Goal: Task Accomplishment & Management: Manage account settings

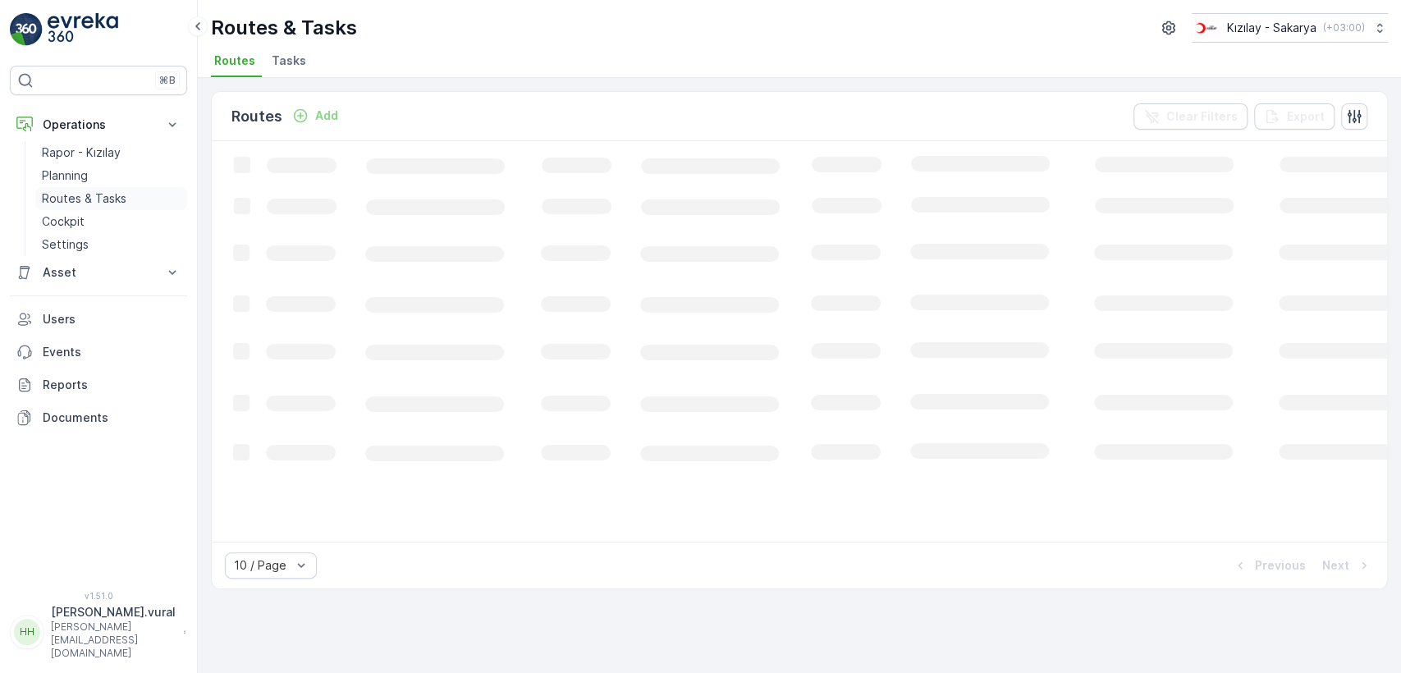
click at [126, 199] on link "Routes & Tasks" at bounding box center [111, 198] width 152 height 23
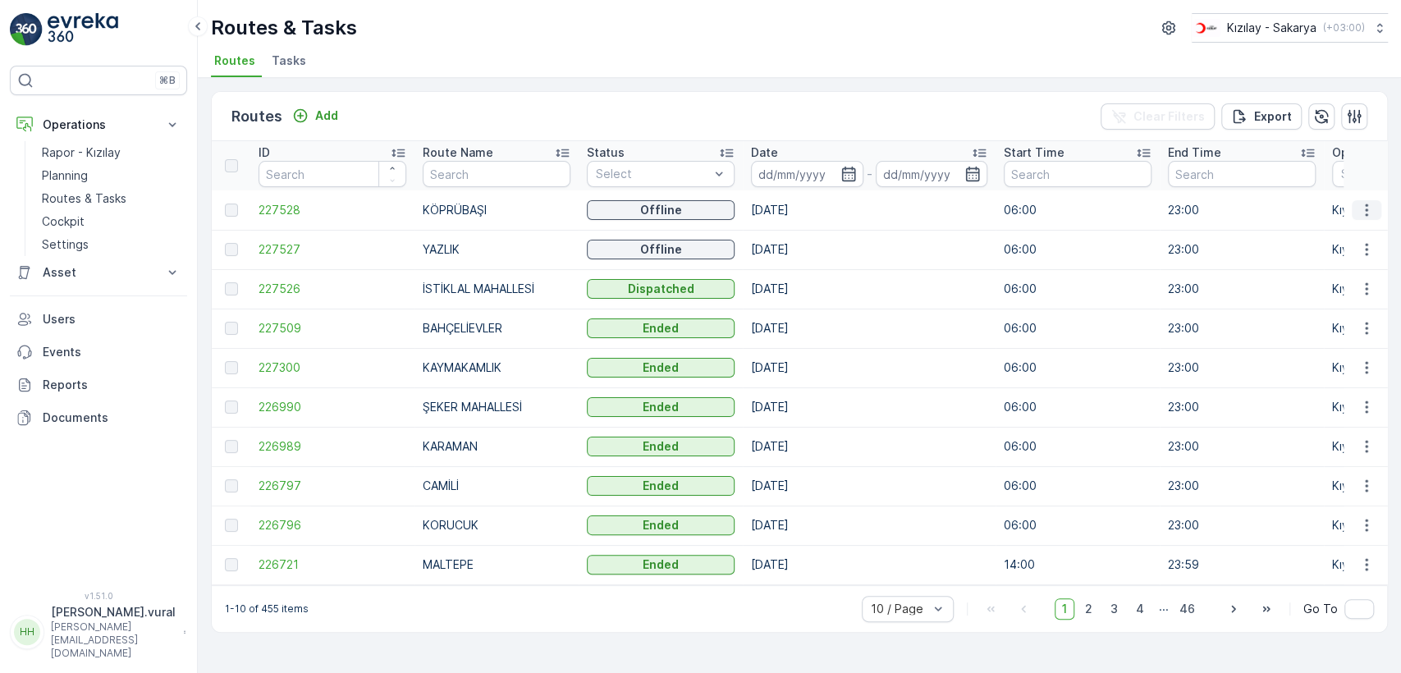
click at [1372, 202] on icon "button" at bounding box center [1366, 210] width 16 height 16
click at [1370, 227] on span "See More Details" at bounding box center [1327, 234] width 95 height 16
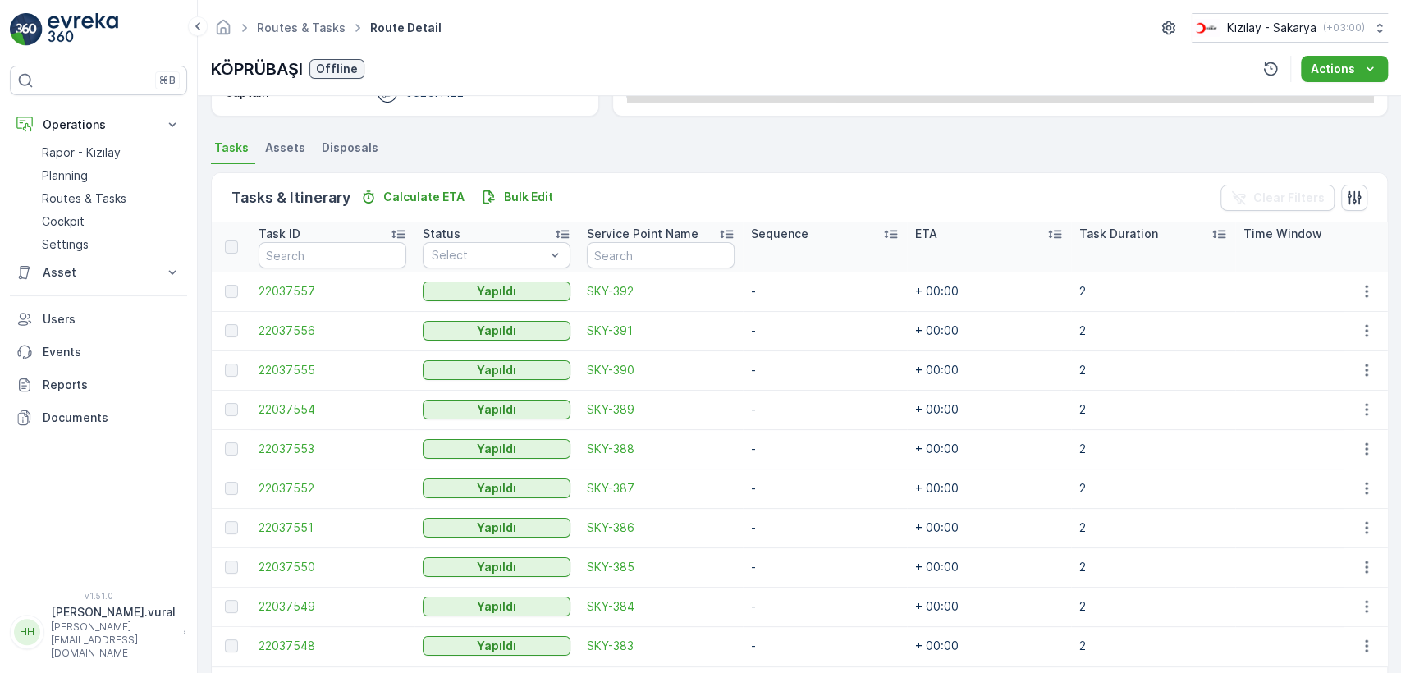
scroll to position [390, 0]
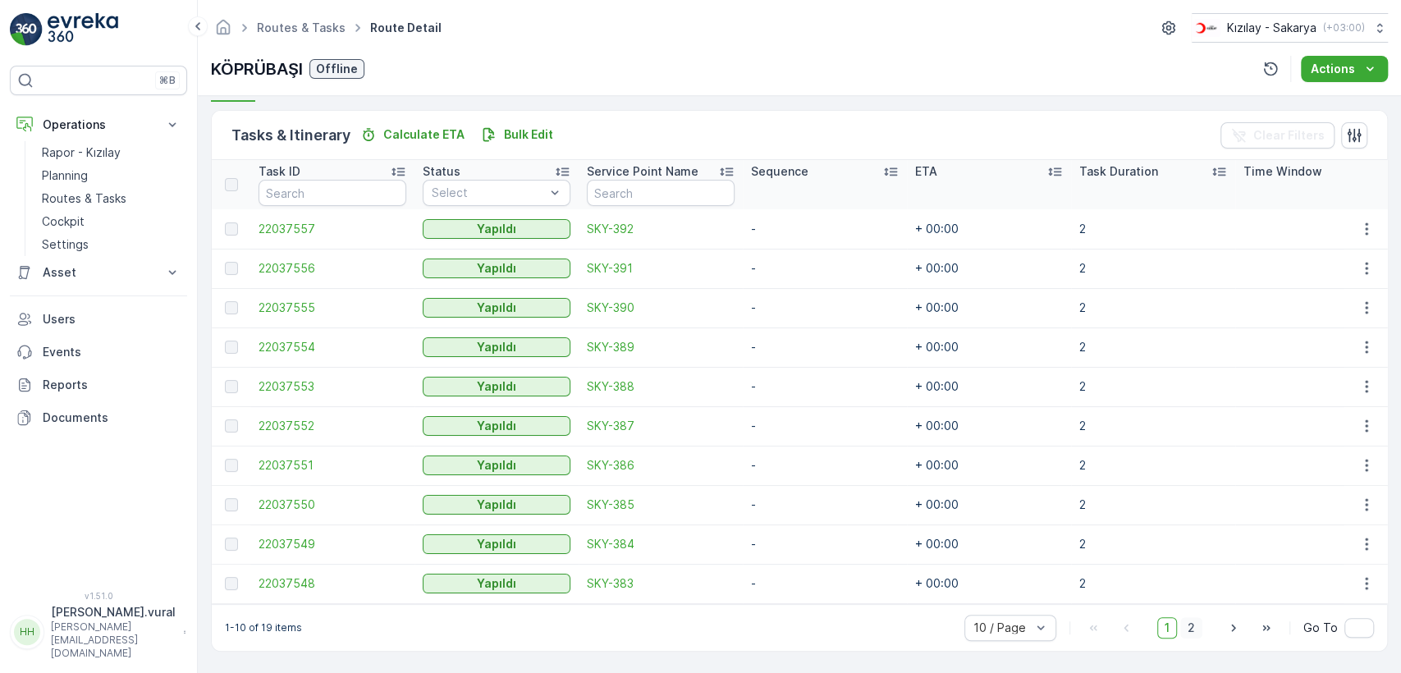
click at [1189, 633] on span "2" at bounding box center [1191, 627] width 22 height 21
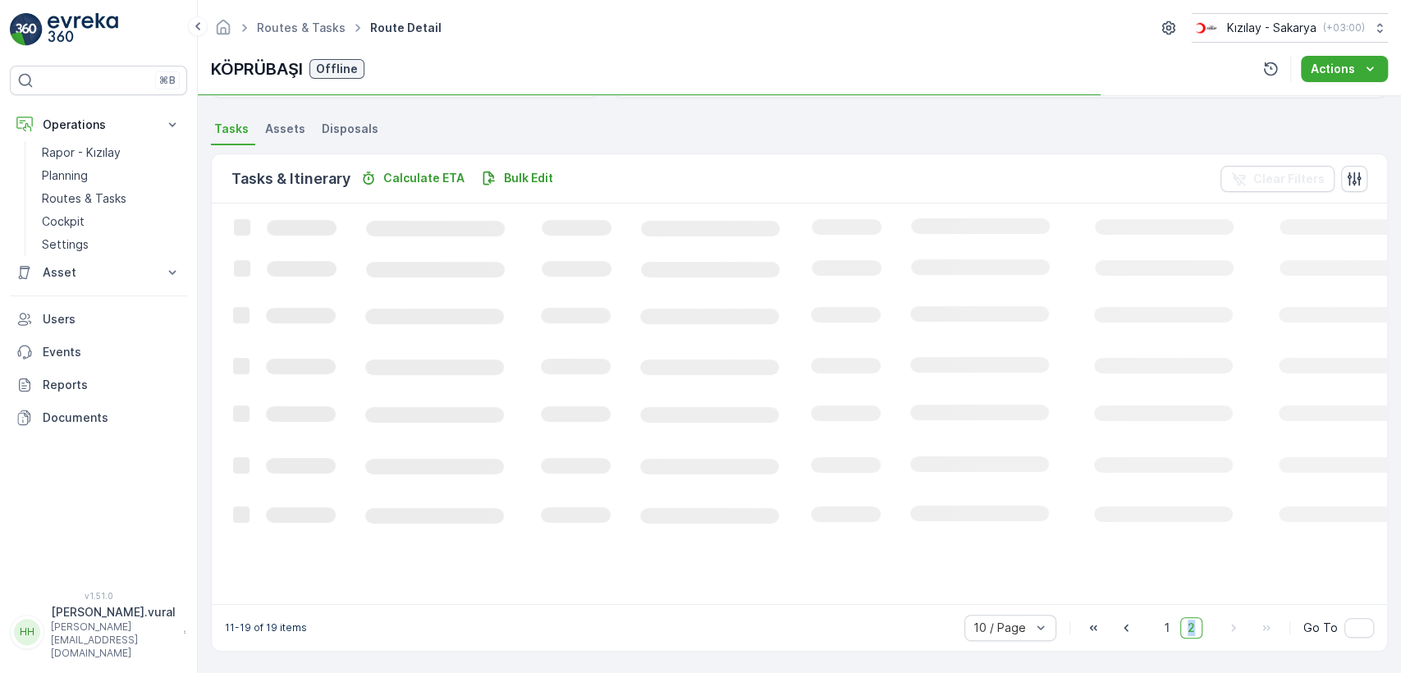
scroll to position [340, 0]
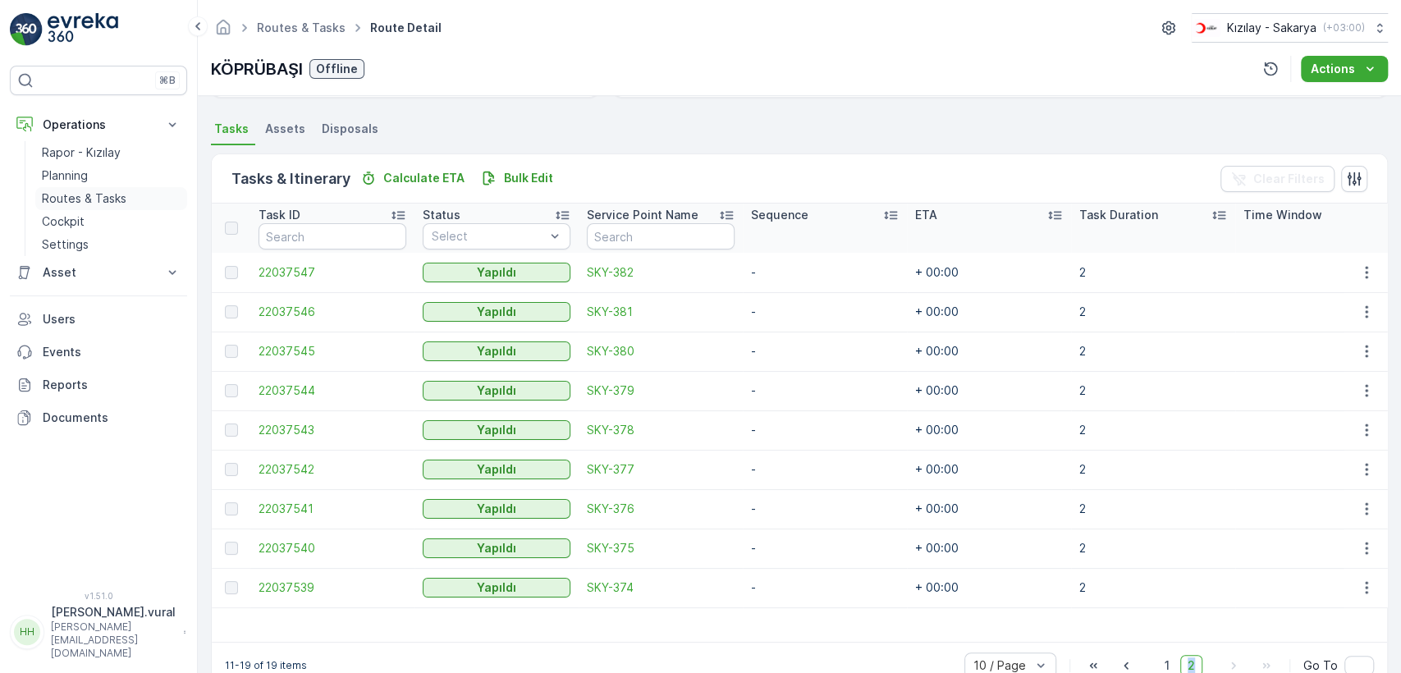
click at [101, 191] on p "Routes & Tasks" at bounding box center [84, 198] width 85 height 16
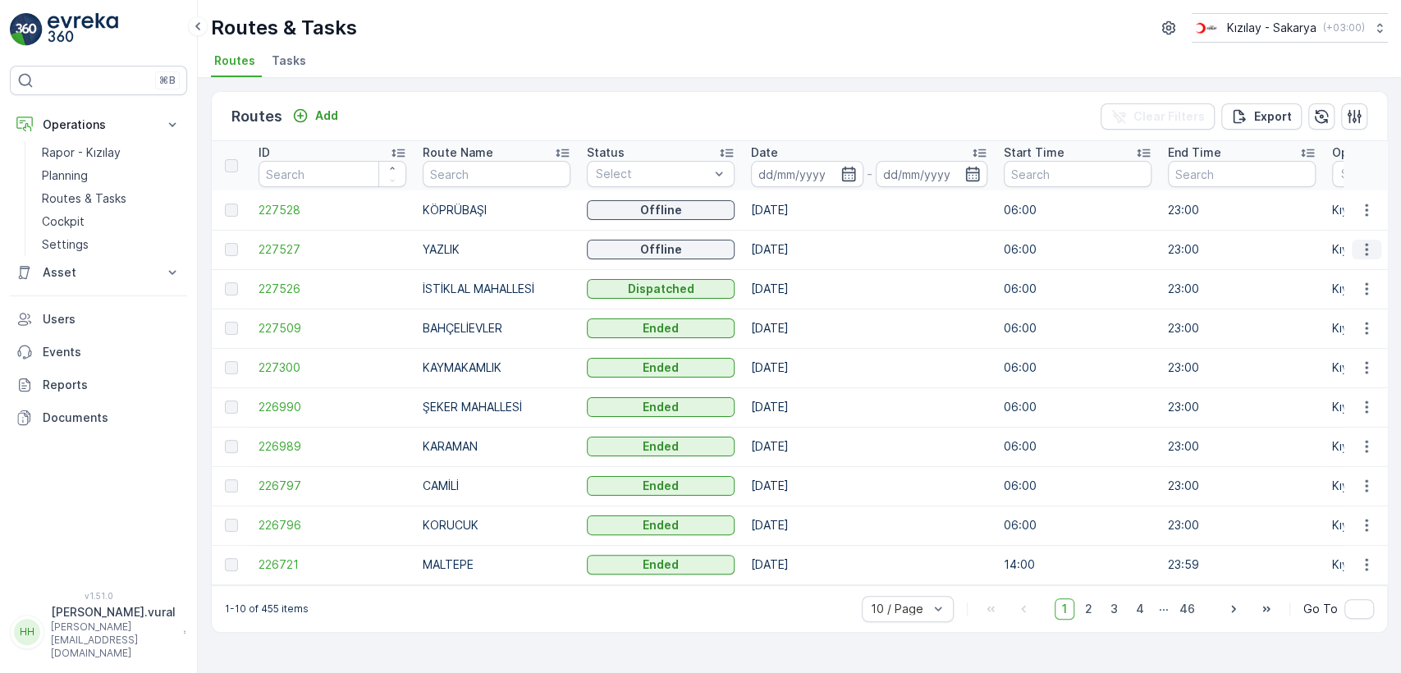
click at [1362, 245] on icon "button" at bounding box center [1366, 249] width 16 height 16
click at [1298, 277] on span "See More Details" at bounding box center [1327, 274] width 95 height 16
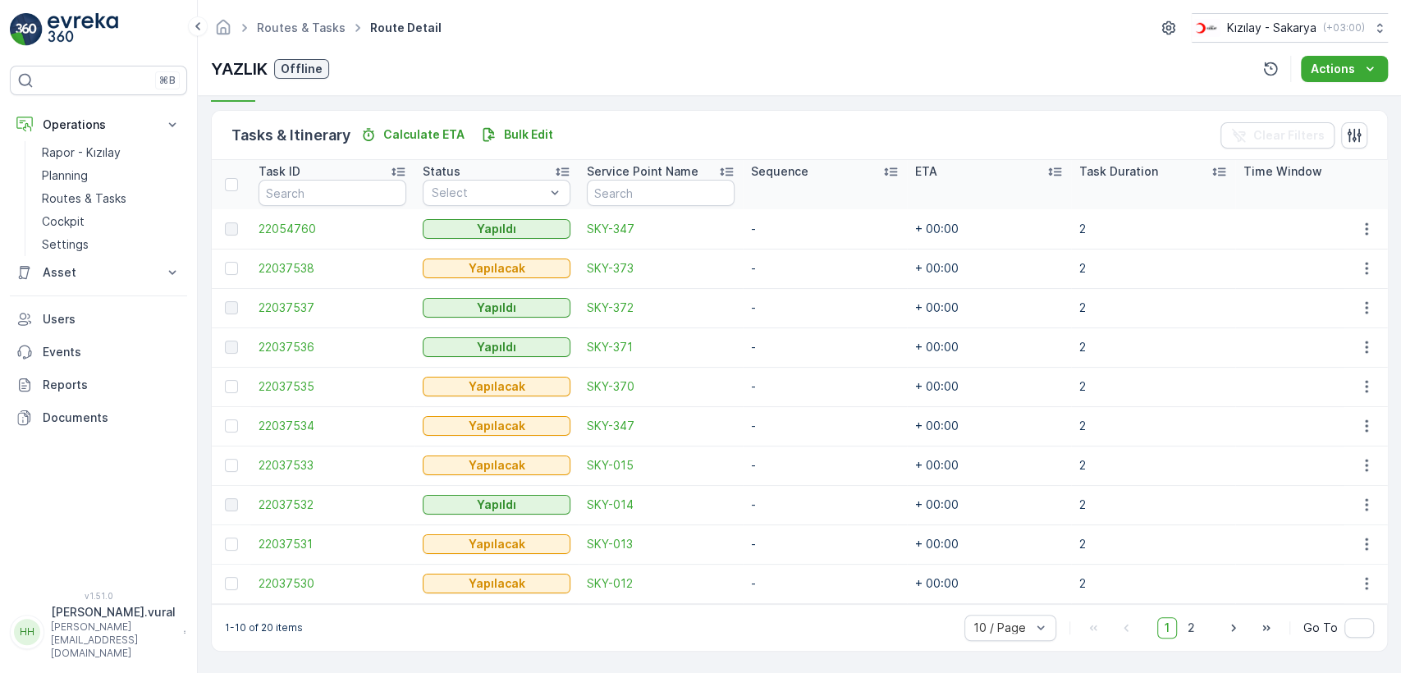
scroll to position [390, 0]
click at [1188, 635] on span "2" at bounding box center [1191, 627] width 22 height 21
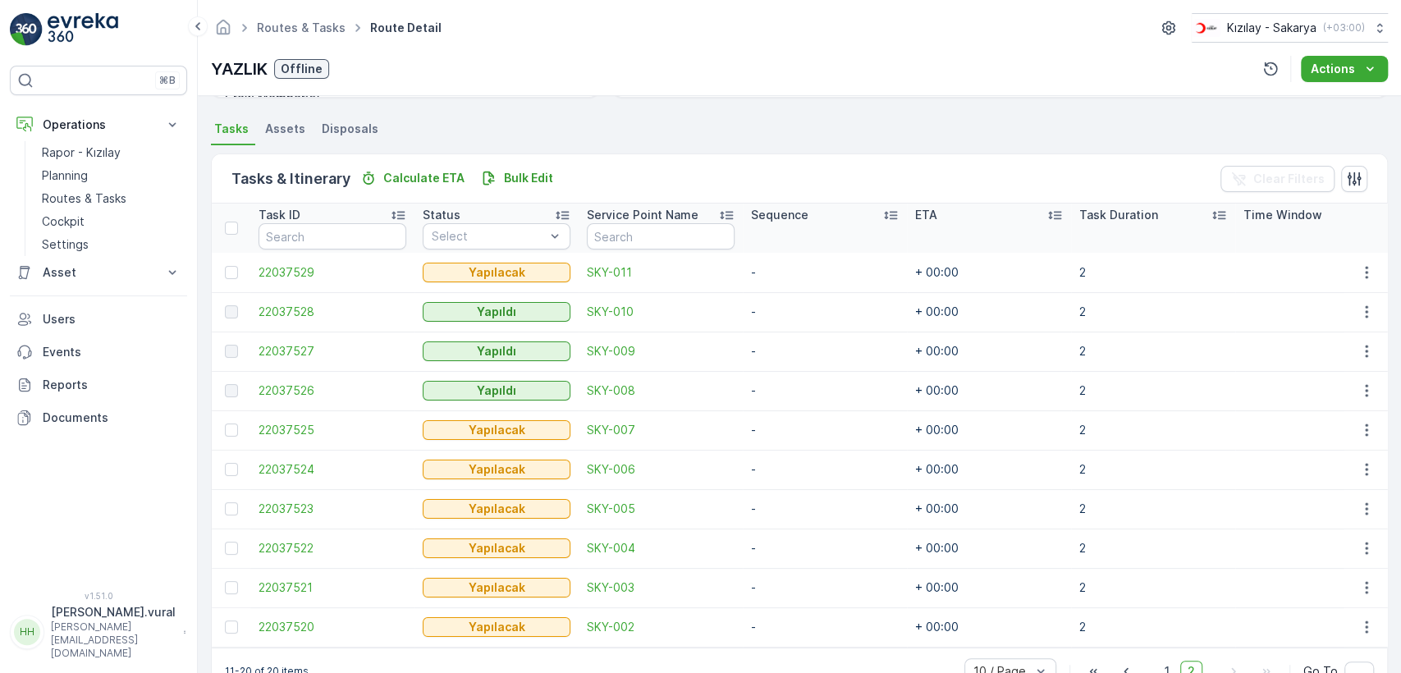
scroll to position [390, 0]
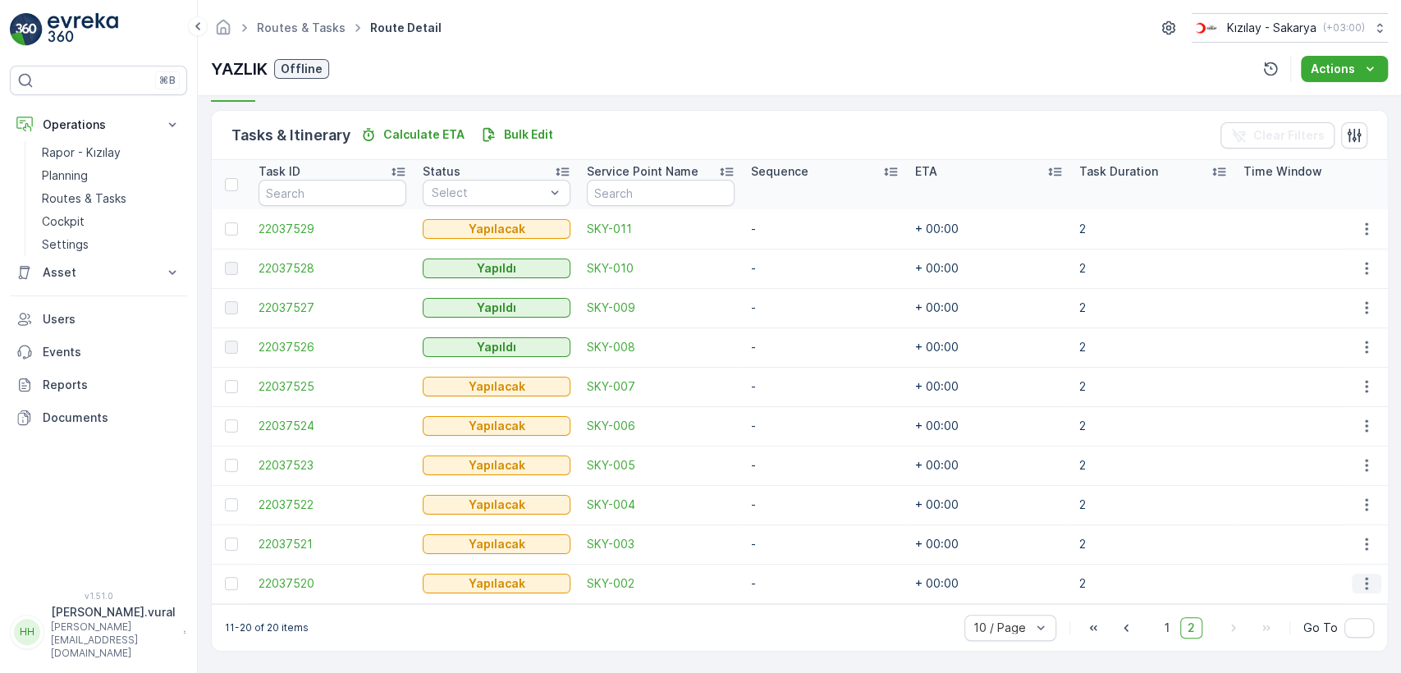
drag, startPoint x: 1382, startPoint y: 568, endPoint x: 1374, endPoint y: 571, distance: 8.8
click at [1379, 568] on td at bounding box center [1365, 583] width 44 height 39
click at [1370, 574] on button "button" at bounding box center [1366, 584] width 30 height 20
click at [1306, 546] on span "Delete" at bounding box center [1303, 551] width 38 height 16
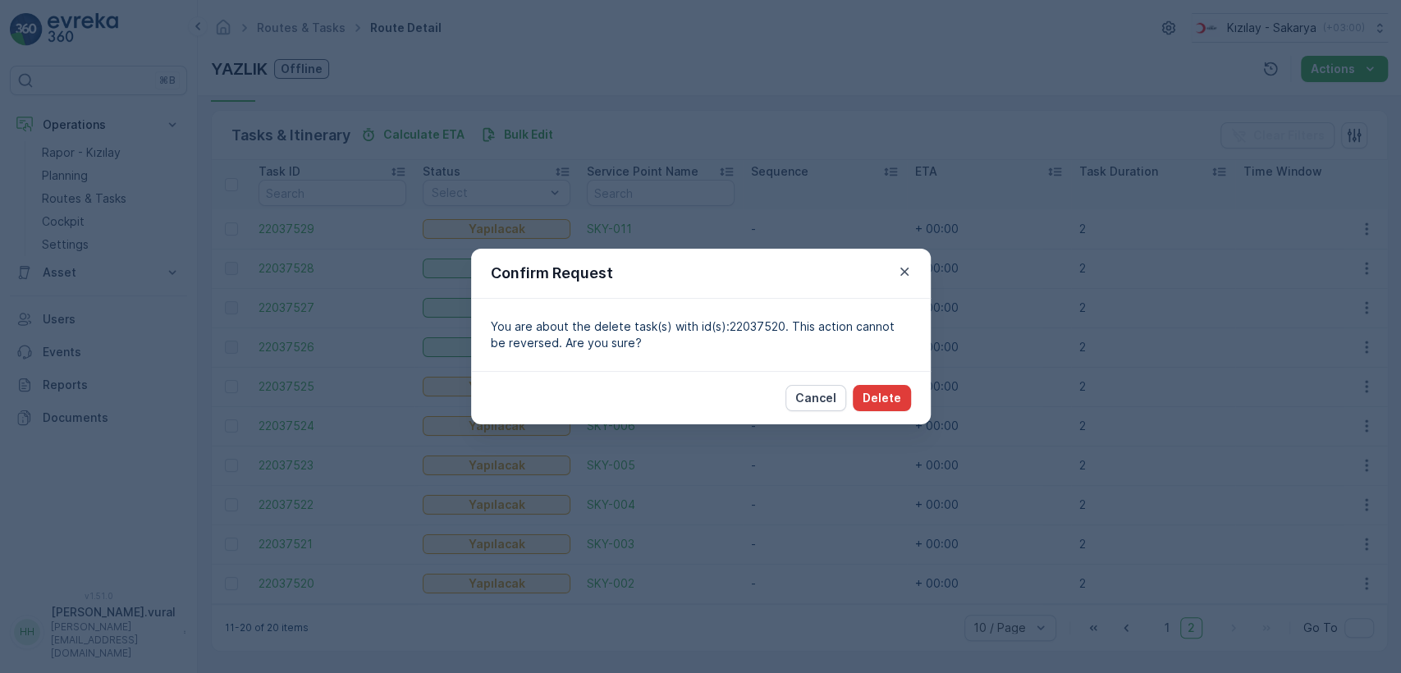
click at [863, 396] on button "Delete" at bounding box center [882, 398] width 58 height 26
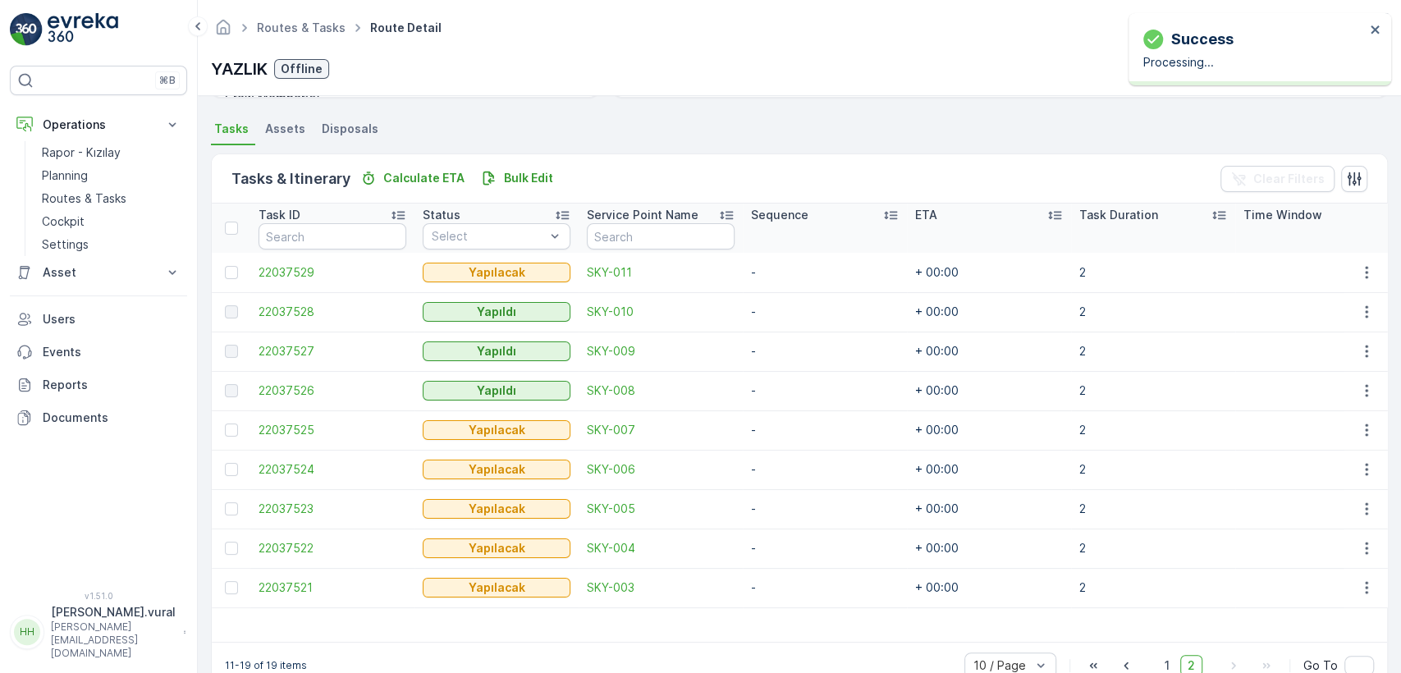
scroll to position [385, 0]
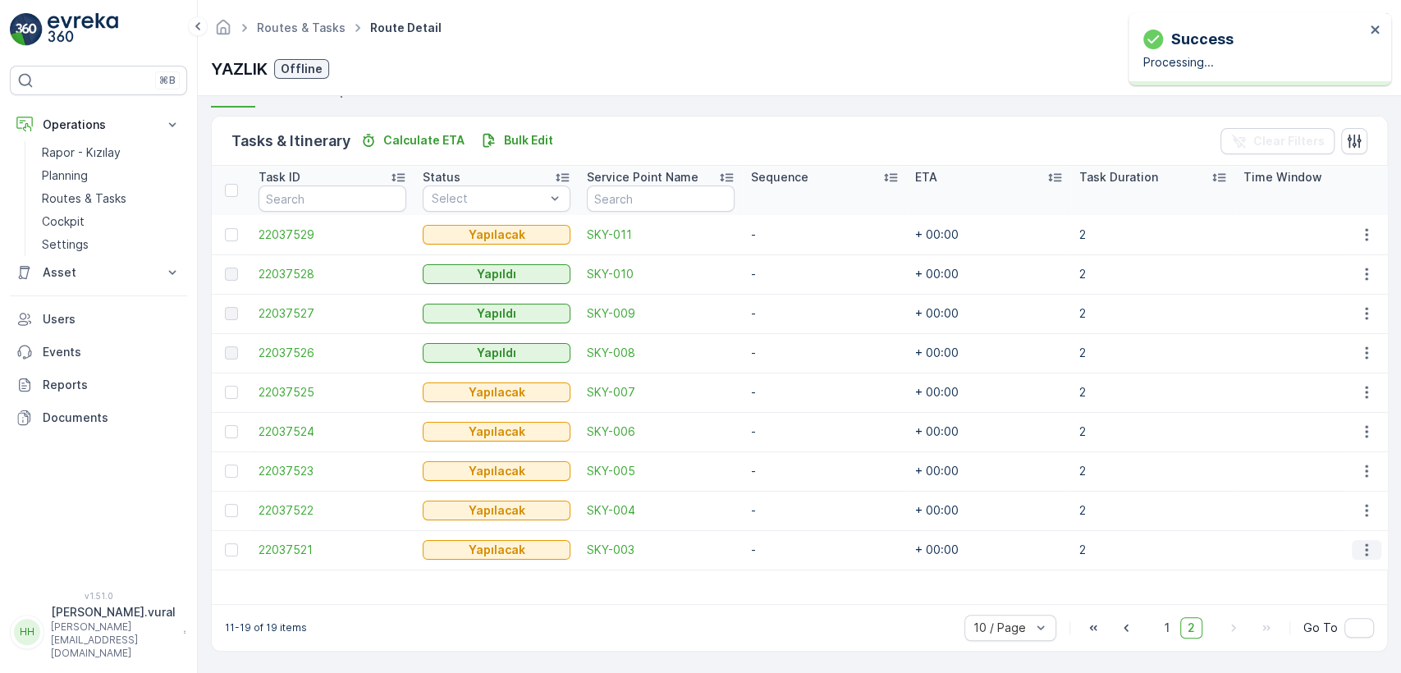
click at [1371, 540] on button "button" at bounding box center [1366, 550] width 30 height 20
click at [1324, 517] on div "Delete" at bounding box center [1340, 516] width 124 height 23
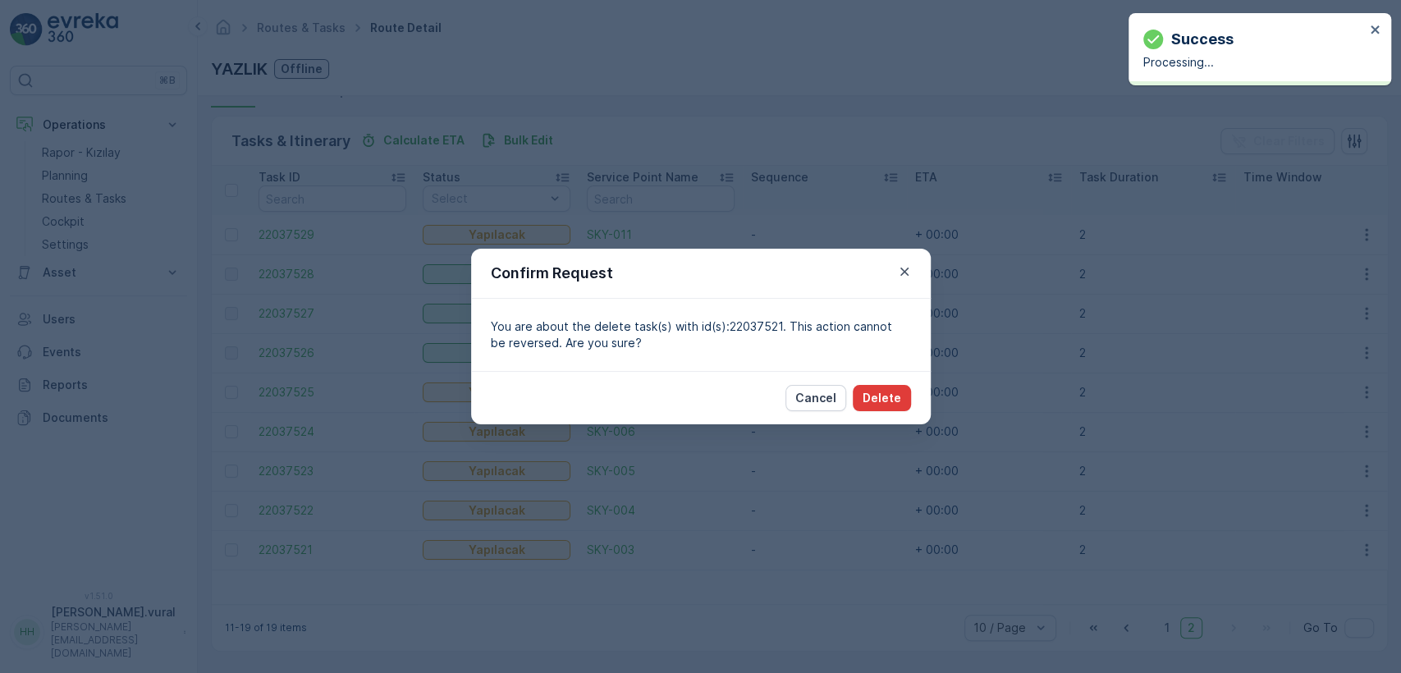
click at [880, 396] on p "Delete" at bounding box center [881, 398] width 39 height 16
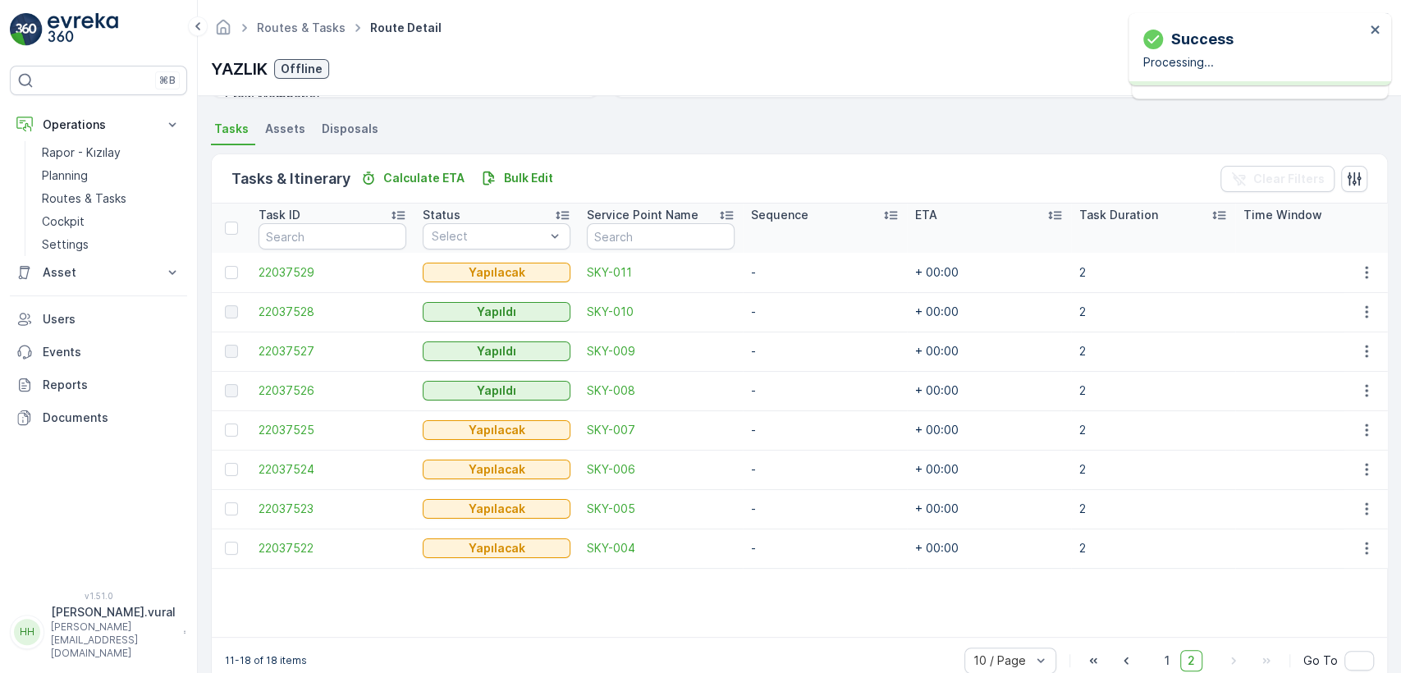
scroll to position [380, 0]
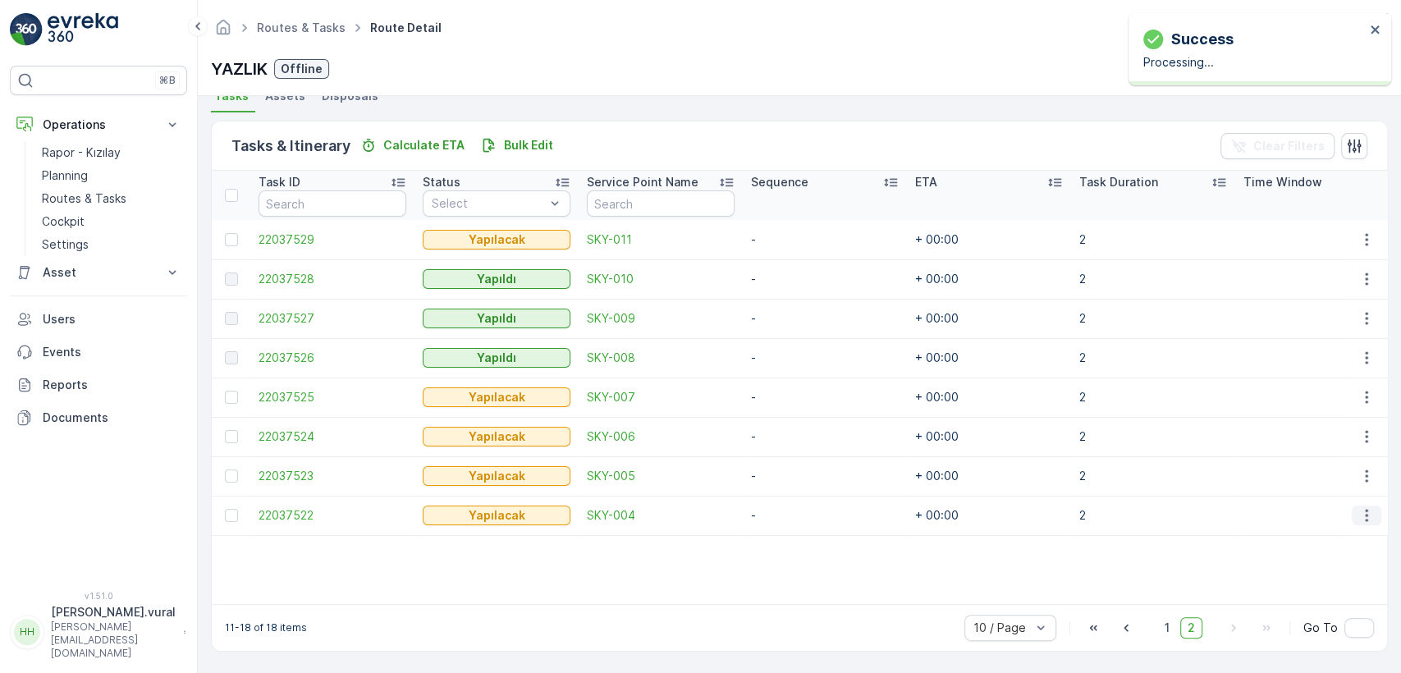
click at [1358, 507] on icon "button" at bounding box center [1366, 515] width 16 height 16
click at [1343, 627] on div "Delete" at bounding box center [1340, 631] width 124 height 23
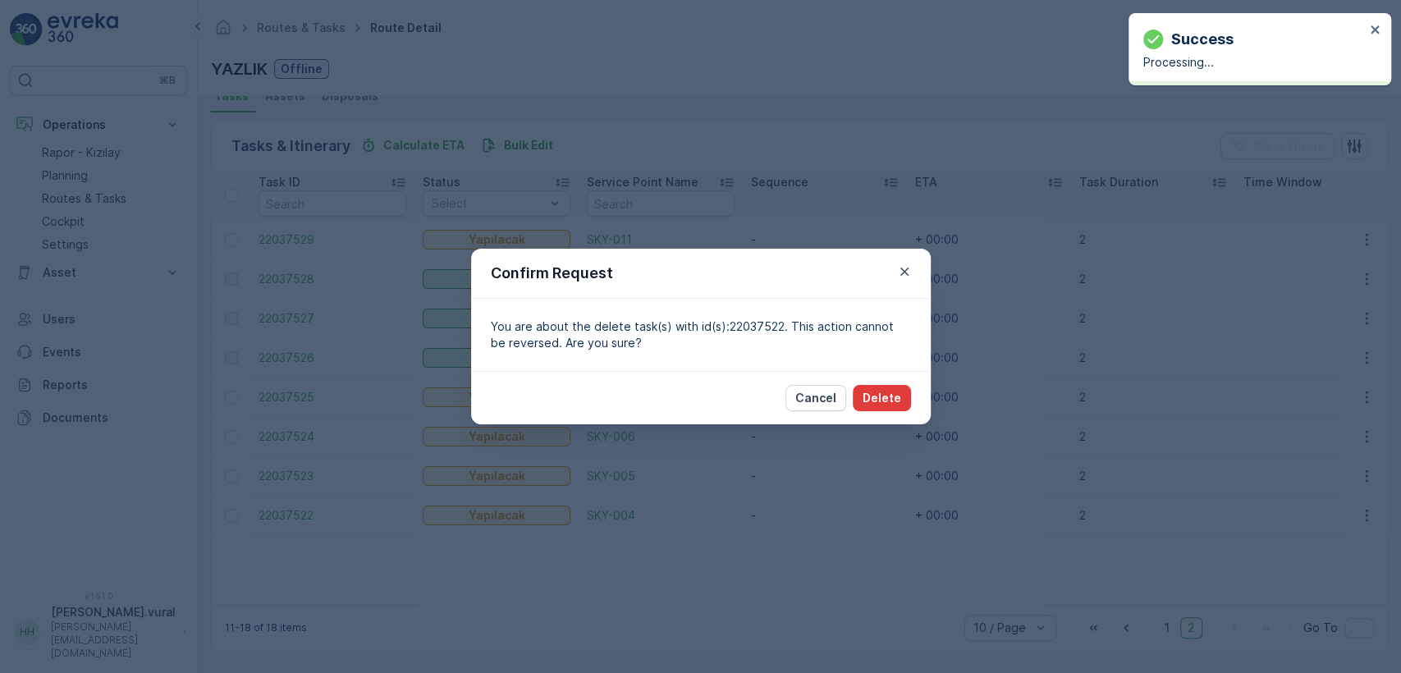
drag, startPoint x: 908, startPoint y: 409, endPoint x: 900, endPoint y: 403, distance: 9.9
click at [904, 409] on div "Cancel Delete" at bounding box center [848, 398] width 126 height 26
click at [899, 402] on p "Delete" at bounding box center [881, 398] width 39 height 16
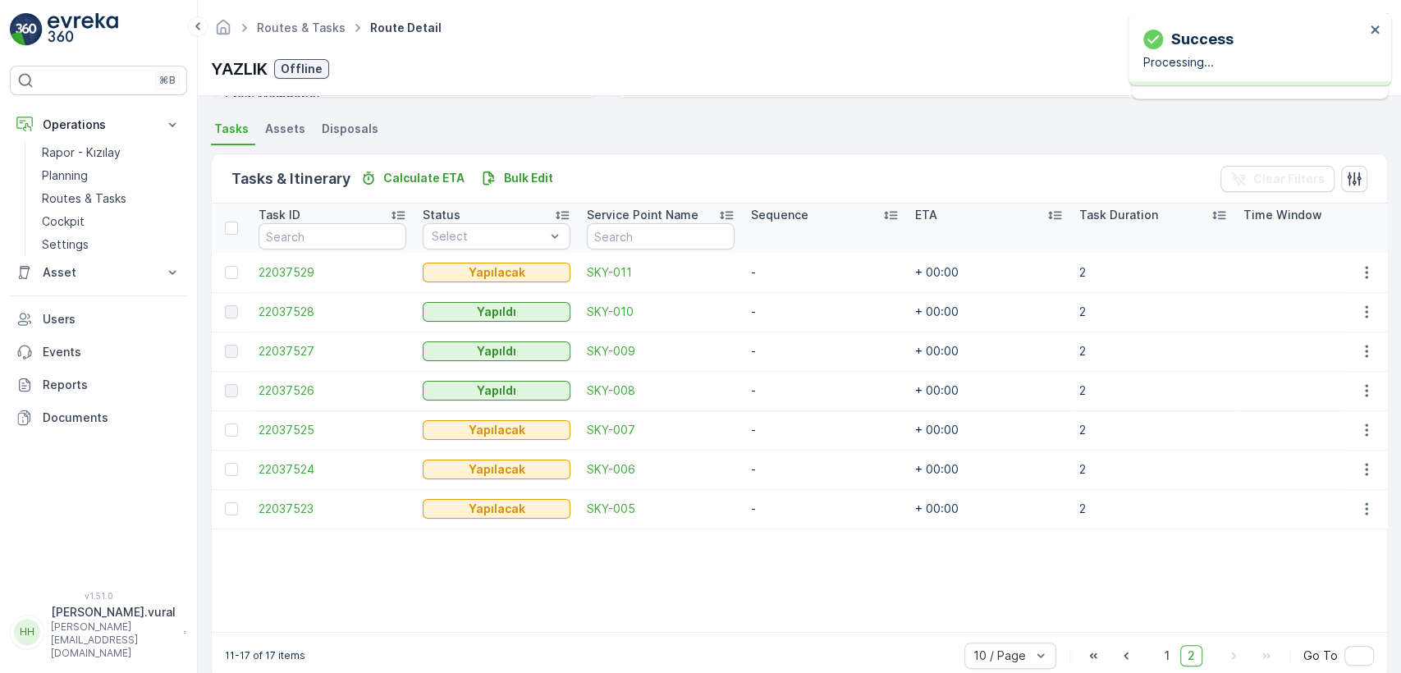
scroll to position [374, 0]
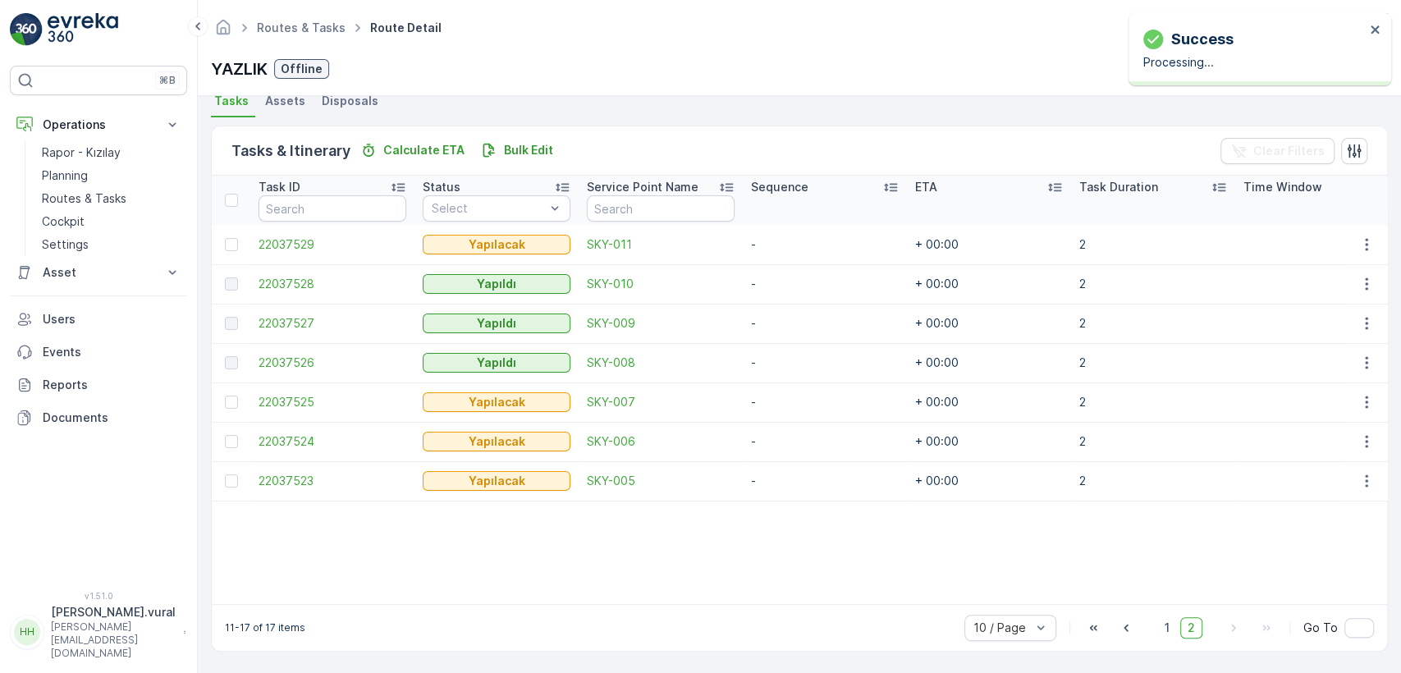
drag, startPoint x: 1358, startPoint y: 472, endPoint x: 1346, endPoint y: 479, distance: 14.4
click at [1358, 473] on icon "button" at bounding box center [1366, 481] width 16 height 16
click at [1305, 595] on span "Delete" at bounding box center [1303, 597] width 38 height 16
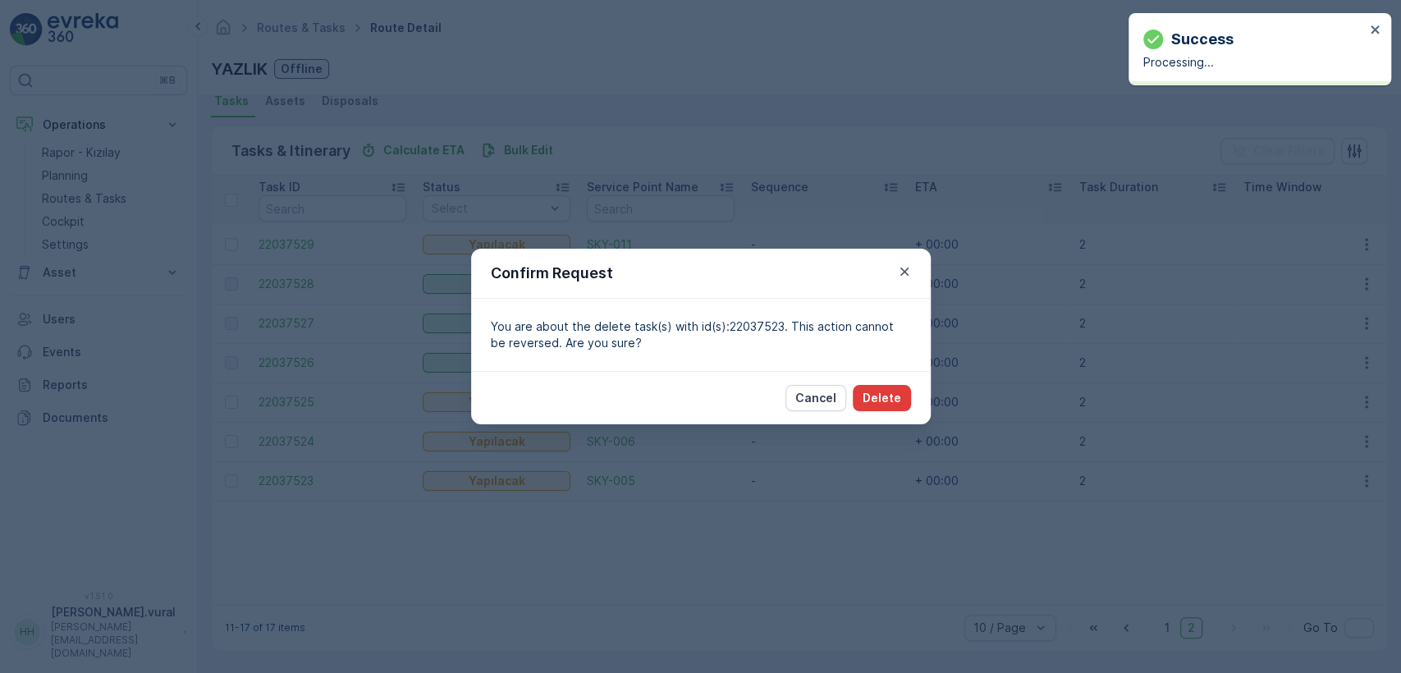
click at [871, 396] on p "Delete" at bounding box center [881, 398] width 39 height 16
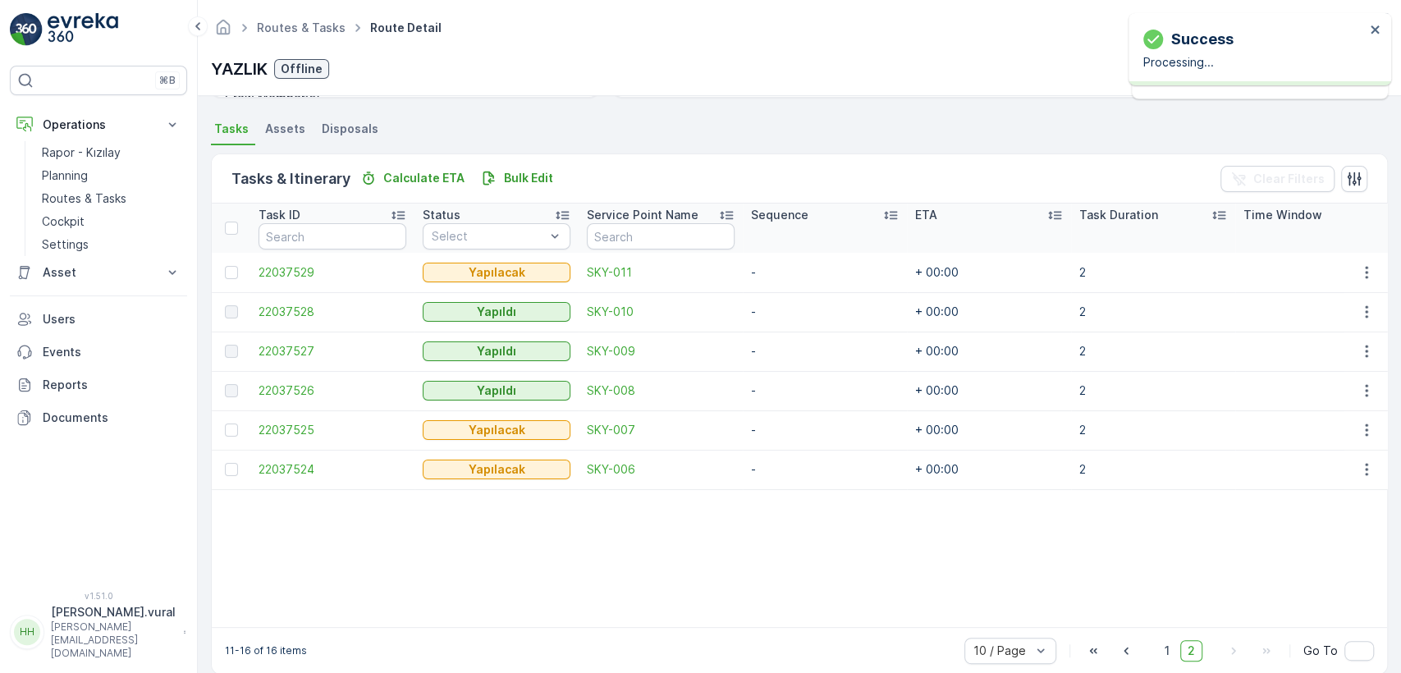
scroll to position [370, 0]
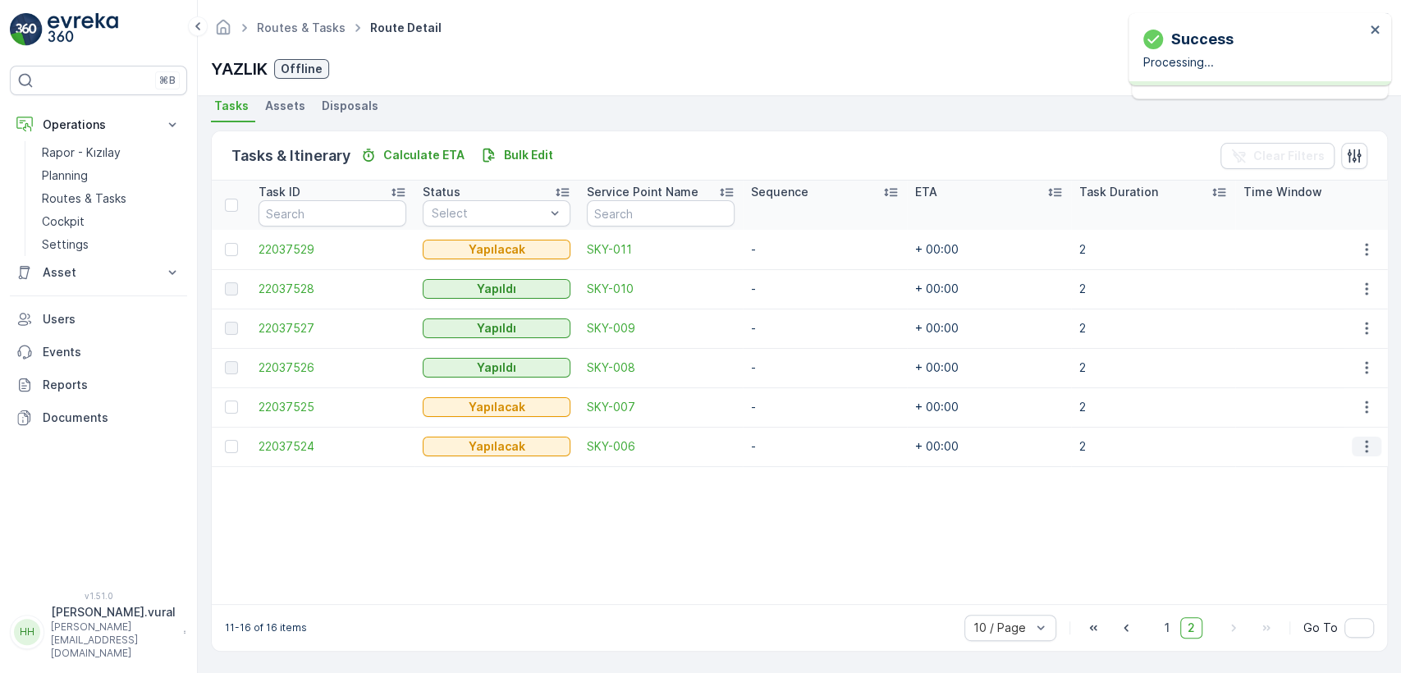
click at [1358, 438] on icon "button" at bounding box center [1366, 446] width 16 height 16
click at [1326, 551] on div "Delete" at bounding box center [1340, 562] width 124 height 23
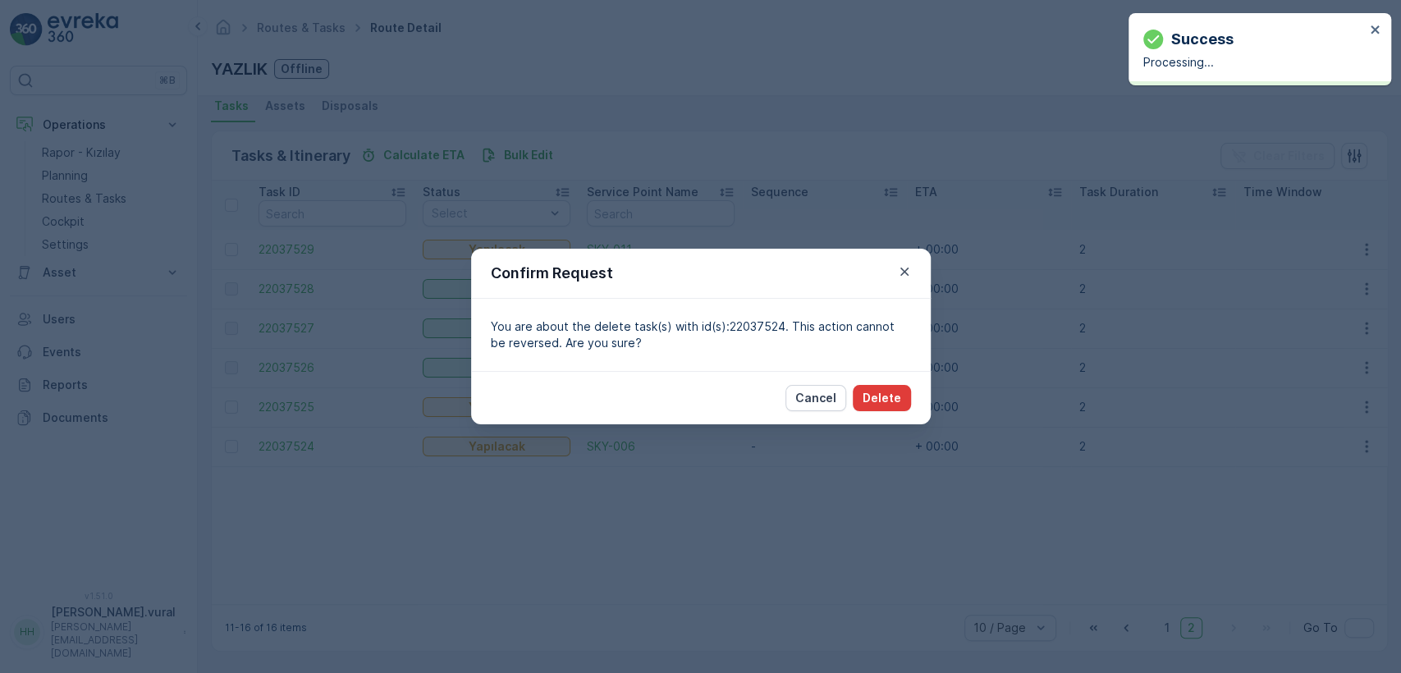
click at [879, 391] on p "Delete" at bounding box center [881, 398] width 39 height 16
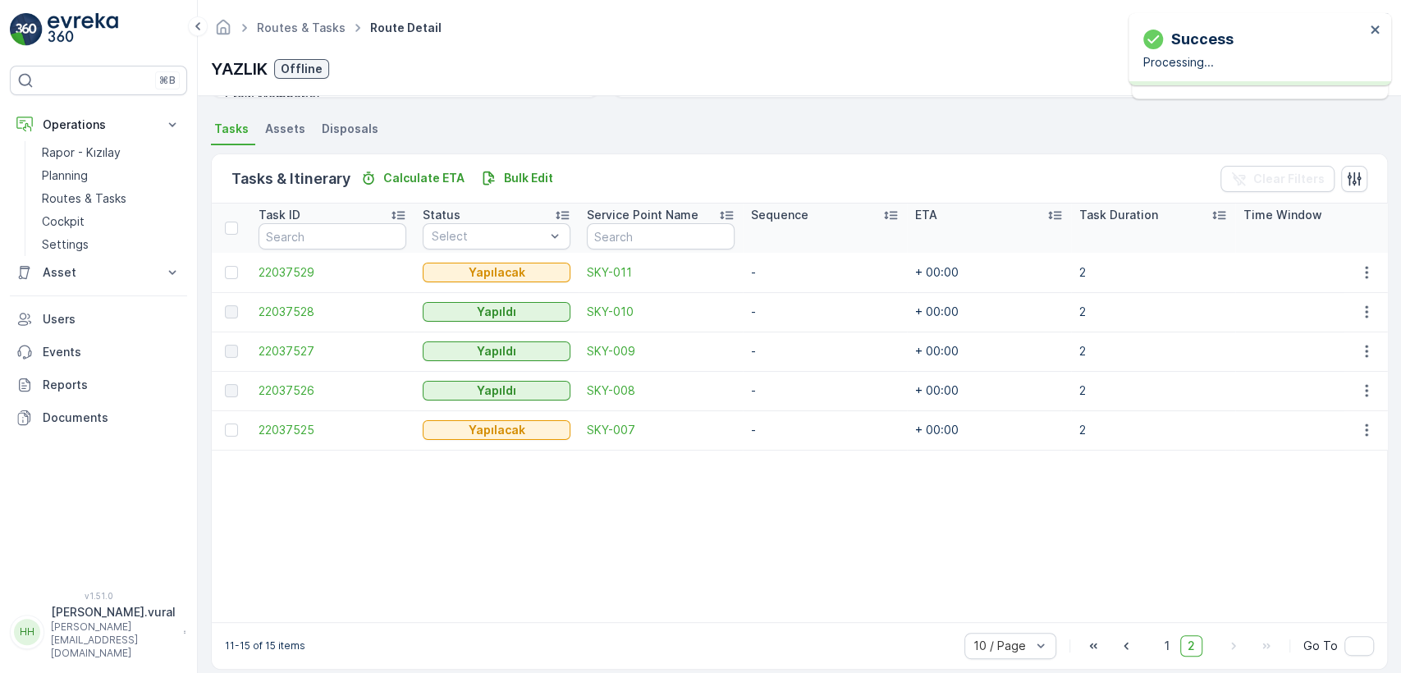
scroll to position [365, 0]
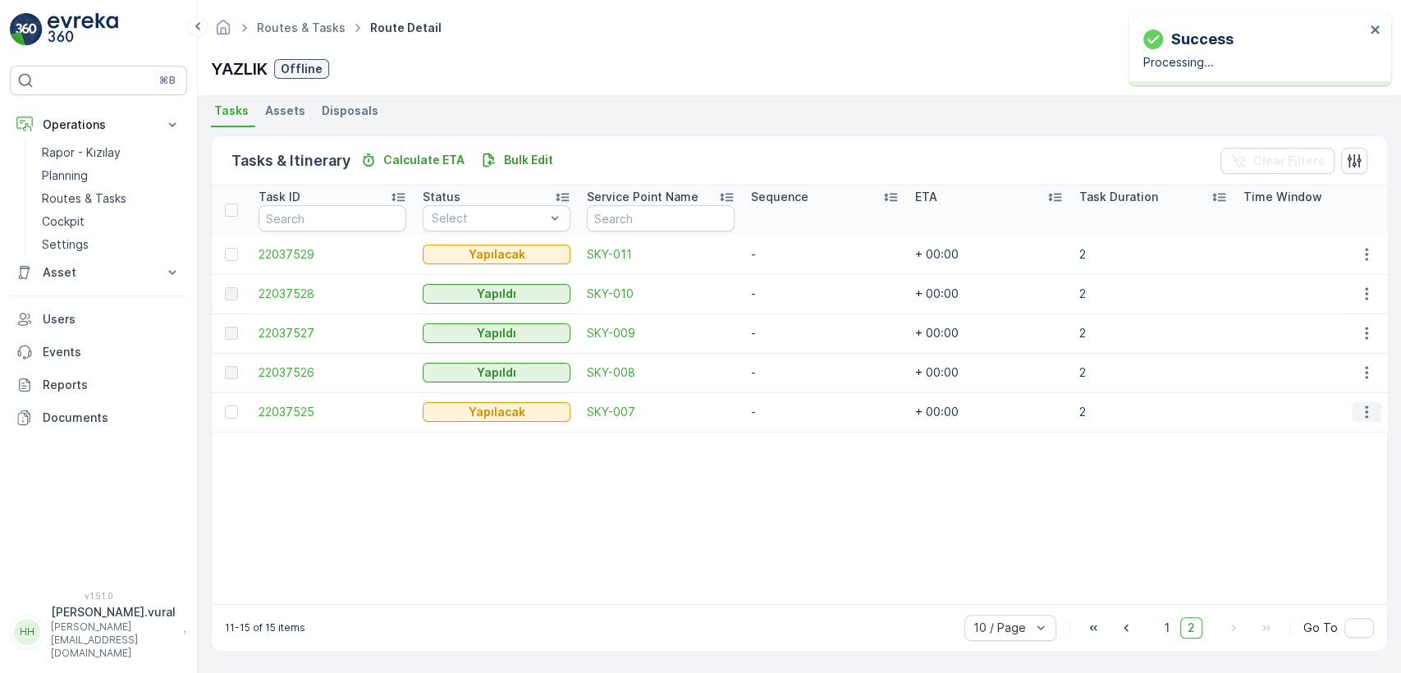
click at [1359, 404] on icon "button" at bounding box center [1366, 412] width 16 height 16
click at [1322, 519] on div "Delete" at bounding box center [1340, 527] width 124 height 23
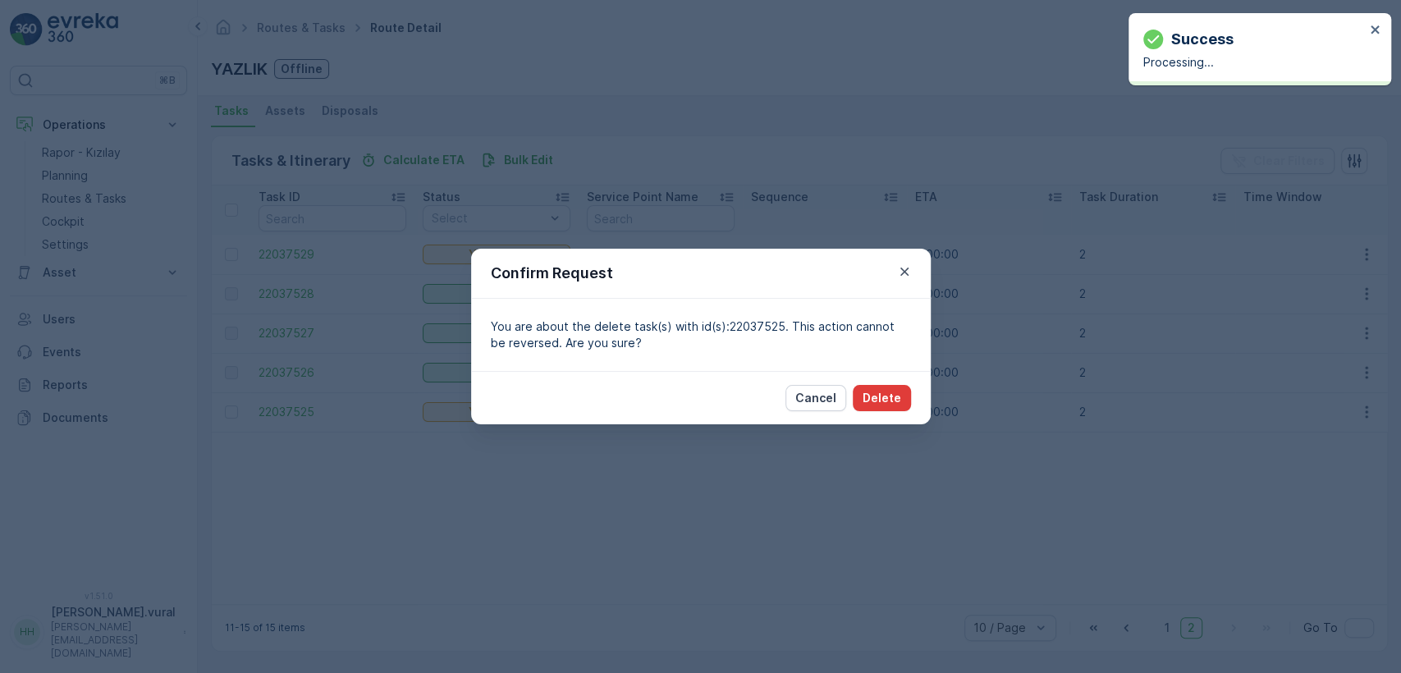
click at [887, 399] on p "Delete" at bounding box center [881, 398] width 39 height 16
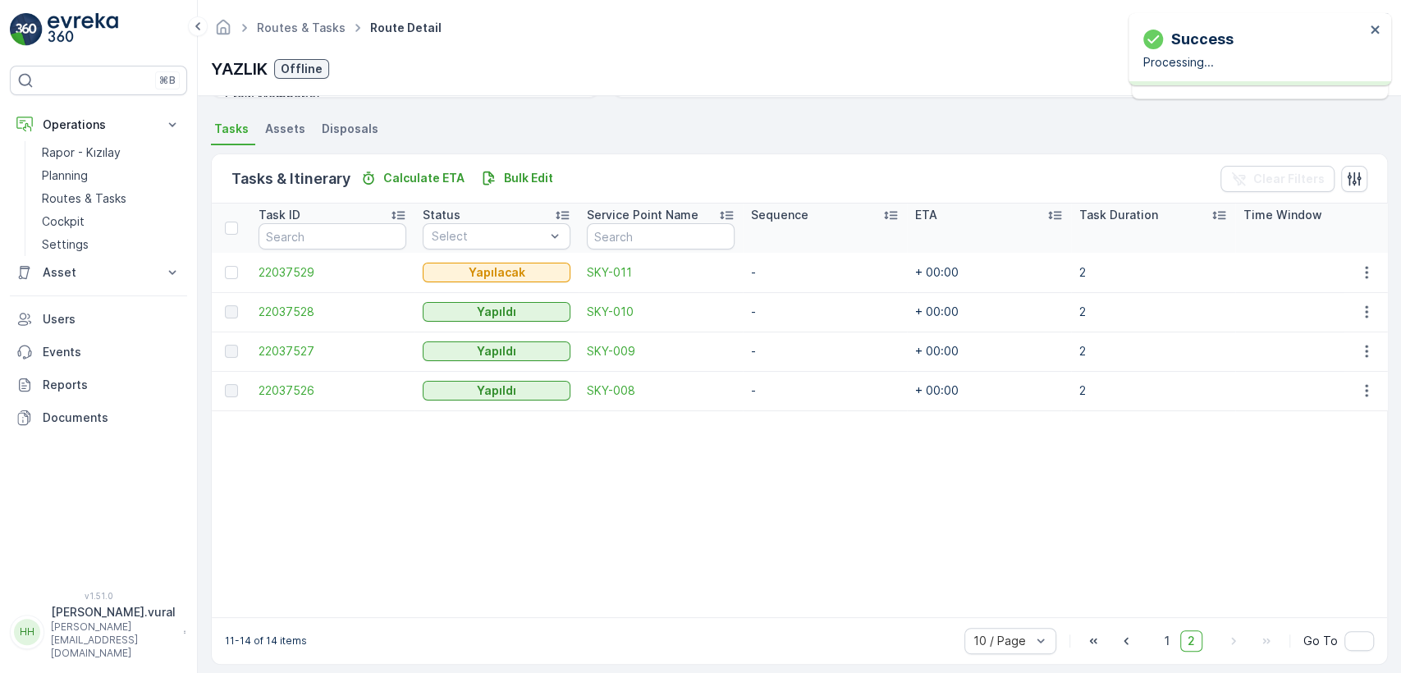
scroll to position [360, 0]
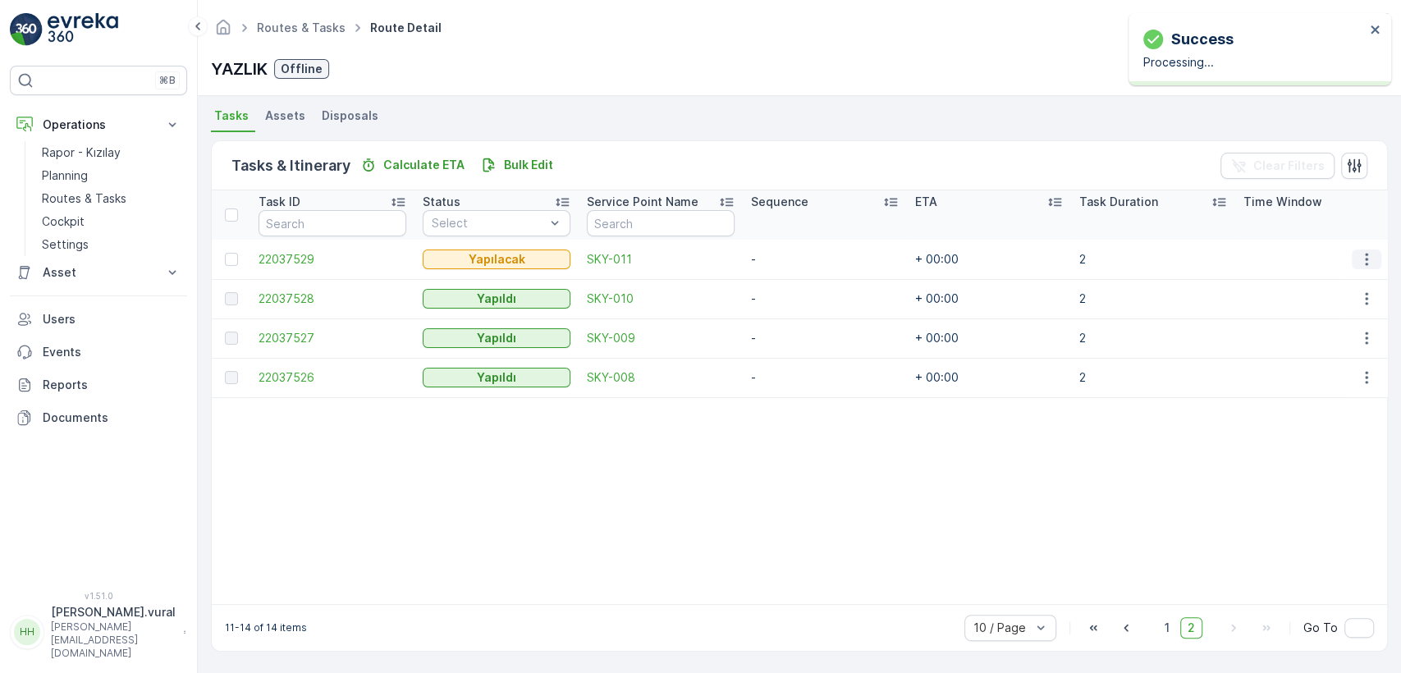
click at [1375, 249] on button "button" at bounding box center [1366, 259] width 30 height 20
click at [1341, 372] on div "Delete" at bounding box center [1340, 375] width 124 height 23
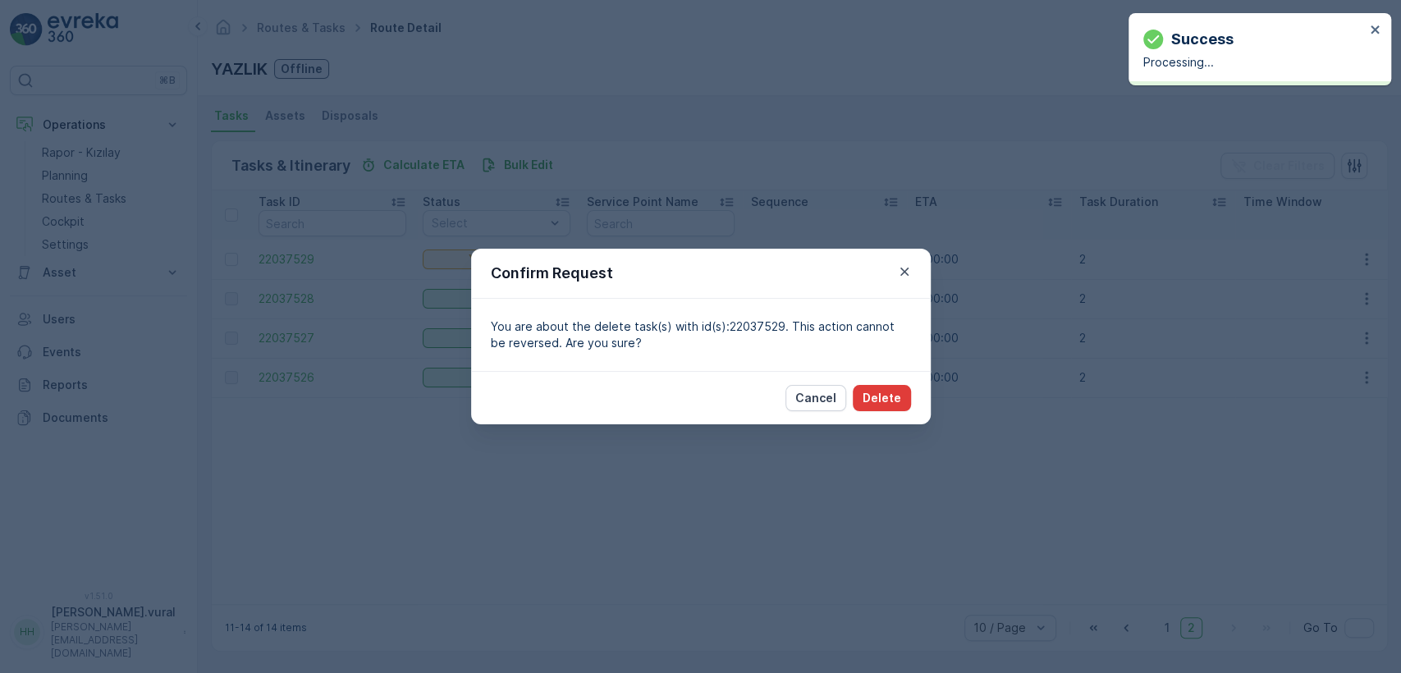
drag, startPoint x: 880, startPoint y: 420, endPoint x: 876, endPoint y: 405, distance: 16.1
click at [877, 418] on div "Cancel Delete" at bounding box center [701, 397] width 460 height 53
click at [876, 405] on p "Delete" at bounding box center [881, 398] width 39 height 16
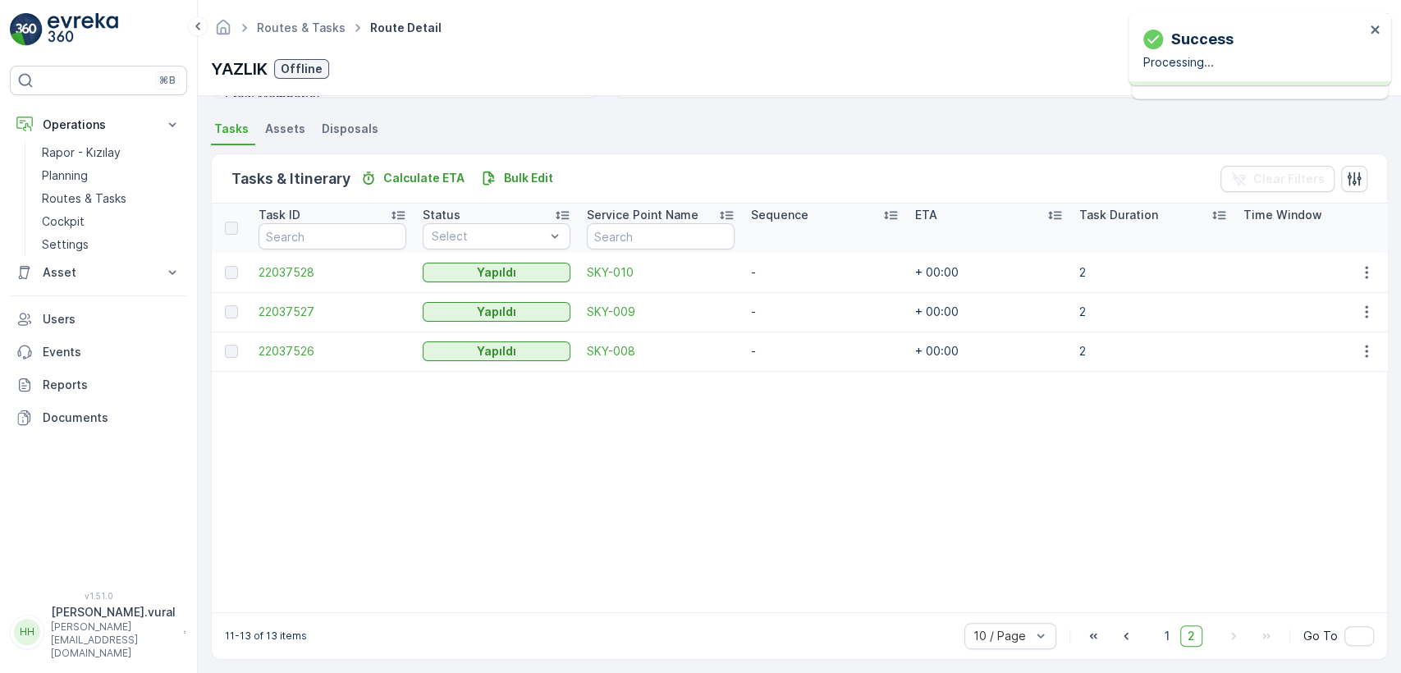
scroll to position [354, 0]
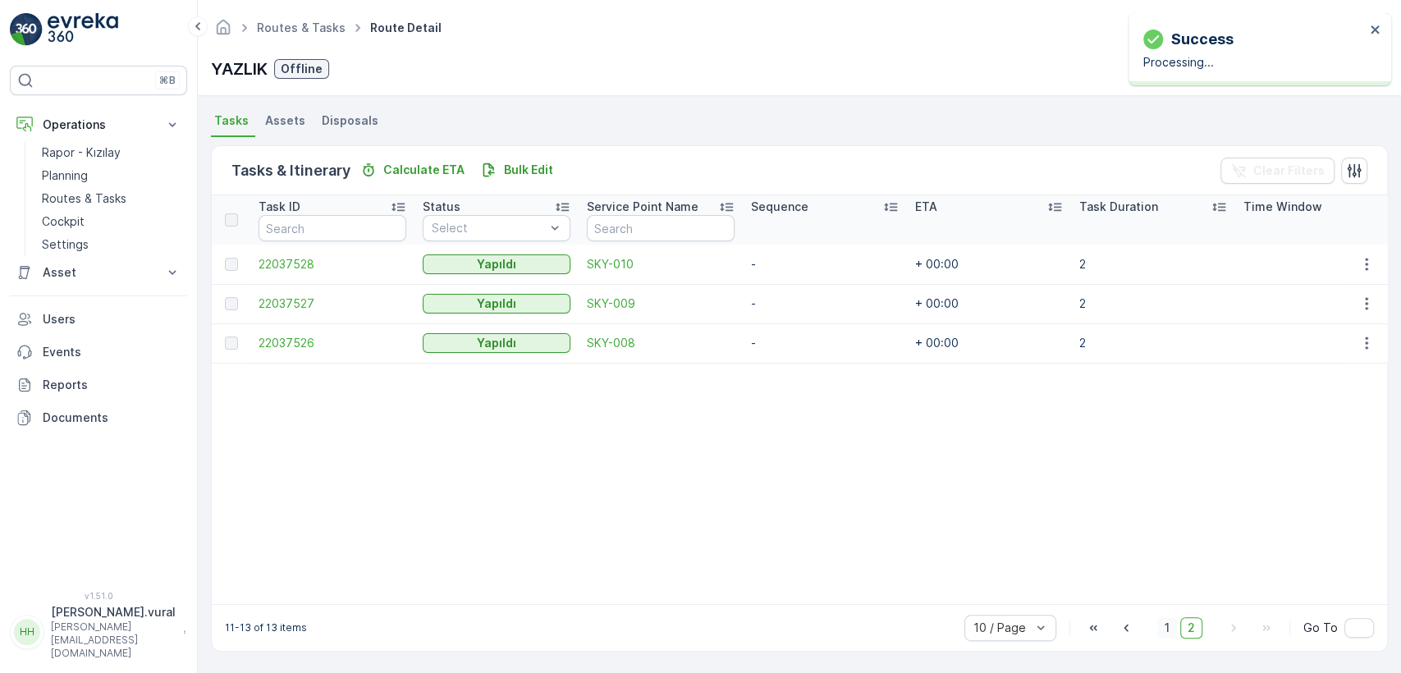
click at [1160, 621] on span "1" at bounding box center [1167, 627] width 20 height 21
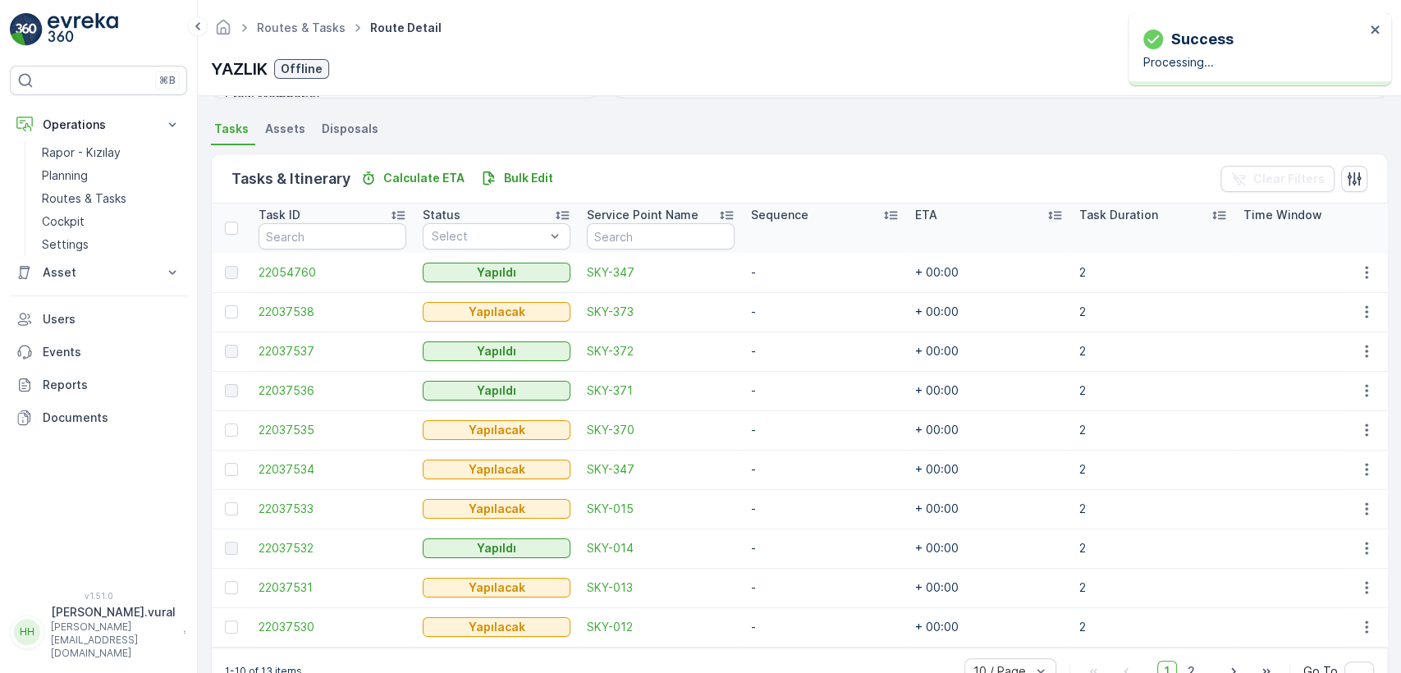
scroll to position [360, 0]
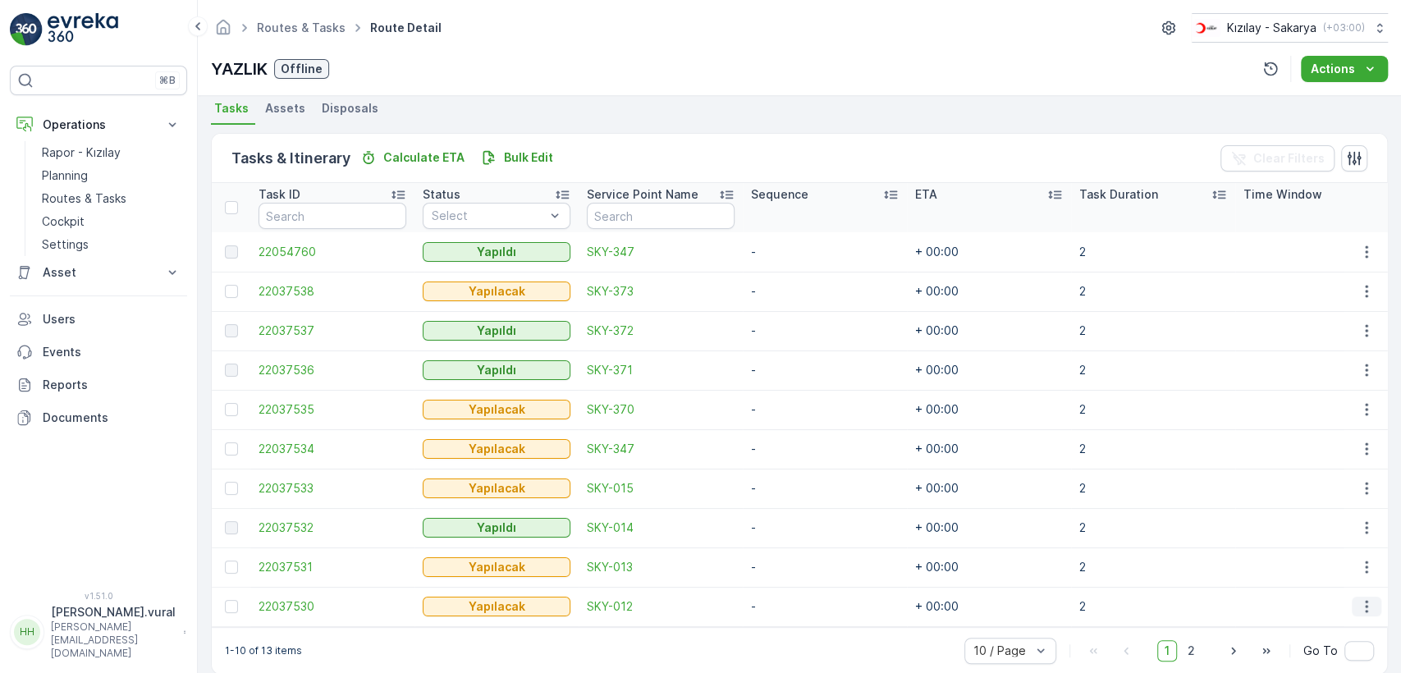
click at [1367, 600] on icon "button" at bounding box center [1366, 606] width 16 height 16
click at [1305, 576] on span "Delete" at bounding box center [1303, 582] width 38 height 16
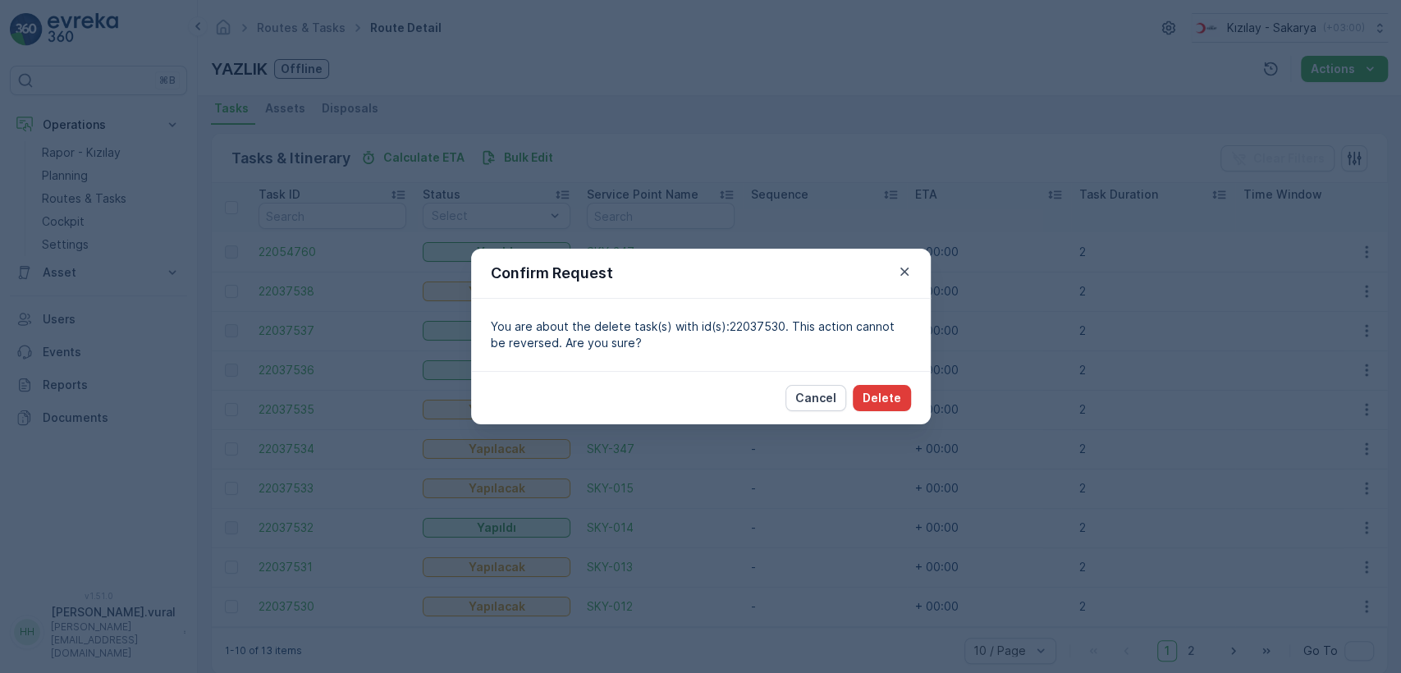
click at [893, 394] on p "Delete" at bounding box center [881, 398] width 39 height 16
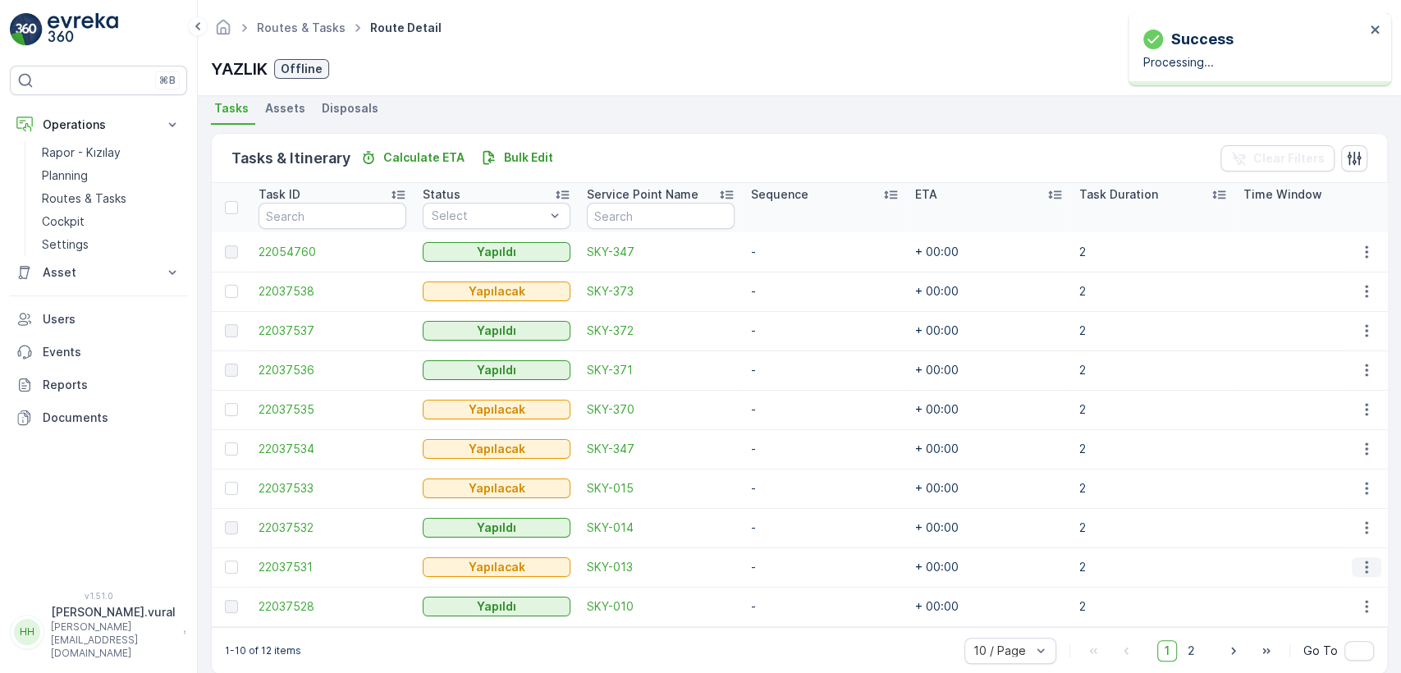
click at [1364, 566] on icon "button" at bounding box center [1366, 567] width 16 height 16
click at [1334, 546] on div "Delete" at bounding box center [1340, 542] width 124 height 23
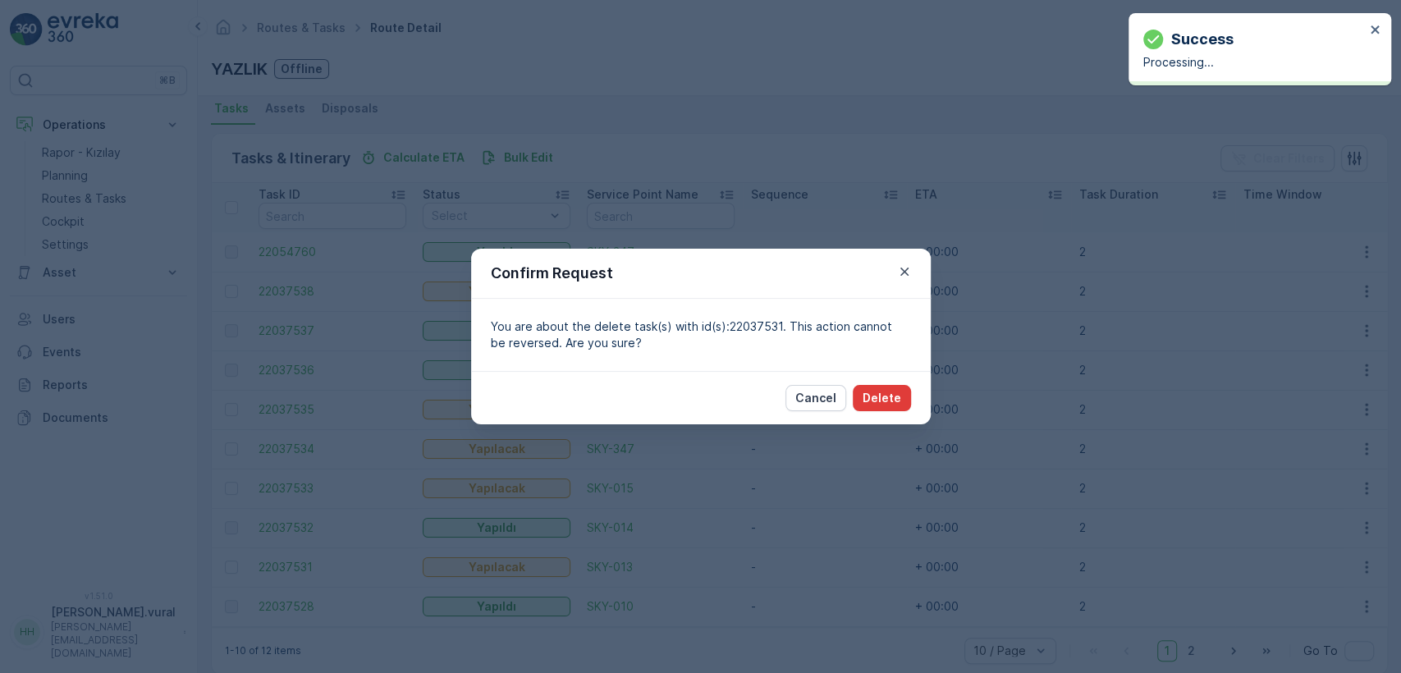
click at [888, 406] on button "Delete" at bounding box center [882, 398] width 58 height 26
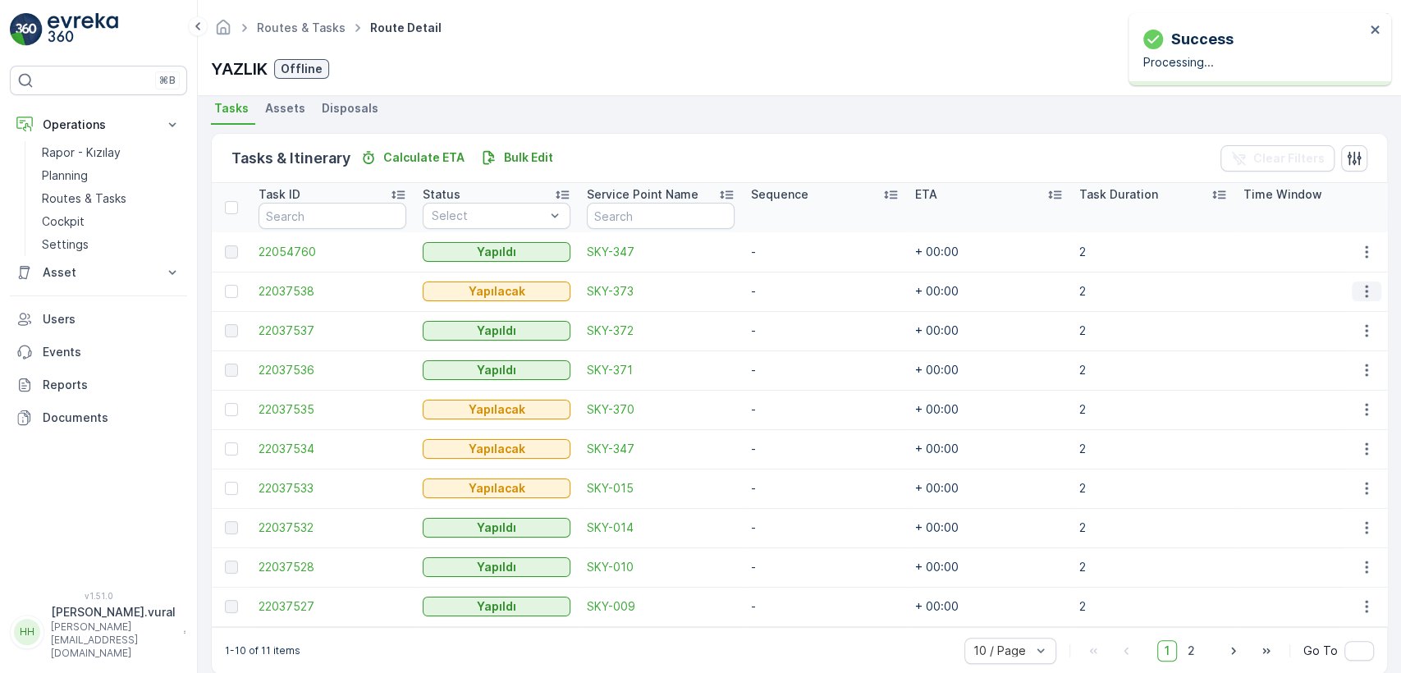
click at [1358, 283] on icon "button" at bounding box center [1366, 291] width 16 height 16
click at [1318, 414] on span "Delete" at bounding box center [1303, 415] width 38 height 16
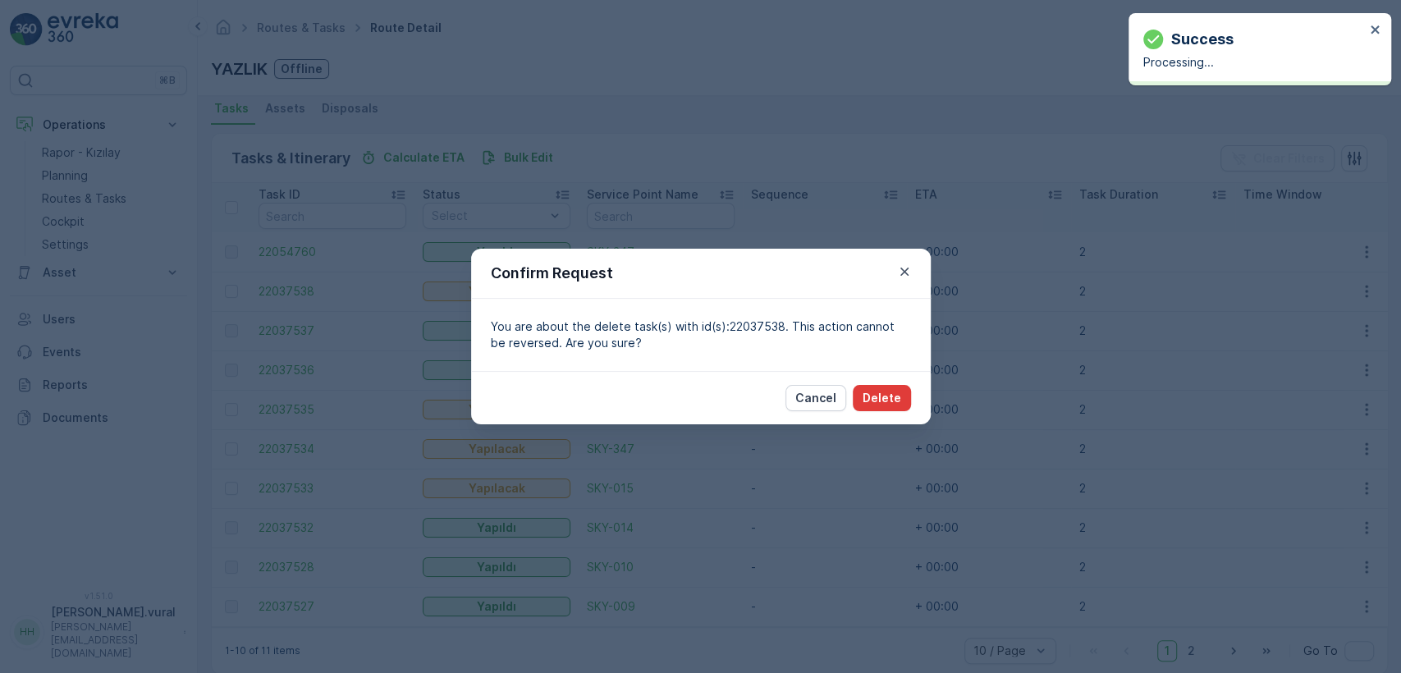
click at [904, 402] on button "Delete" at bounding box center [882, 398] width 58 height 26
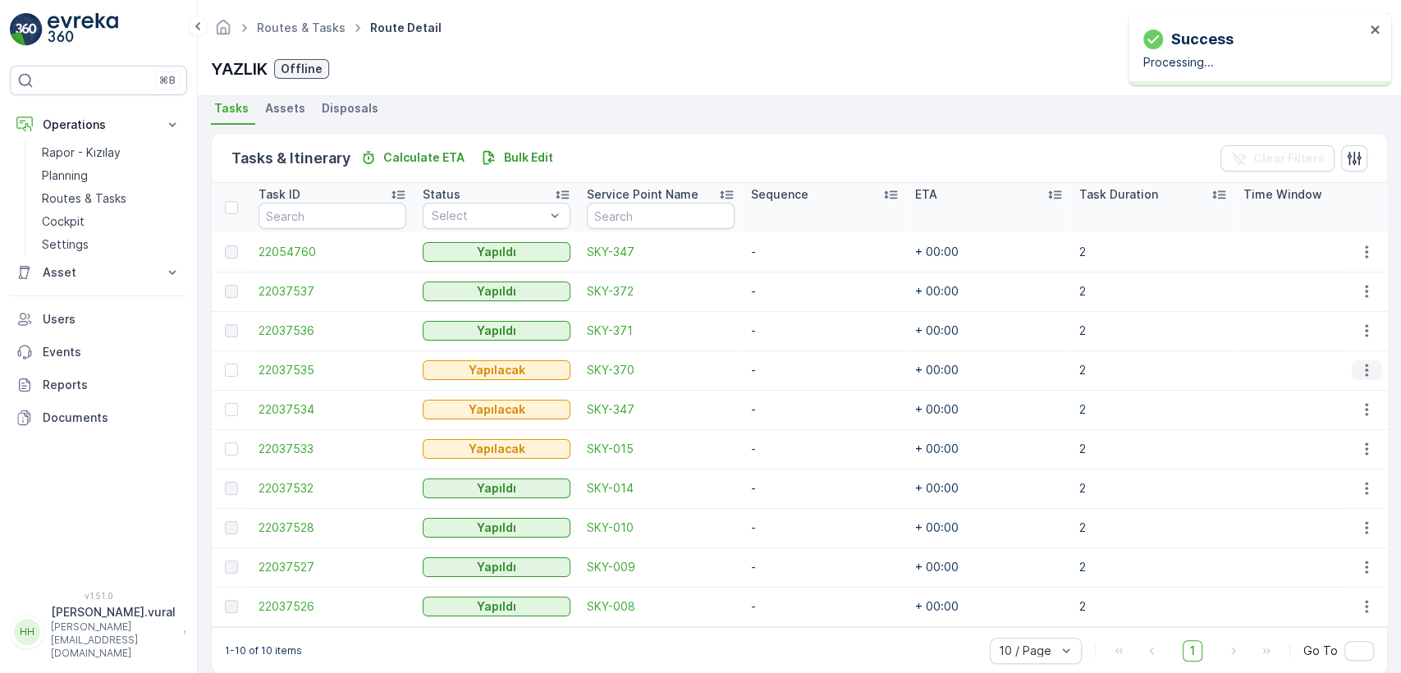
click at [1359, 365] on icon "button" at bounding box center [1366, 370] width 16 height 16
click at [1322, 496] on div "Delete" at bounding box center [1340, 493] width 124 height 23
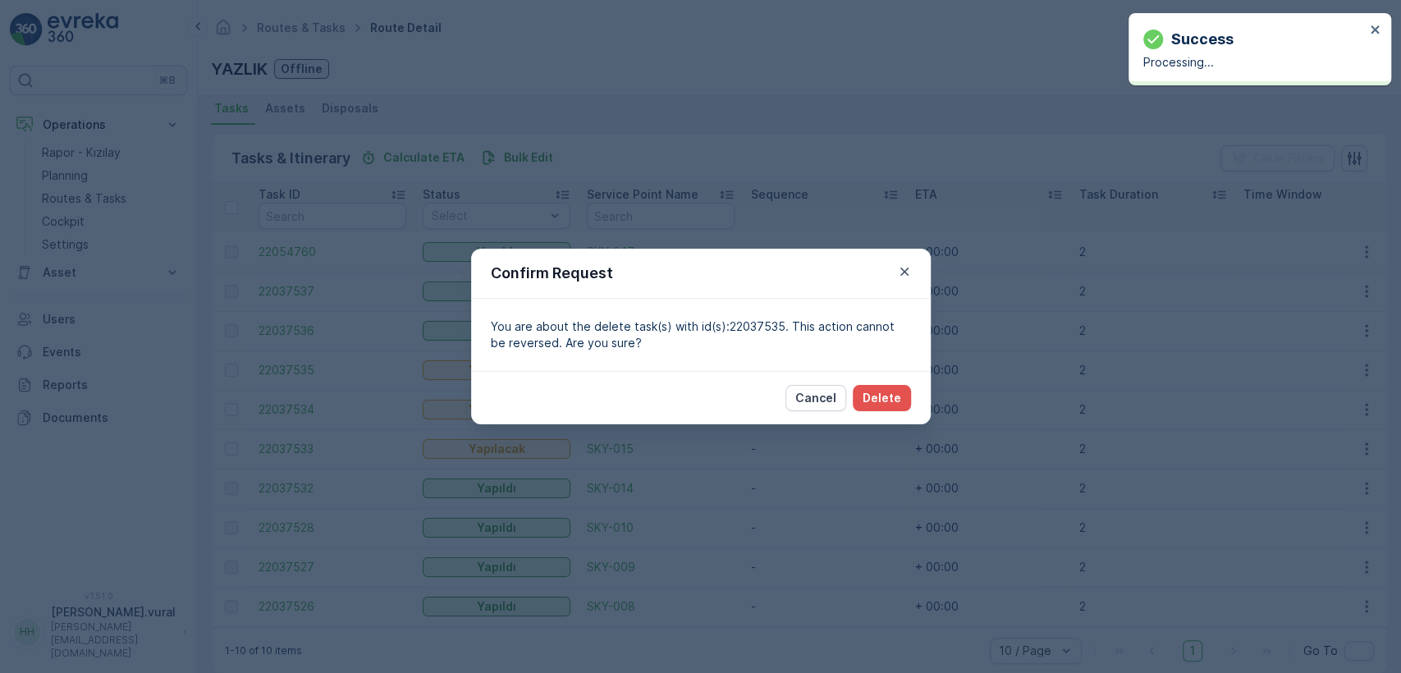
click at [915, 403] on div "Cancel Delete" at bounding box center [701, 397] width 460 height 53
click at [884, 401] on p "Delete" at bounding box center [881, 398] width 39 height 16
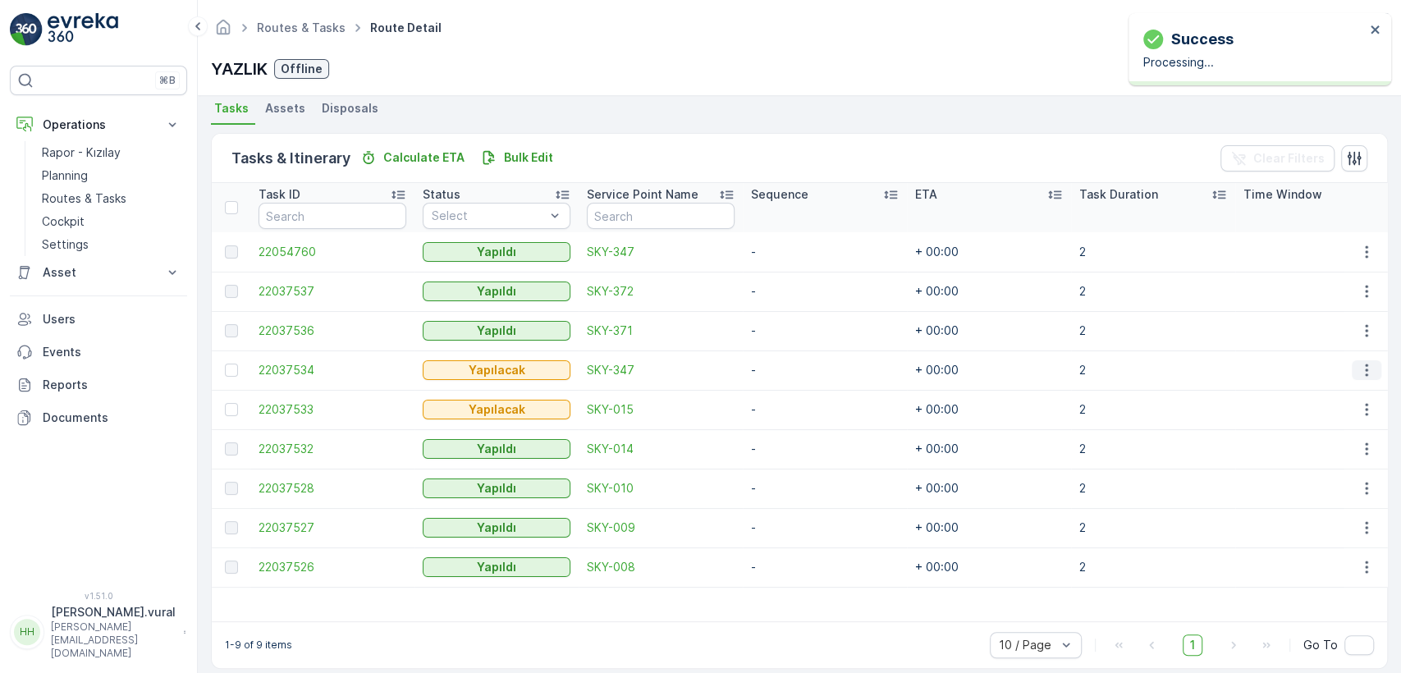
click at [1358, 372] on icon "button" at bounding box center [1366, 370] width 16 height 16
click at [1305, 490] on span "Delete" at bounding box center [1303, 494] width 38 height 16
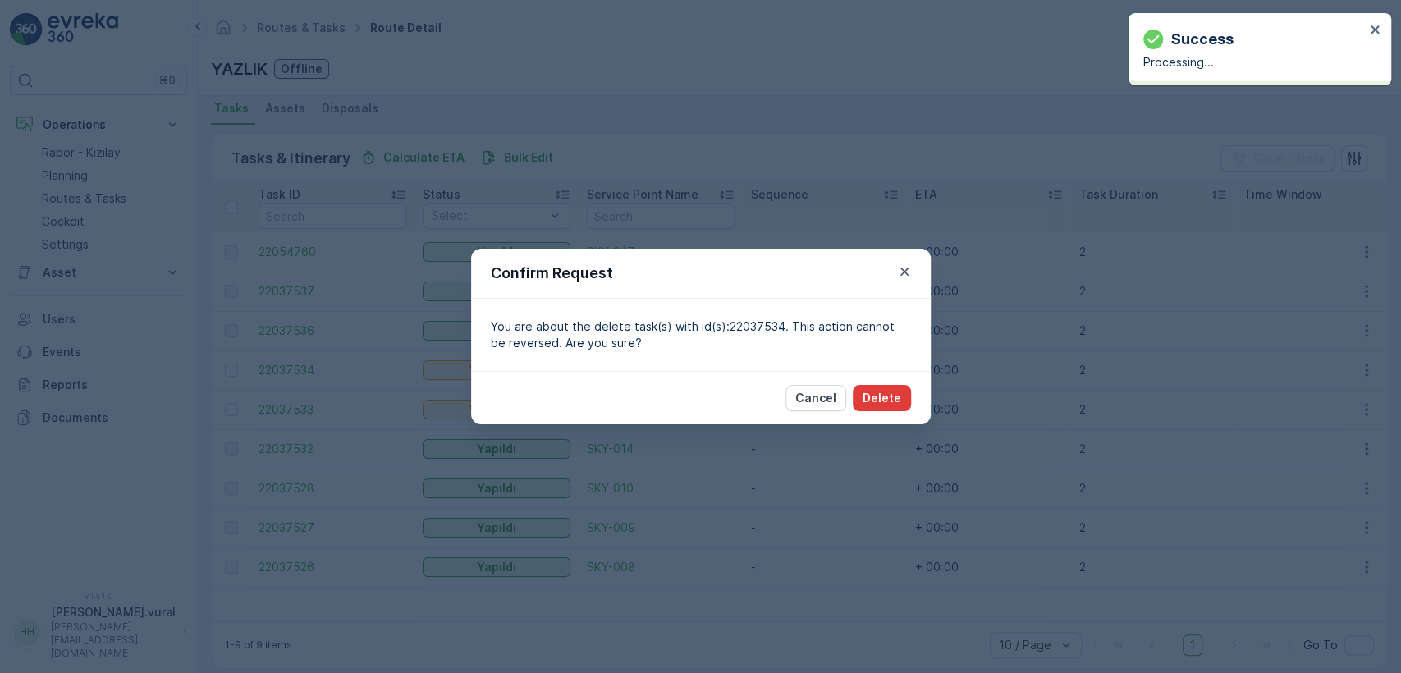
click at [889, 388] on button "Delete" at bounding box center [882, 398] width 58 height 26
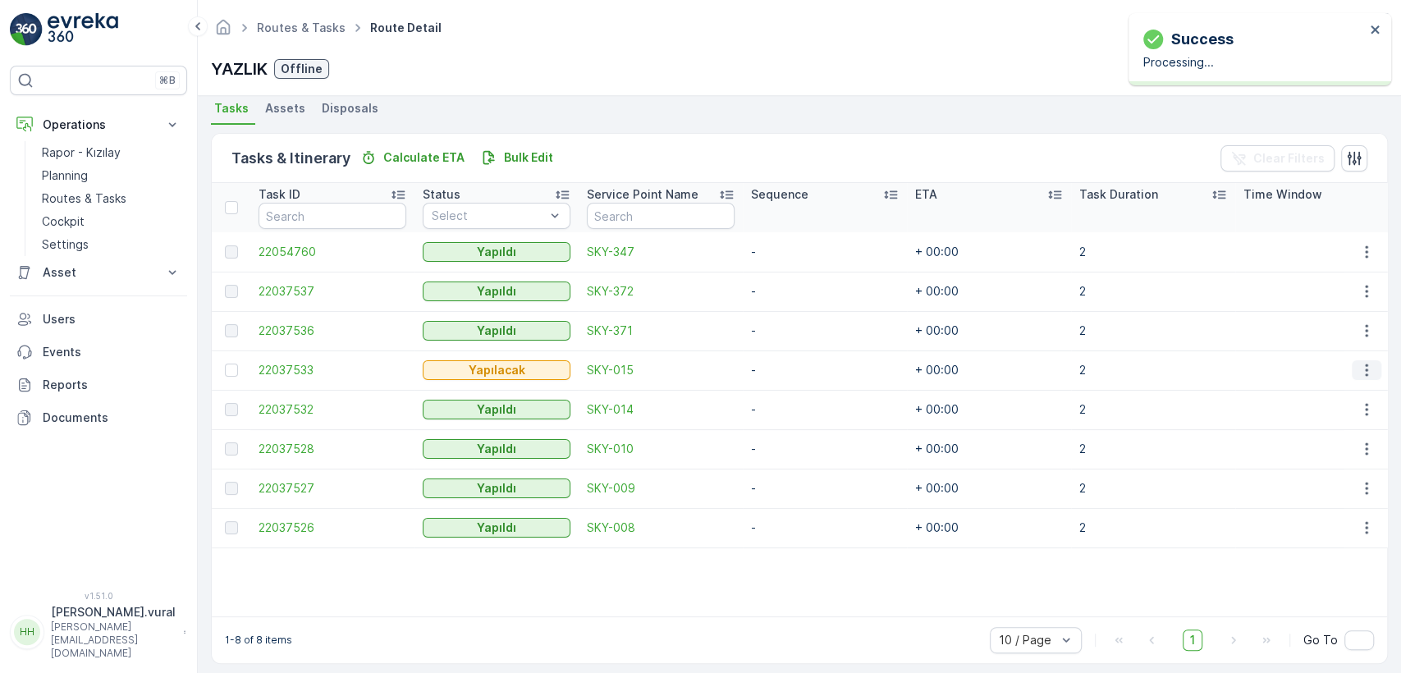
click at [1360, 364] on icon "button" at bounding box center [1366, 370] width 16 height 16
click at [1317, 486] on span "Delete" at bounding box center [1303, 494] width 38 height 16
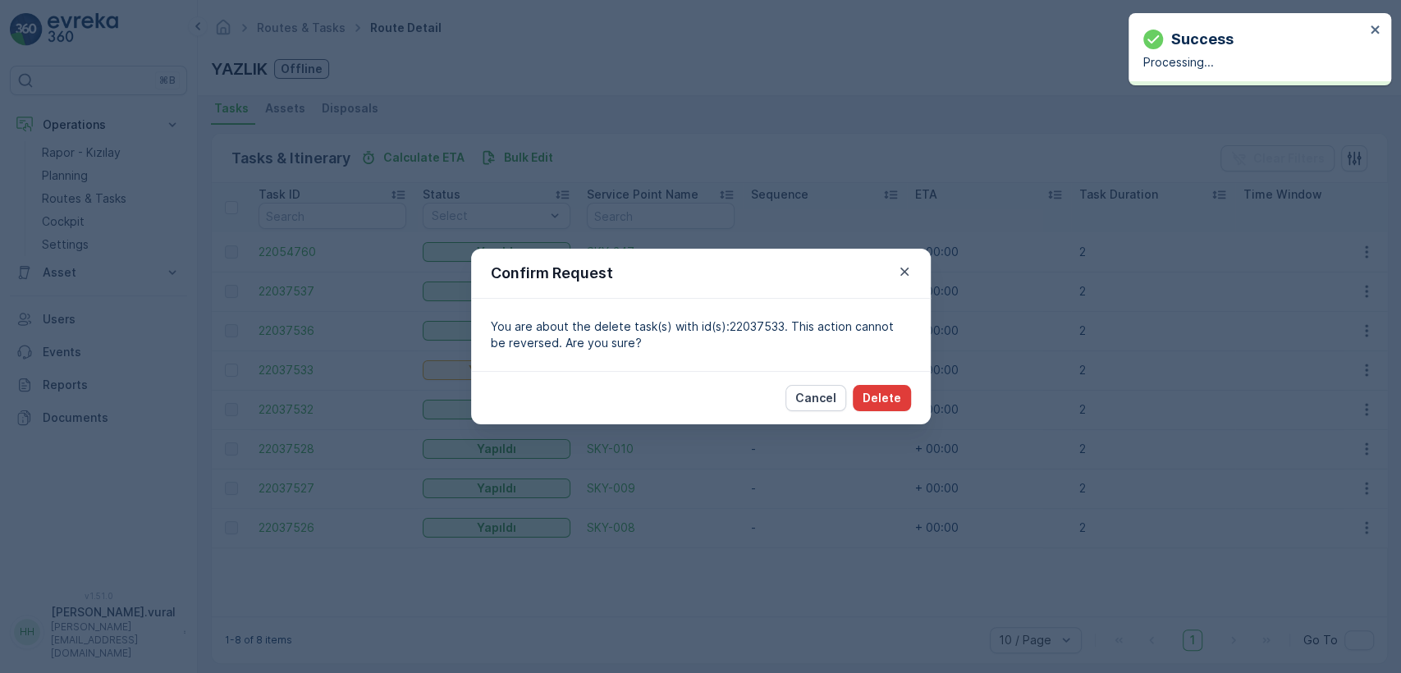
click at [876, 391] on p "Delete" at bounding box center [881, 398] width 39 height 16
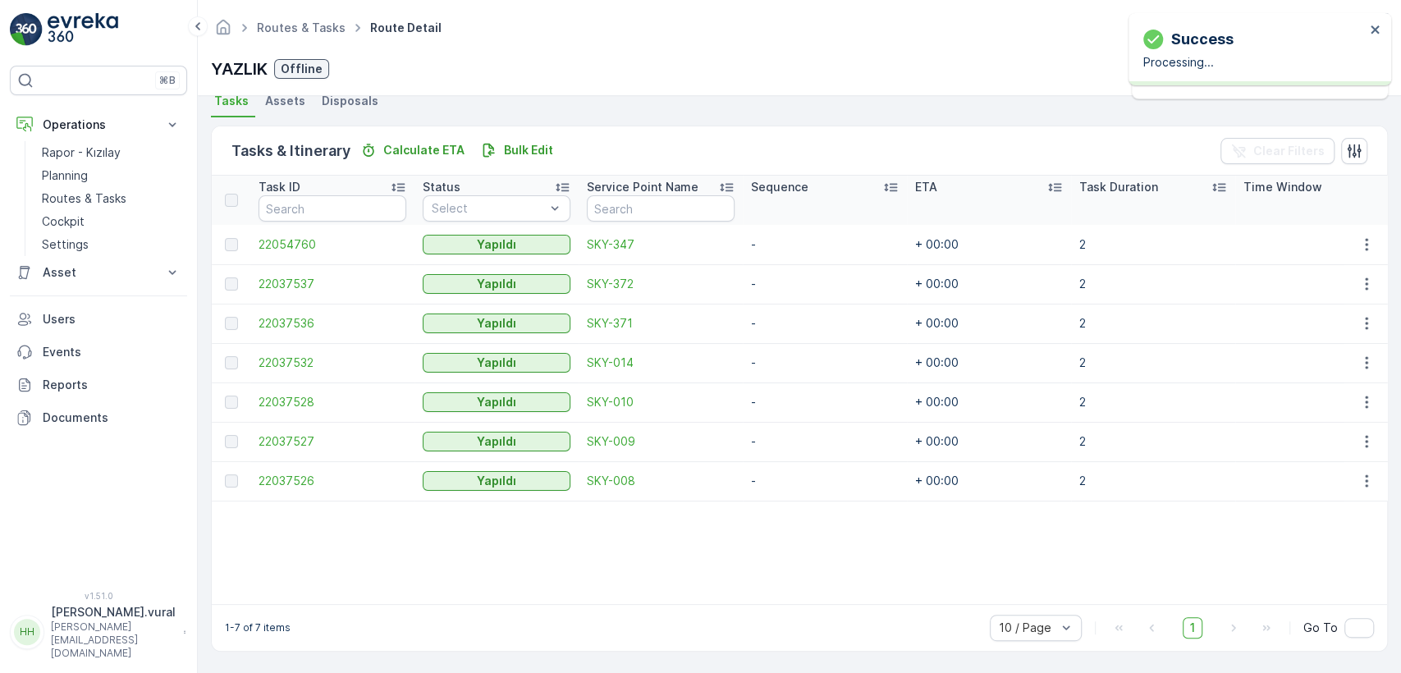
scroll to position [374, 0]
click at [126, 197] on link "Routes & Tasks" at bounding box center [111, 198] width 152 height 23
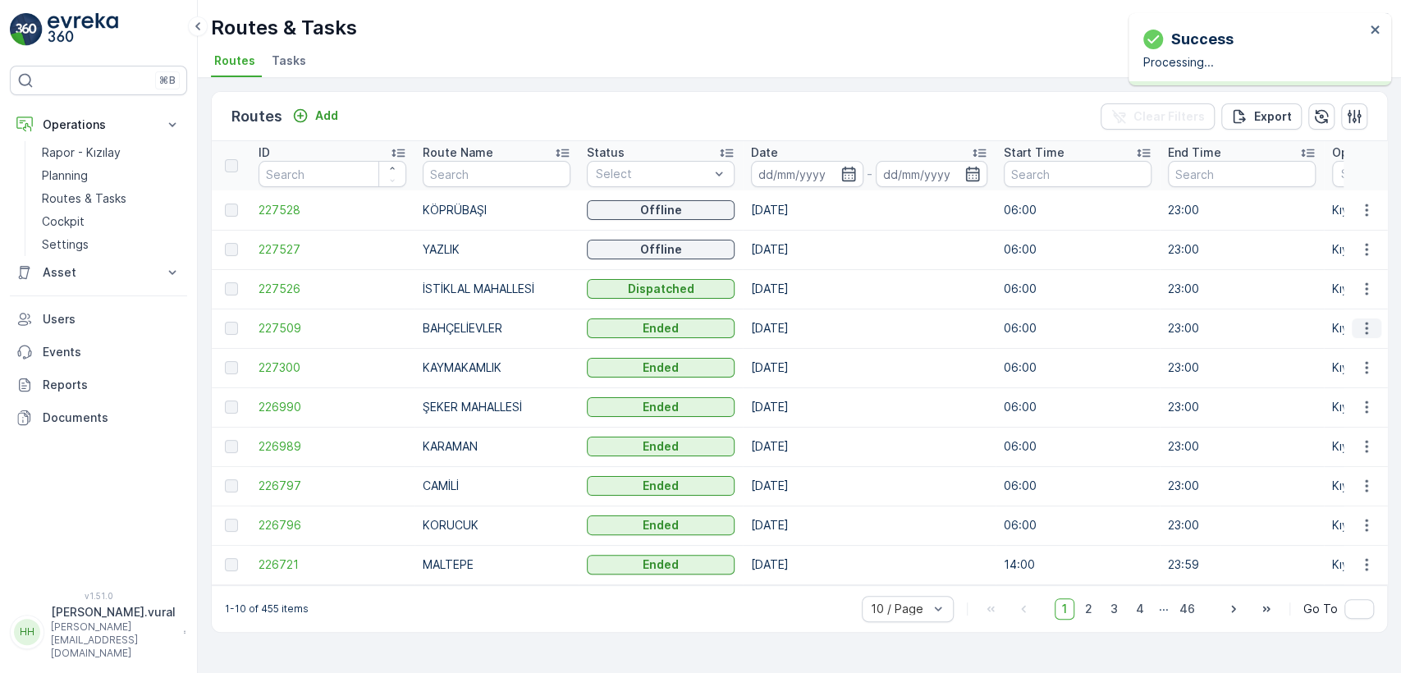
click at [1375, 328] on button "button" at bounding box center [1366, 328] width 30 height 20
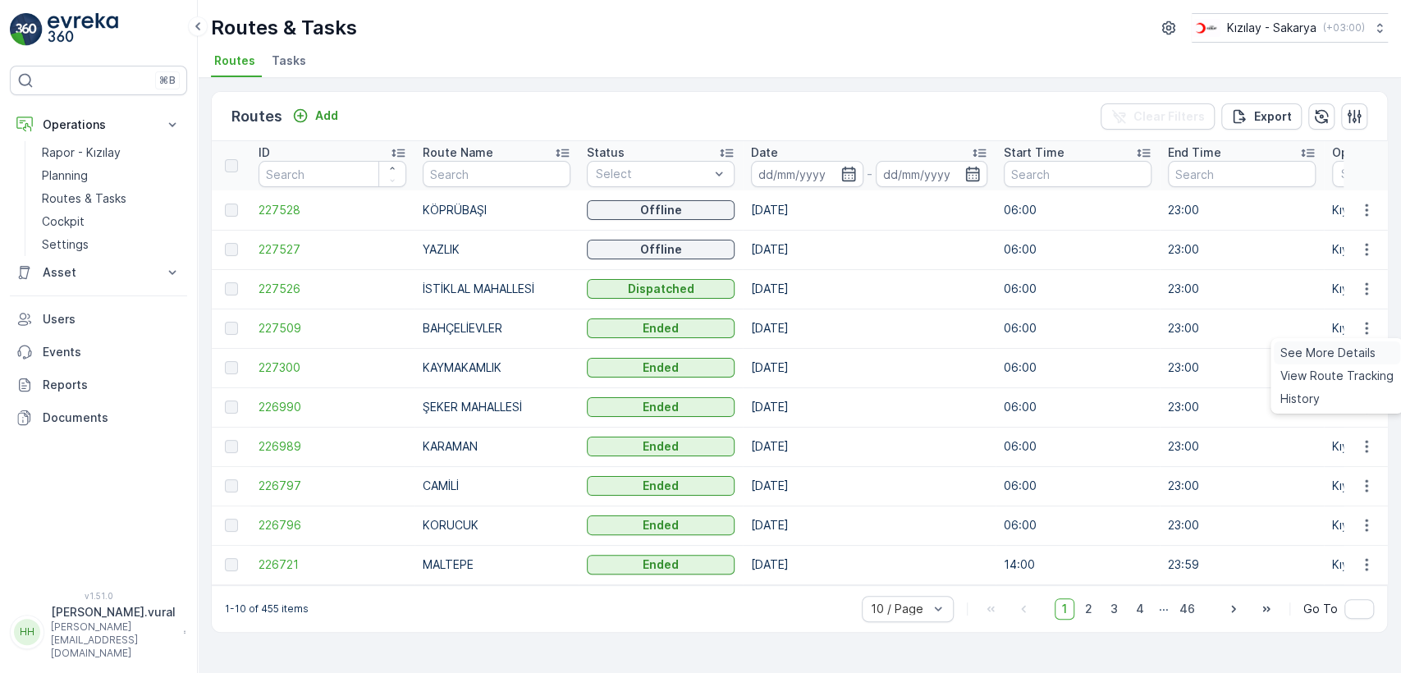
click at [1358, 341] on ul "See More Details View Route Tracking History" at bounding box center [1336, 375] width 133 height 75
click at [1358, 343] on div "See More Details" at bounding box center [1336, 352] width 126 height 23
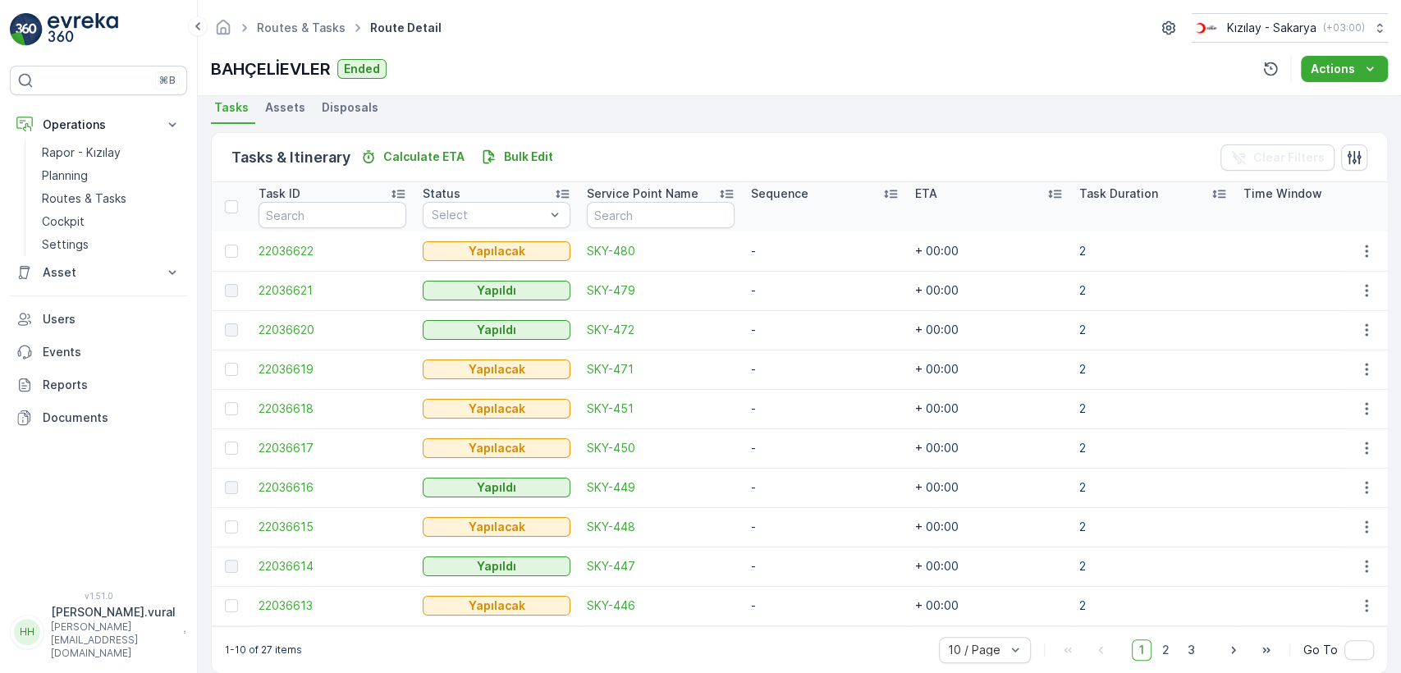
scroll to position [390, 0]
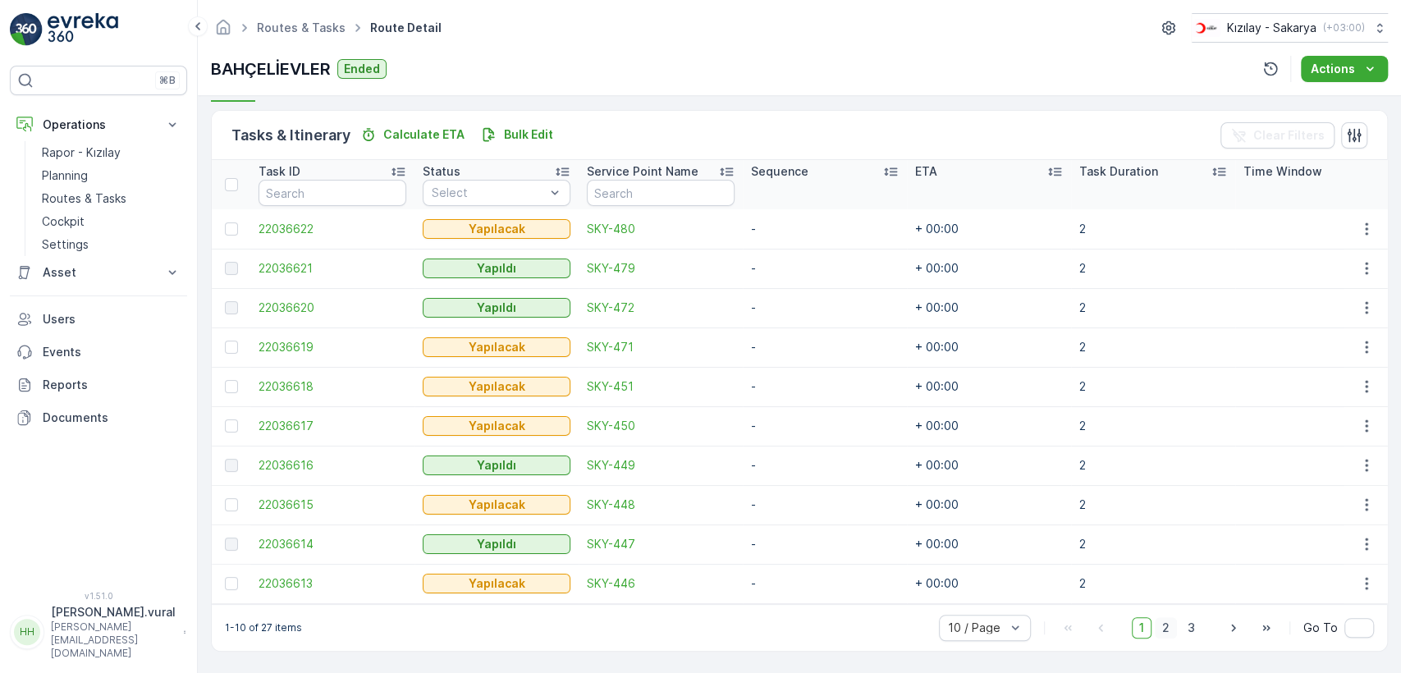
click at [1159, 634] on span "2" at bounding box center [1166, 627] width 22 height 21
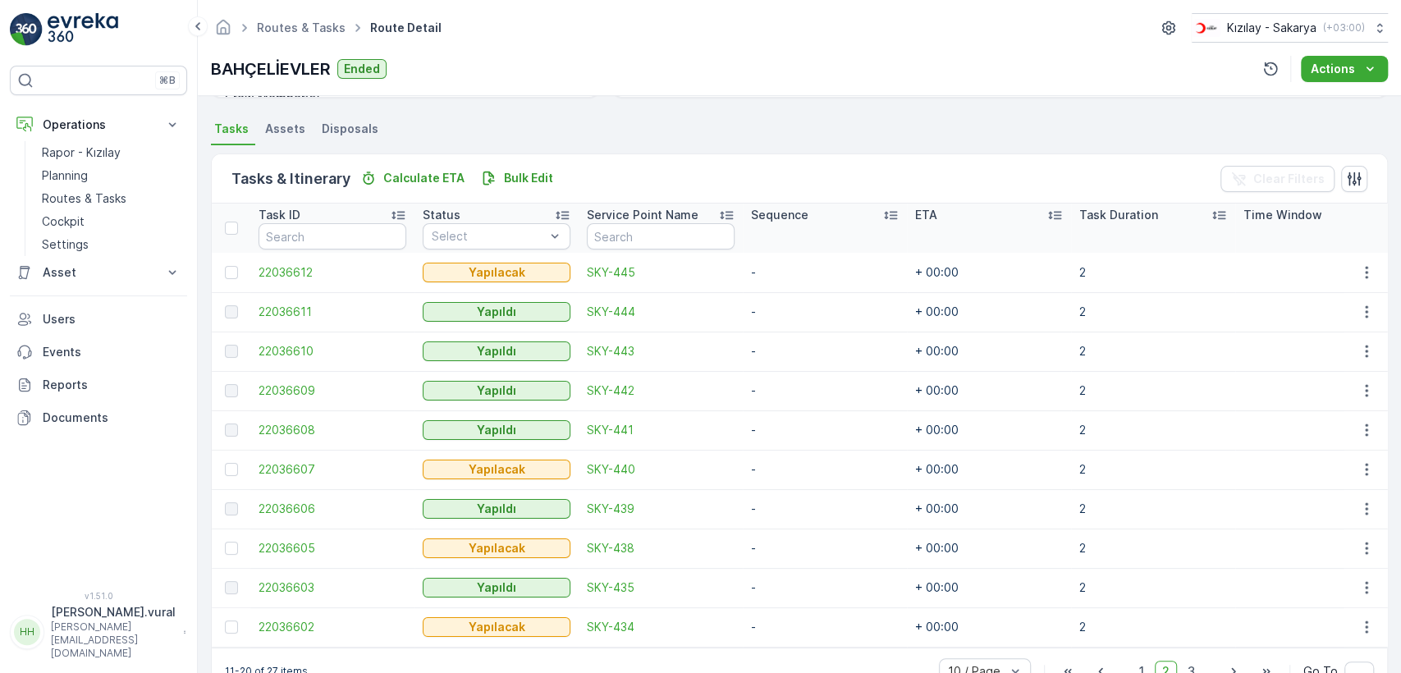
scroll to position [390, 0]
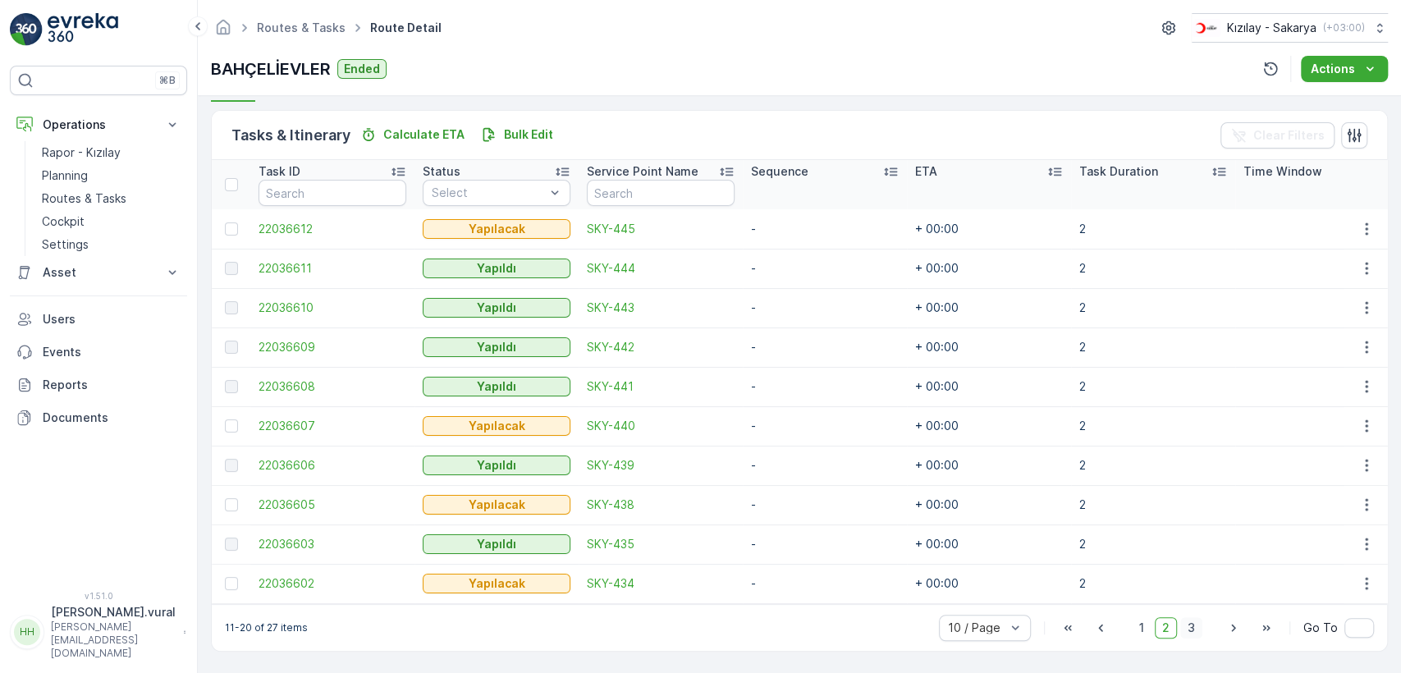
click at [1181, 625] on span "3" at bounding box center [1191, 627] width 22 height 21
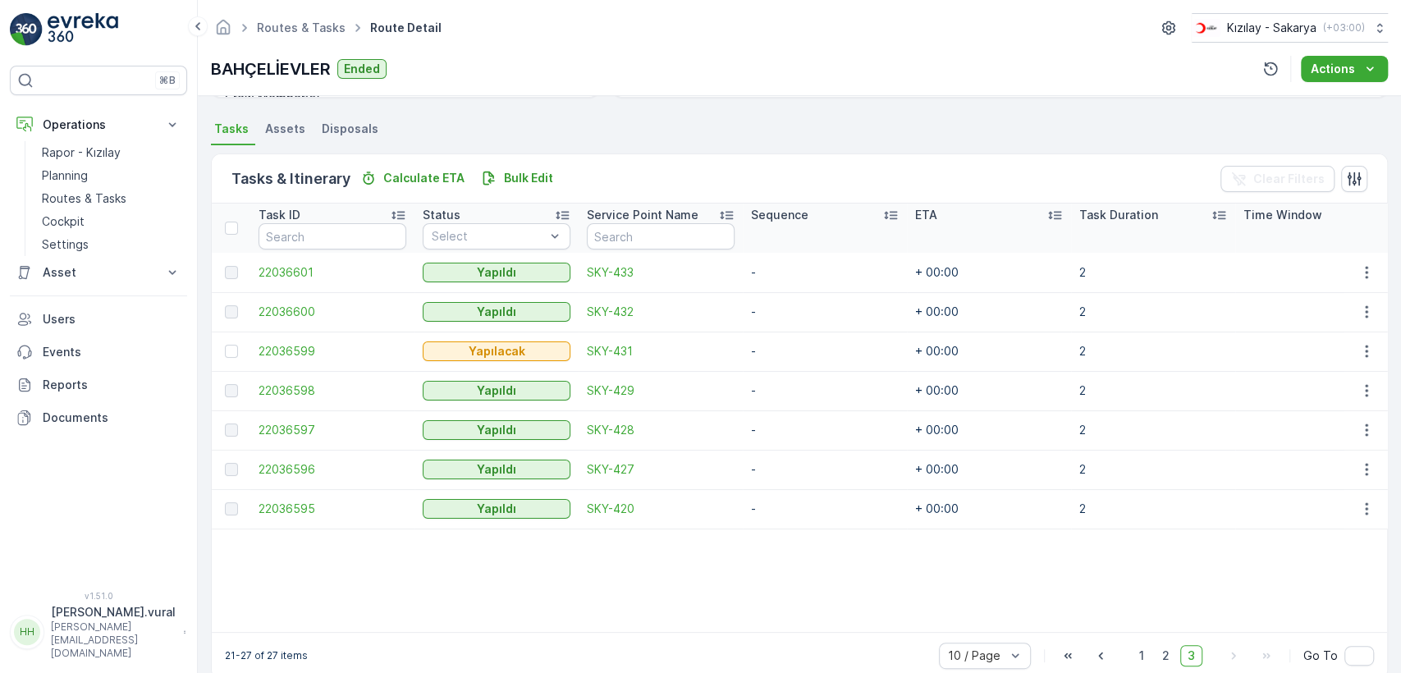
scroll to position [374, 0]
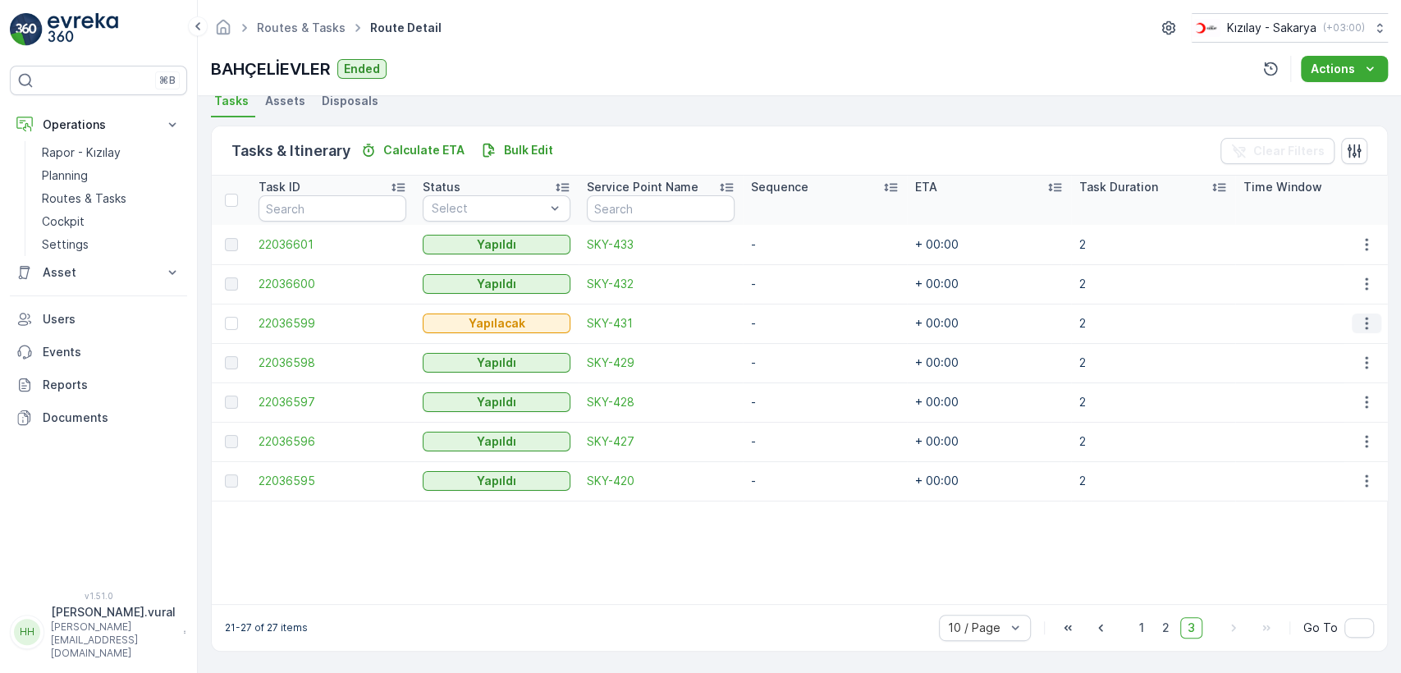
click at [1359, 315] on icon "button" at bounding box center [1366, 323] width 16 height 16
click at [1313, 440] on span "Delete" at bounding box center [1303, 440] width 38 height 16
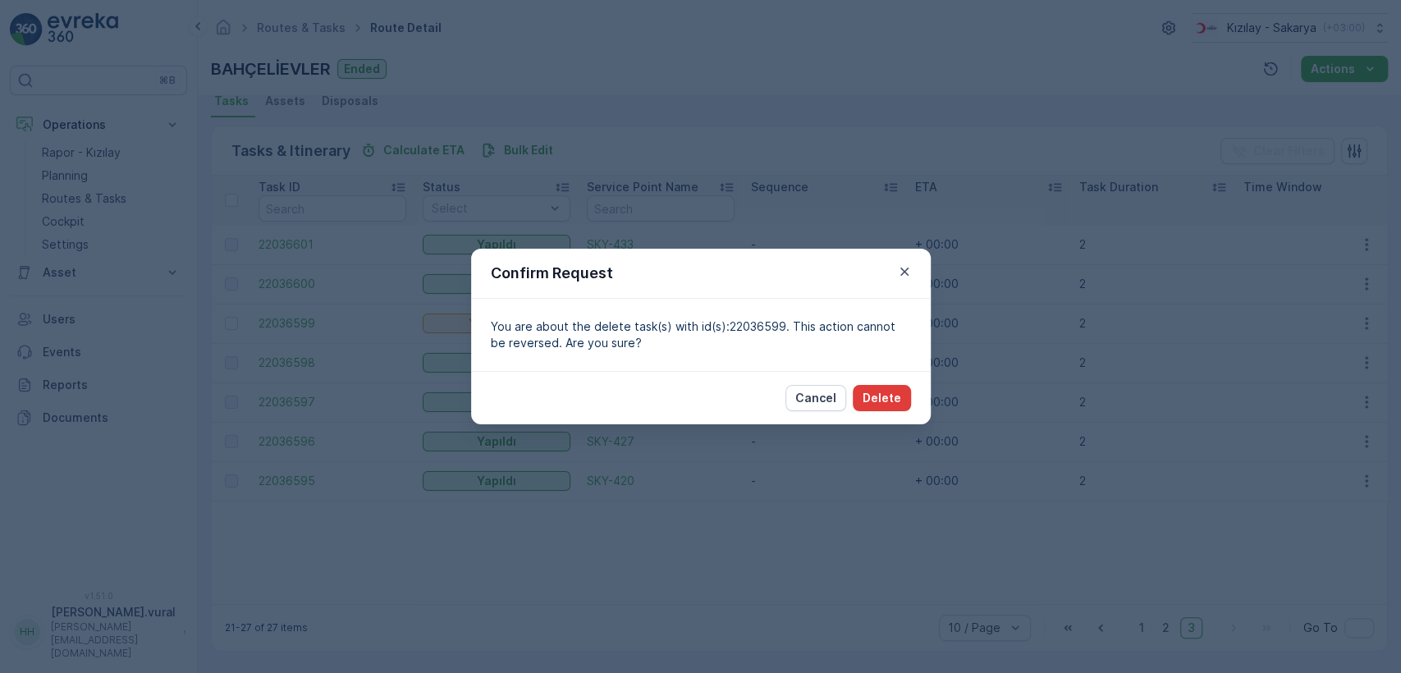
click at [901, 398] on button "Delete" at bounding box center [882, 398] width 58 height 26
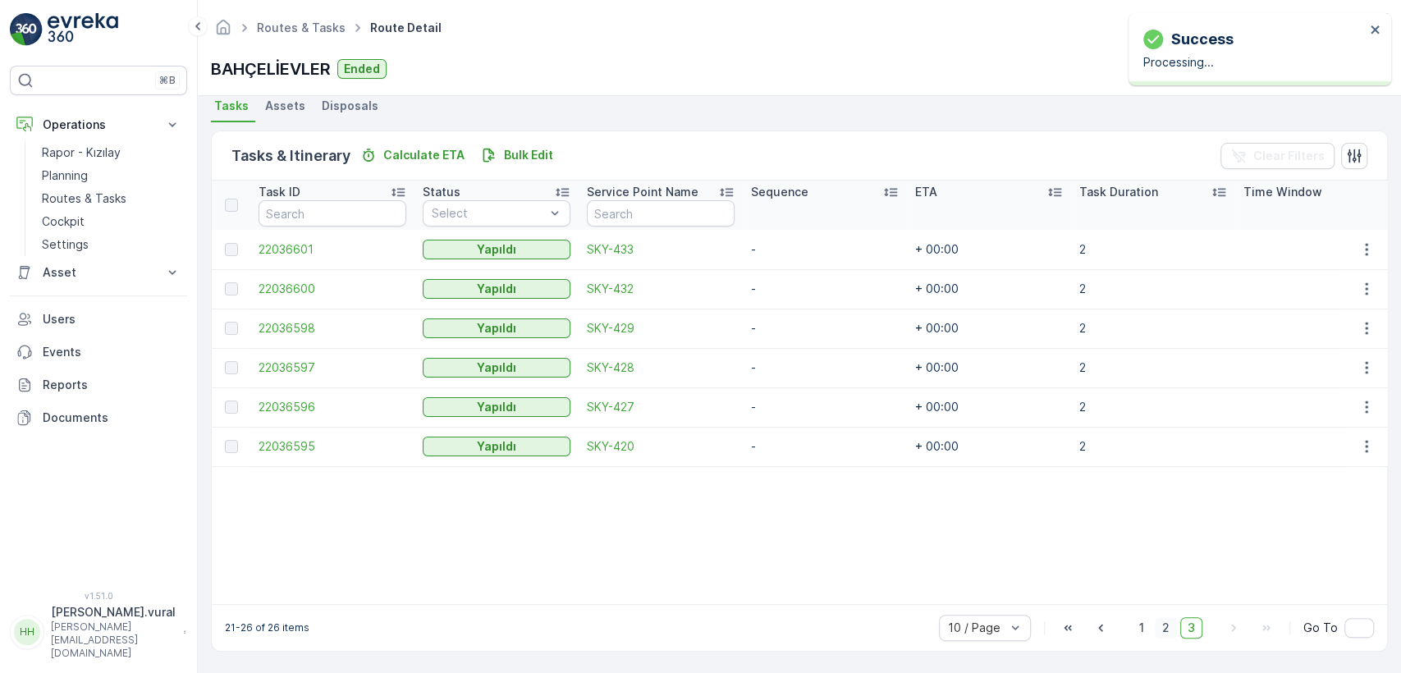
click at [1164, 625] on span "2" at bounding box center [1166, 627] width 22 height 21
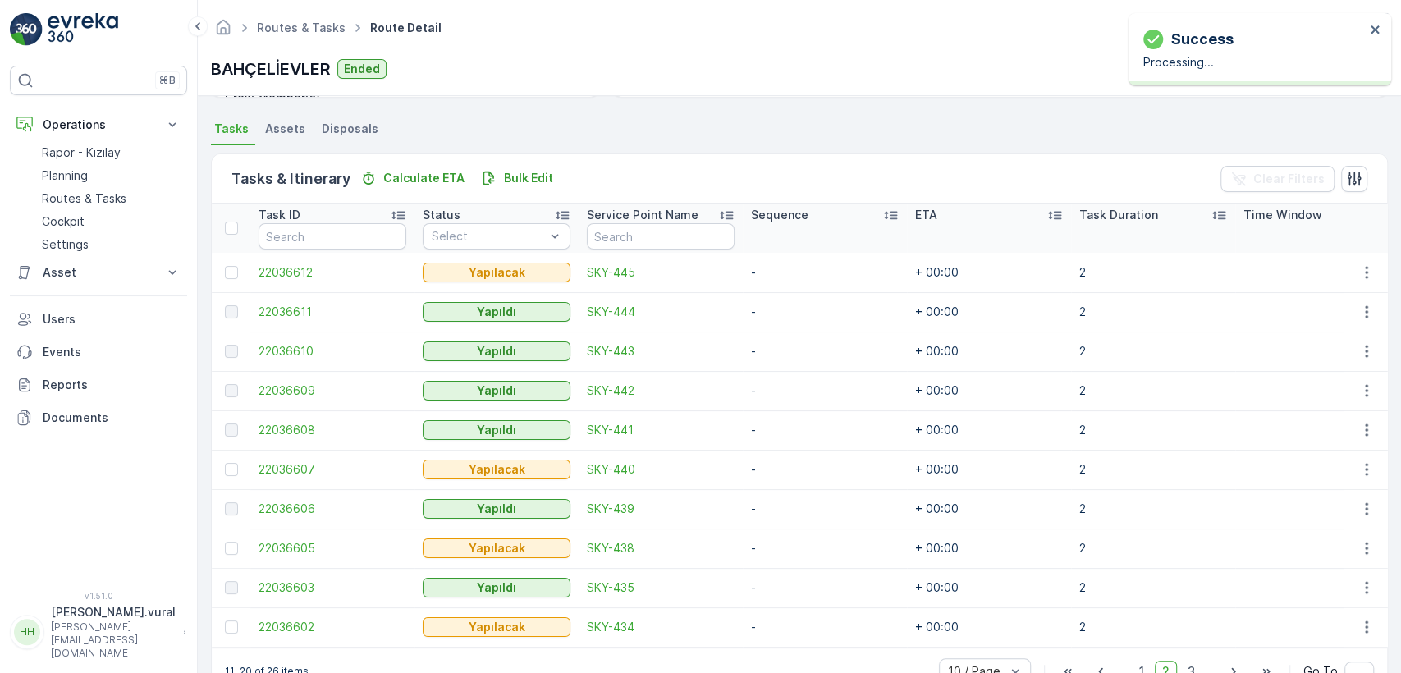
scroll to position [374, 0]
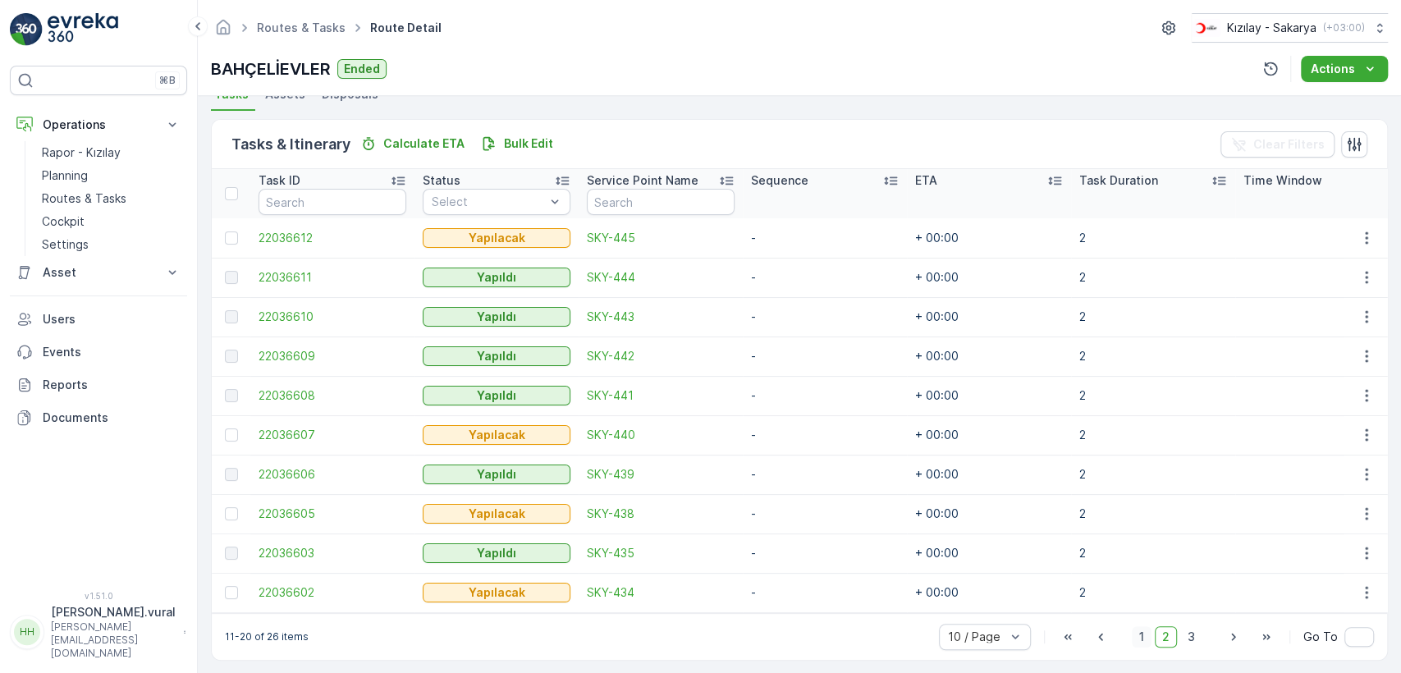
click at [1149, 638] on span "1" at bounding box center [1142, 636] width 20 height 21
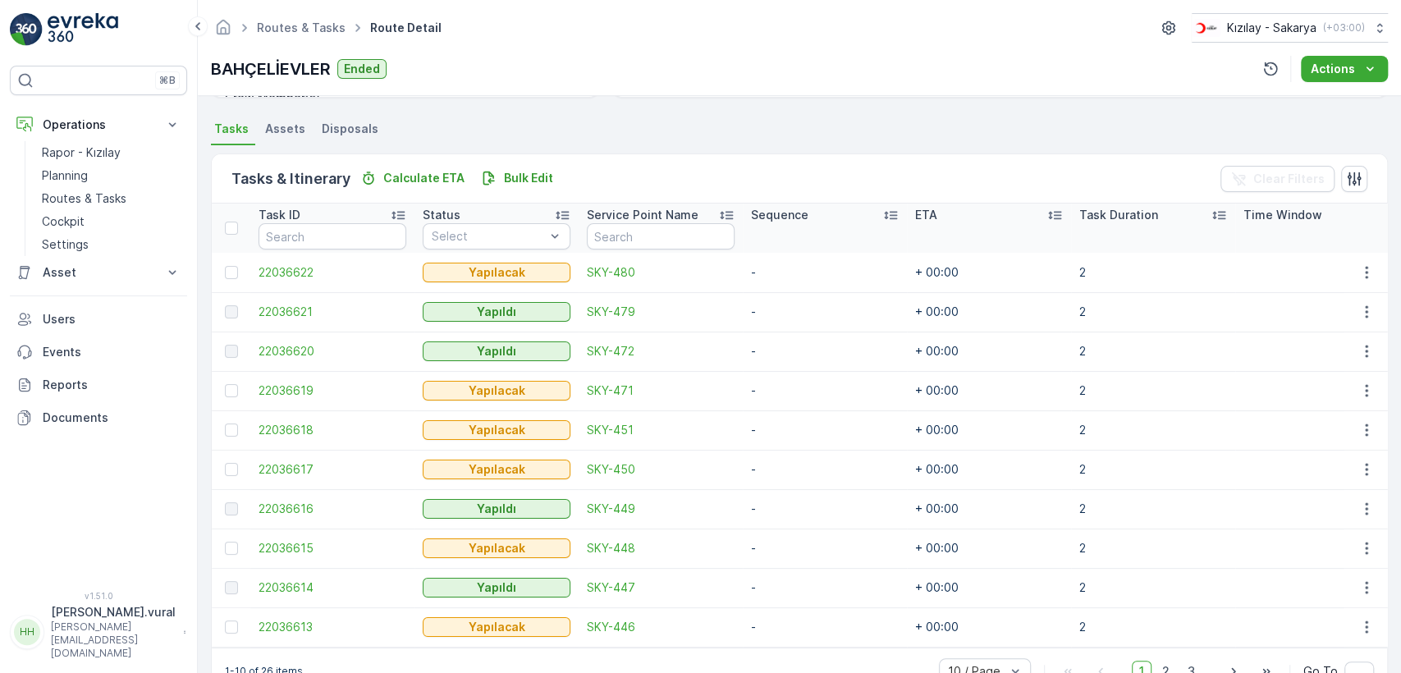
scroll to position [374, 0]
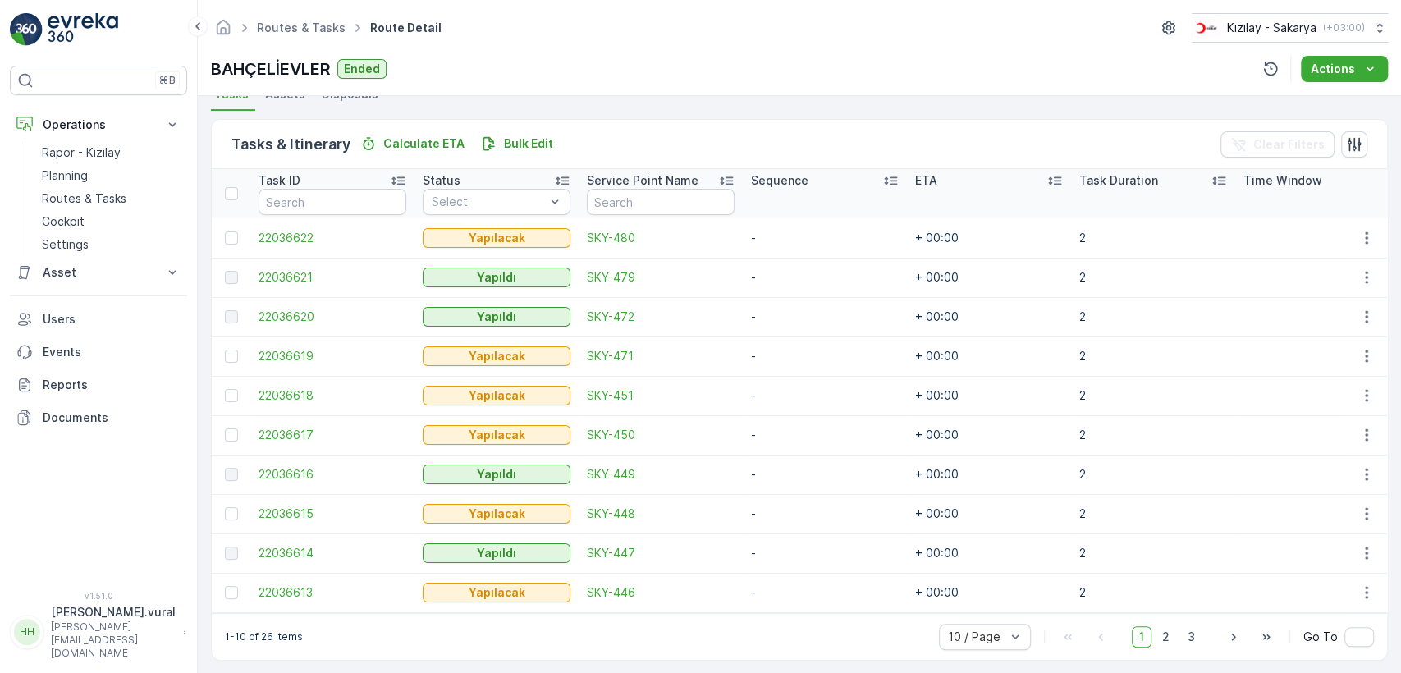
click at [1365, 225] on td at bounding box center [1365, 237] width 44 height 39
click at [1365, 228] on button "button" at bounding box center [1366, 238] width 30 height 20
click at [1327, 356] on div "Delete" at bounding box center [1340, 361] width 124 height 23
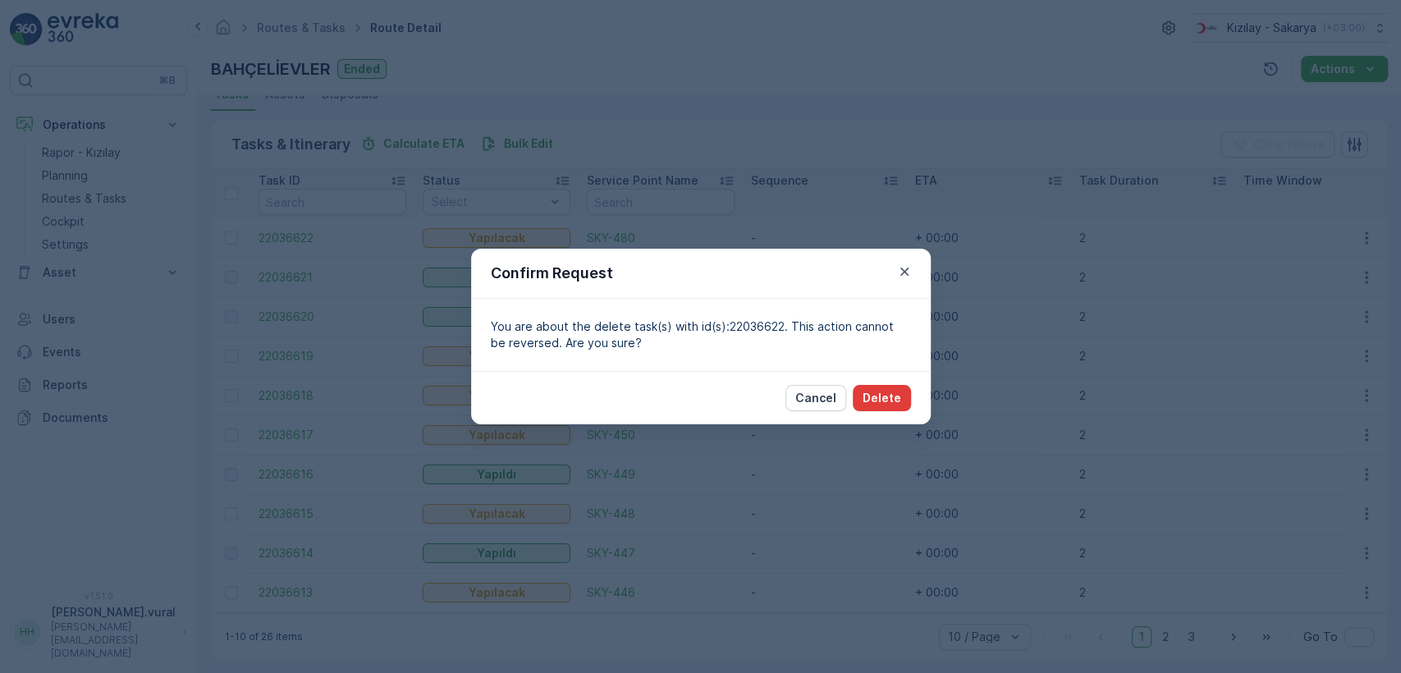
click at [888, 398] on p "Delete" at bounding box center [881, 398] width 39 height 16
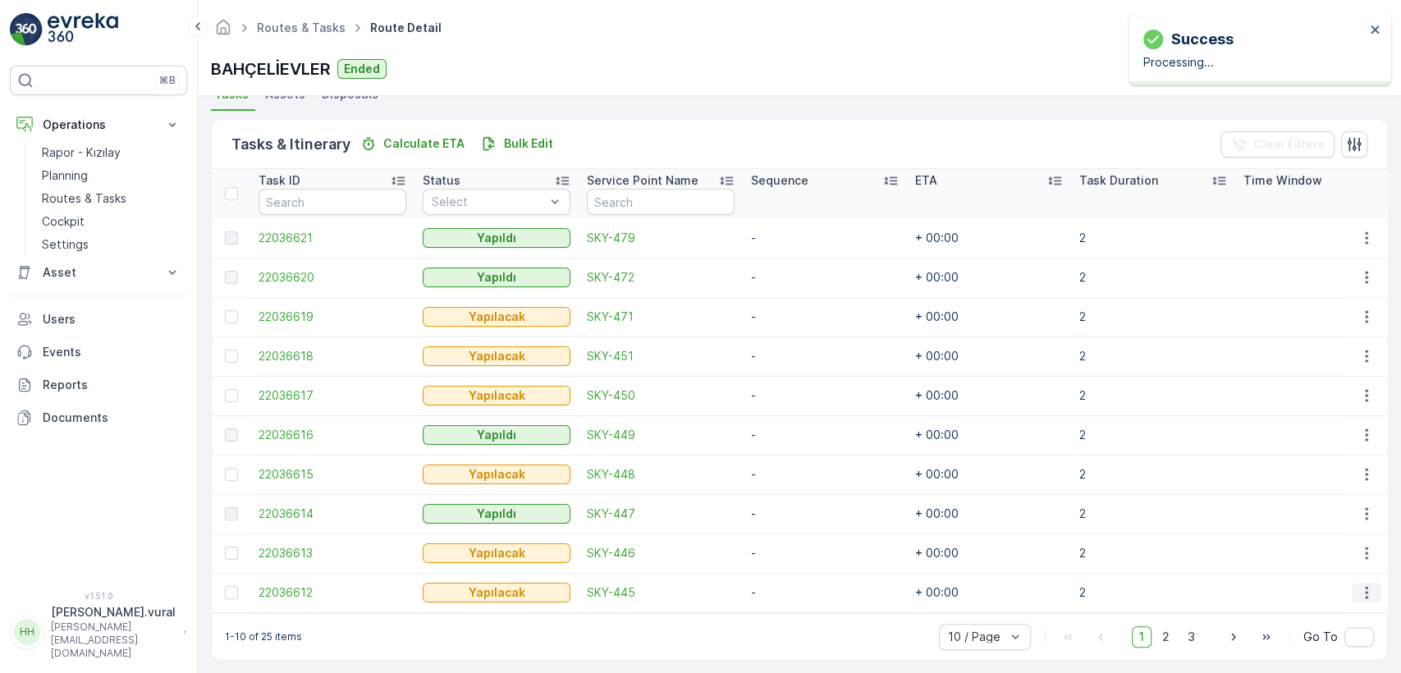
click at [1365, 595] on icon "button" at bounding box center [1366, 593] width 2 height 12
click at [1339, 568] on div "Delete" at bounding box center [1340, 567] width 124 height 23
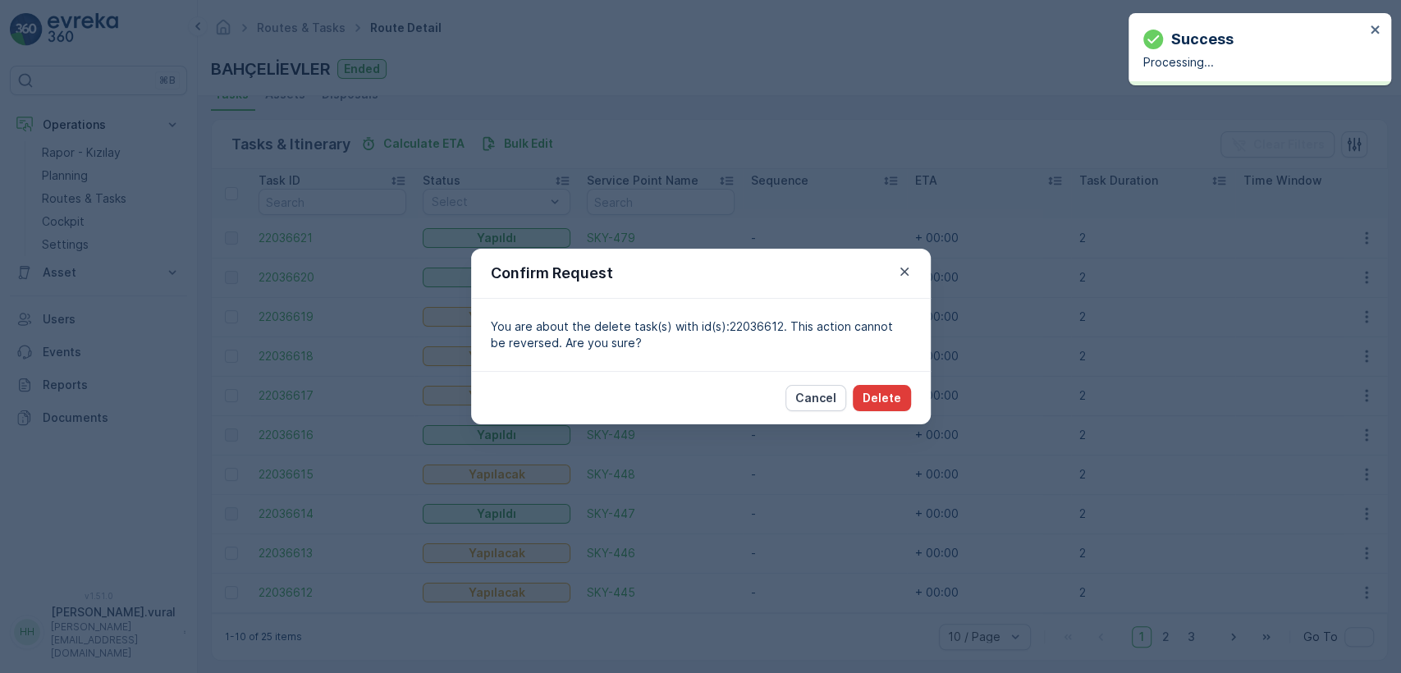
click at [867, 393] on p "Delete" at bounding box center [881, 398] width 39 height 16
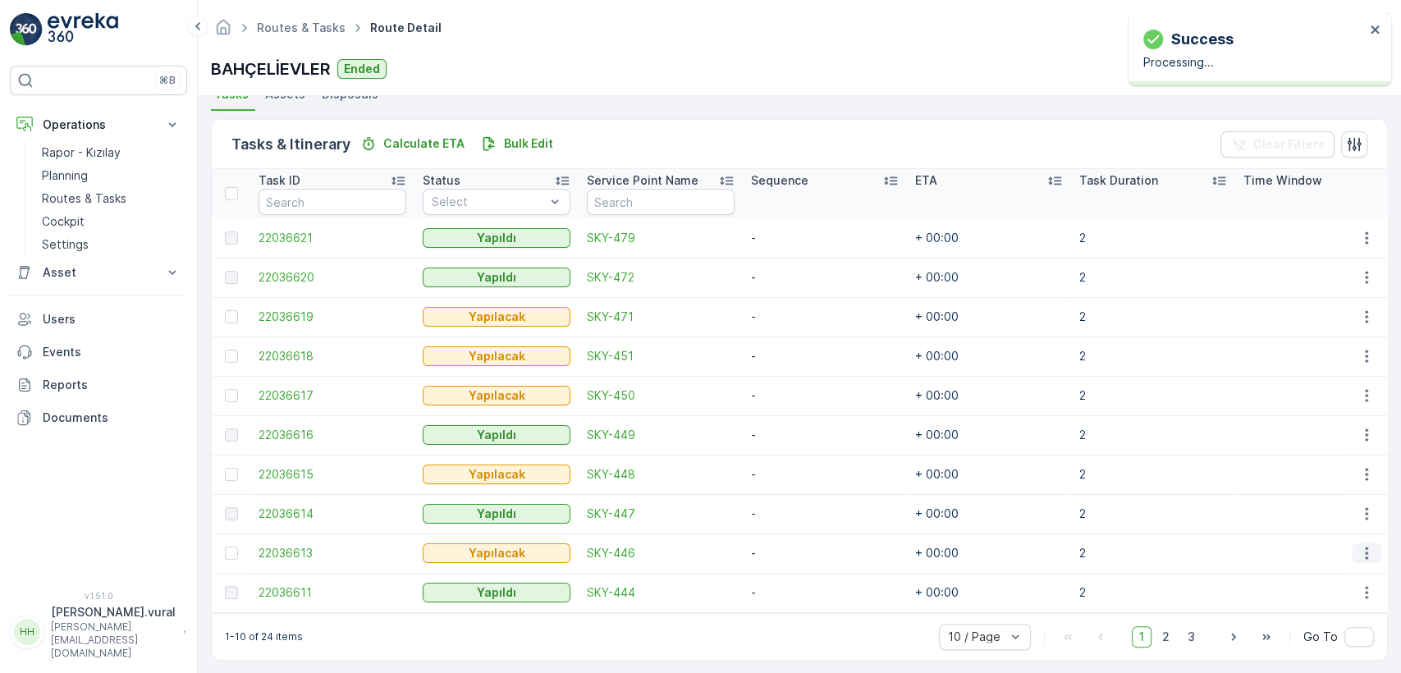
click at [1359, 554] on icon "button" at bounding box center [1366, 553] width 16 height 16
click at [1322, 534] on div "Delete" at bounding box center [1340, 527] width 124 height 23
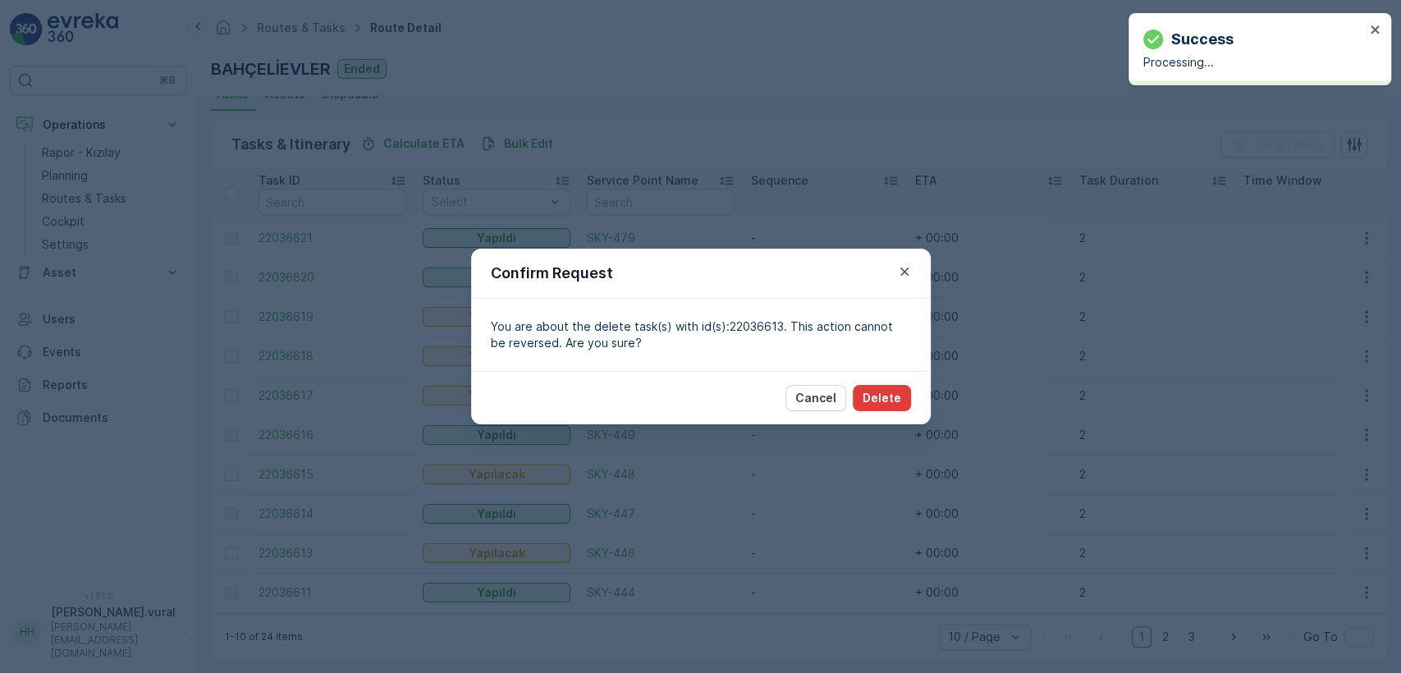
click at [888, 397] on p "Delete" at bounding box center [881, 398] width 39 height 16
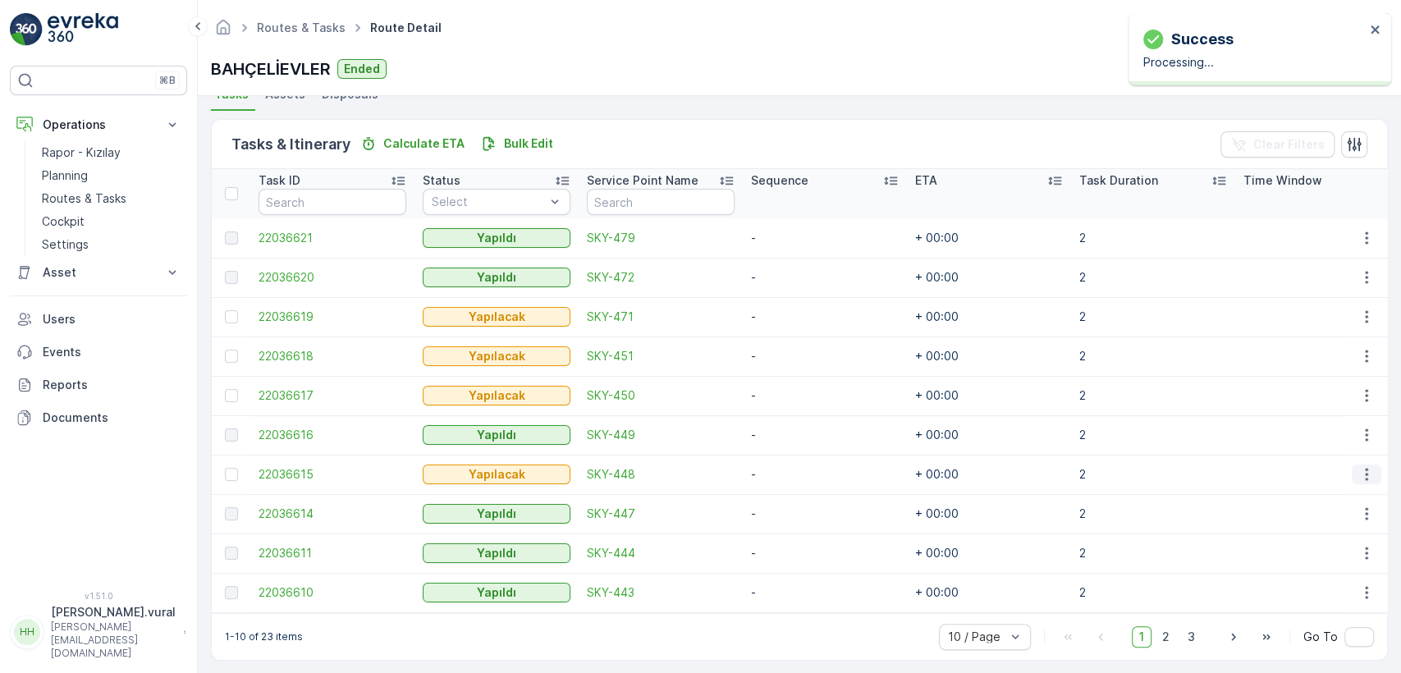
click at [1370, 468] on icon "button" at bounding box center [1366, 474] width 16 height 16
click at [1303, 589] on span "Delete" at bounding box center [1303, 597] width 38 height 16
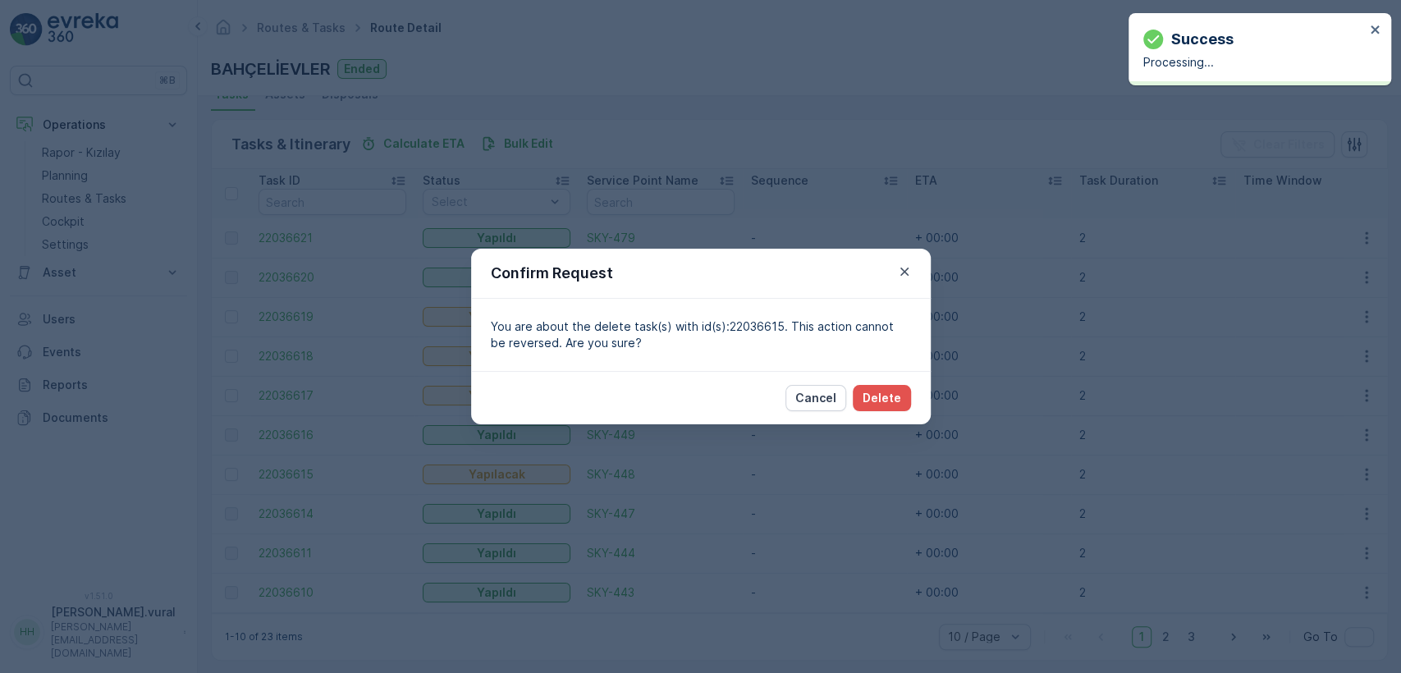
click at [867, 381] on div "Cancel Delete" at bounding box center [701, 397] width 460 height 53
click at [880, 394] on p "Delete" at bounding box center [881, 398] width 39 height 16
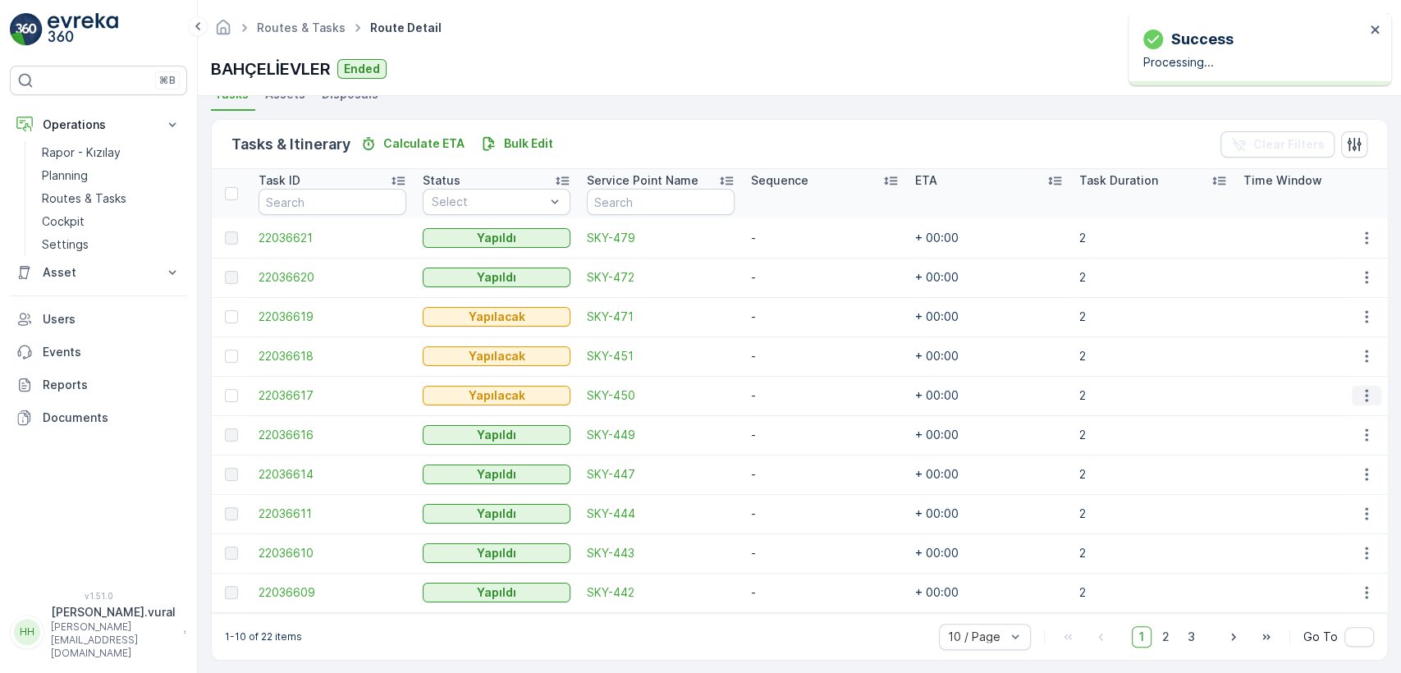
click at [1366, 396] on icon "button" at bounding box center [1366, 395] width 16 height 16
click at [1306, 519] on span "Delete" at bounding box center [1303, 518] width 38 height 16
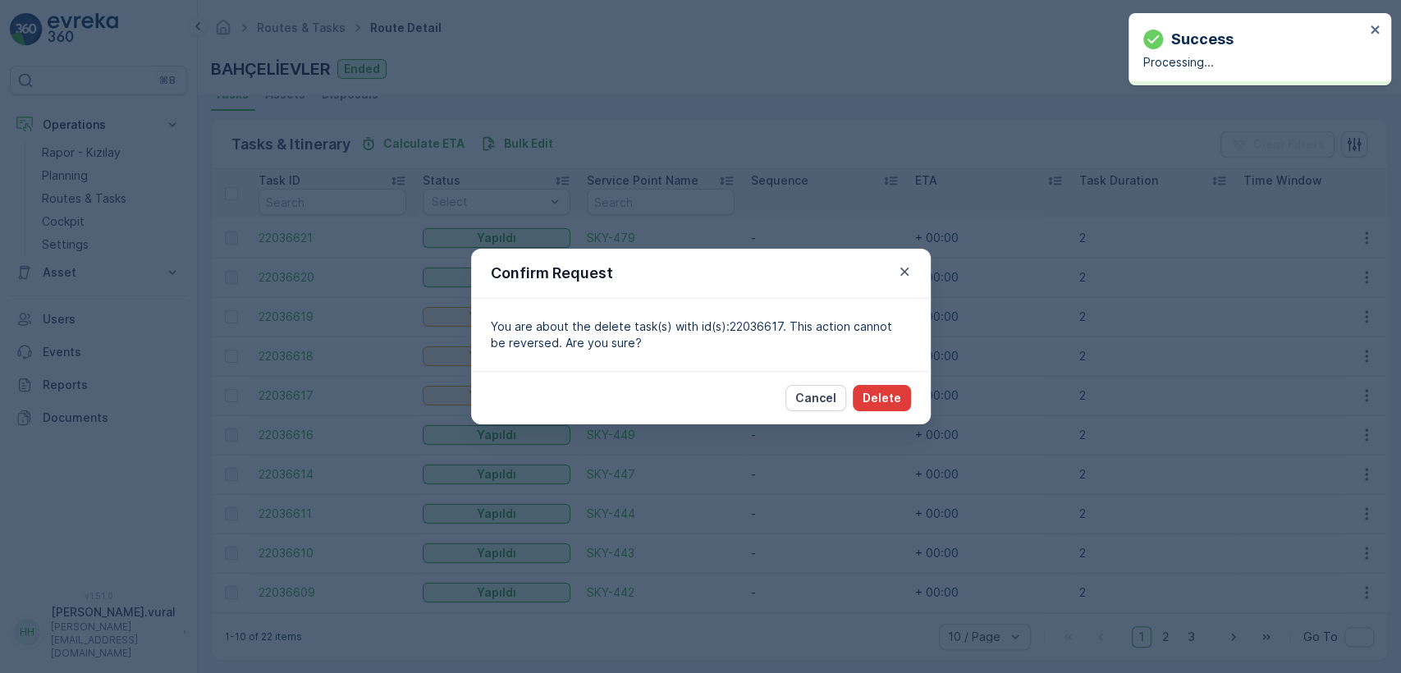
click at [902, 409] on button "Delete" at bounding box center [882, 398] width 58 height 26
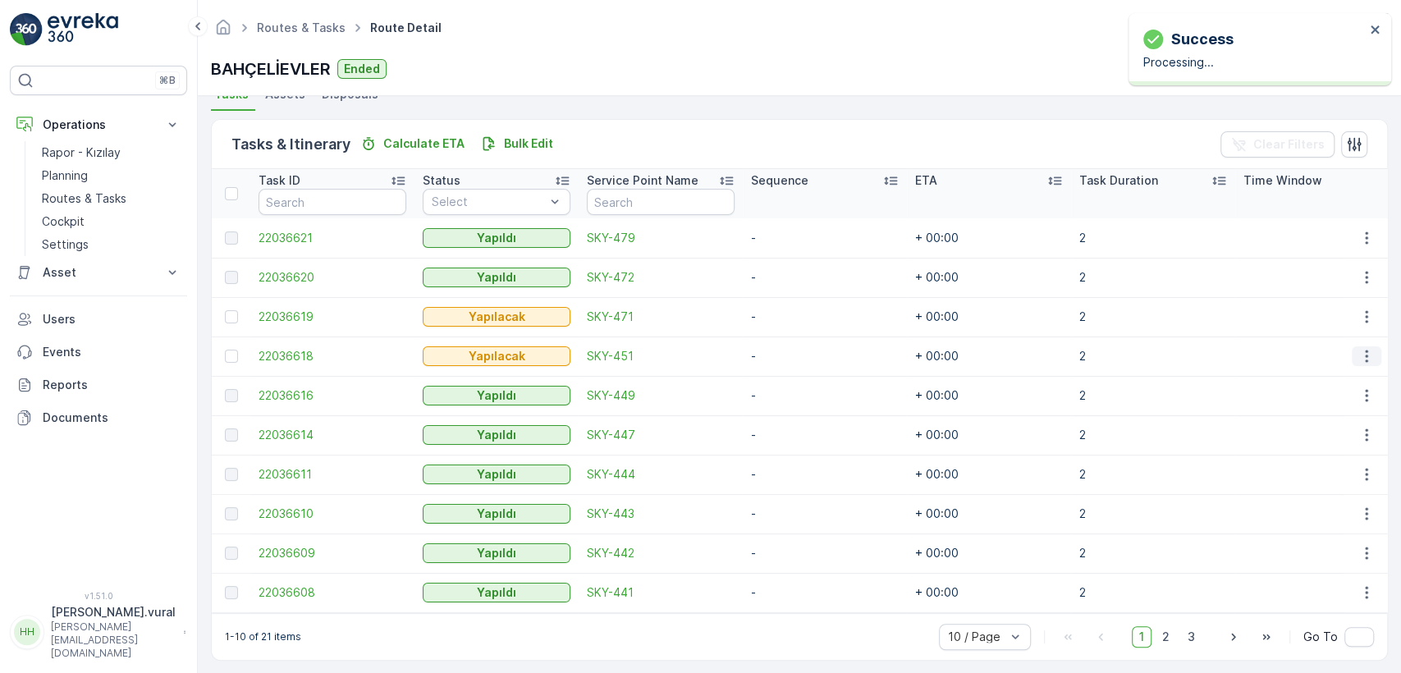
click at [1361, 348] on icon "button" at bounding box center [1366, 356] width 16 height 16
click at [1298, 478] on span "Delete" at bounding box center [1303, 479] width 38 height 16
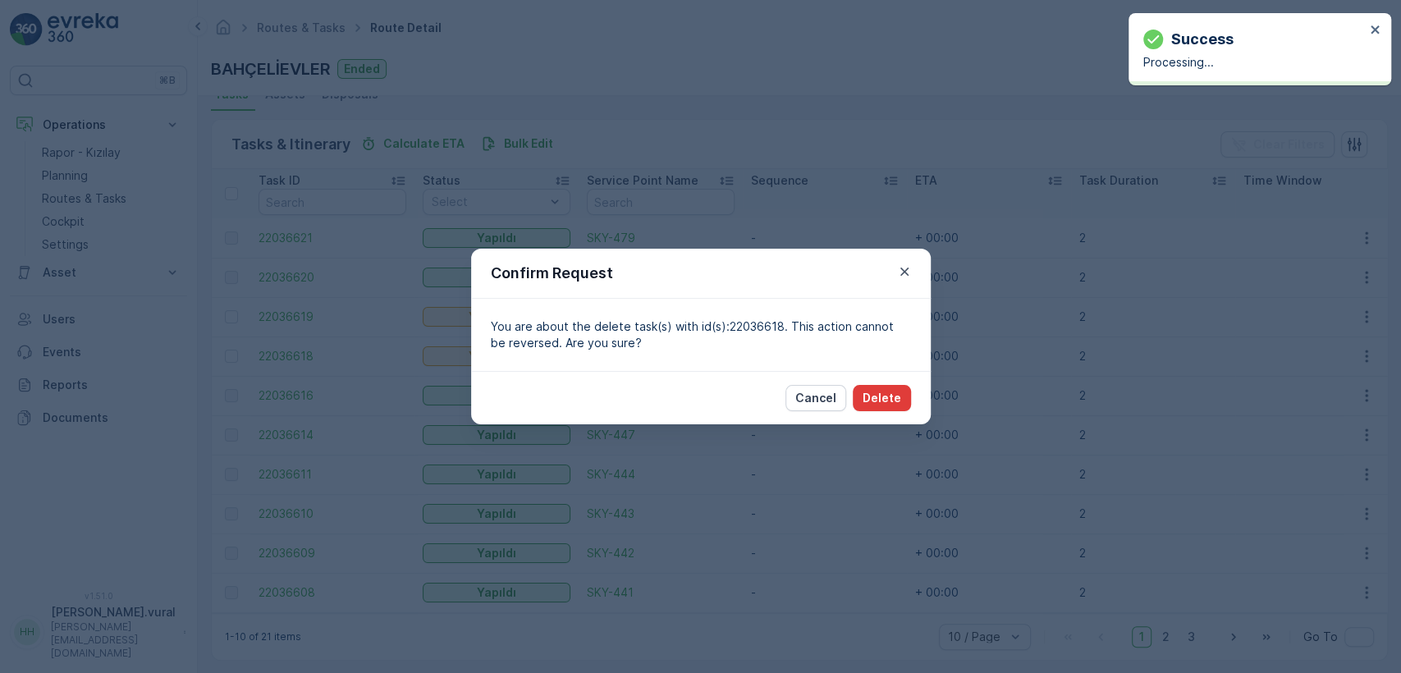
click at [889, 392] on p "Delete" at bounding box center [881, 398] width 39 height 16
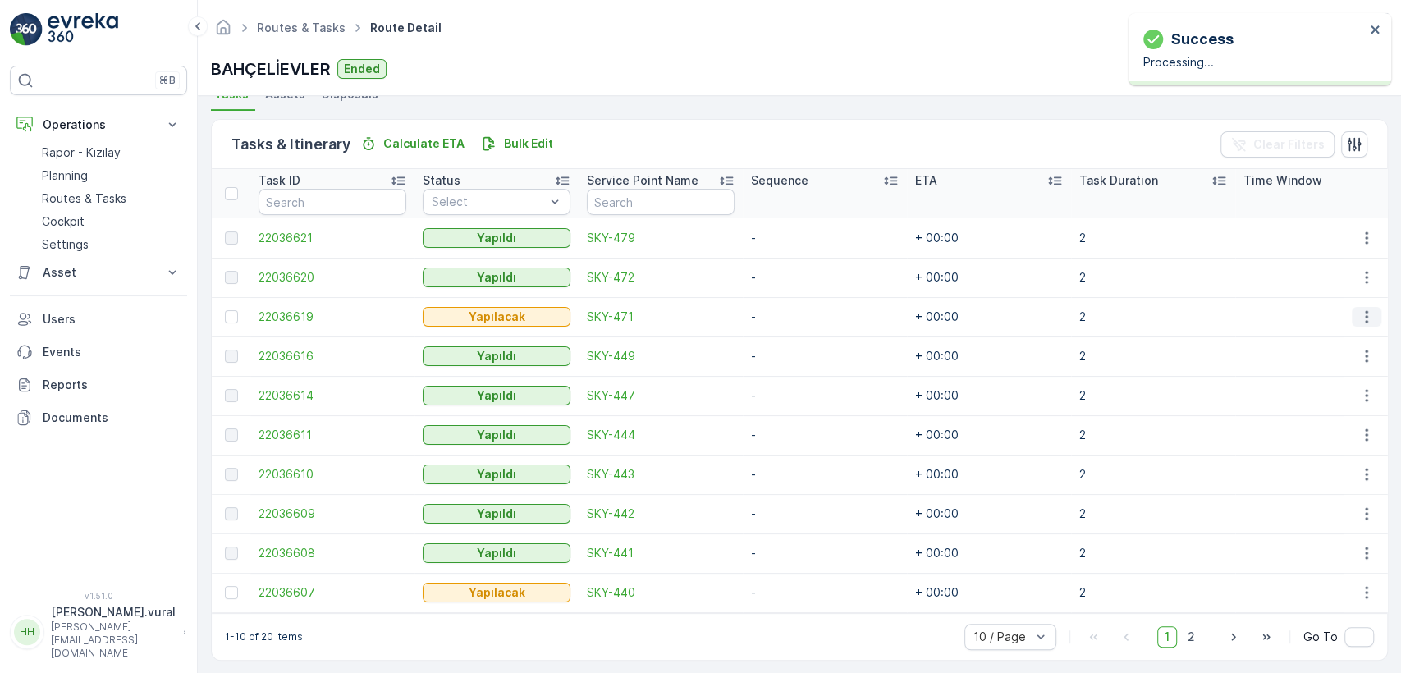
click at [1358, 309] on icon "button" at bounding box center [1366, 317] width 16 height 16
click at [1328, 432] on div "Delete" at bounding box center [1340, 439] width 124 height 23
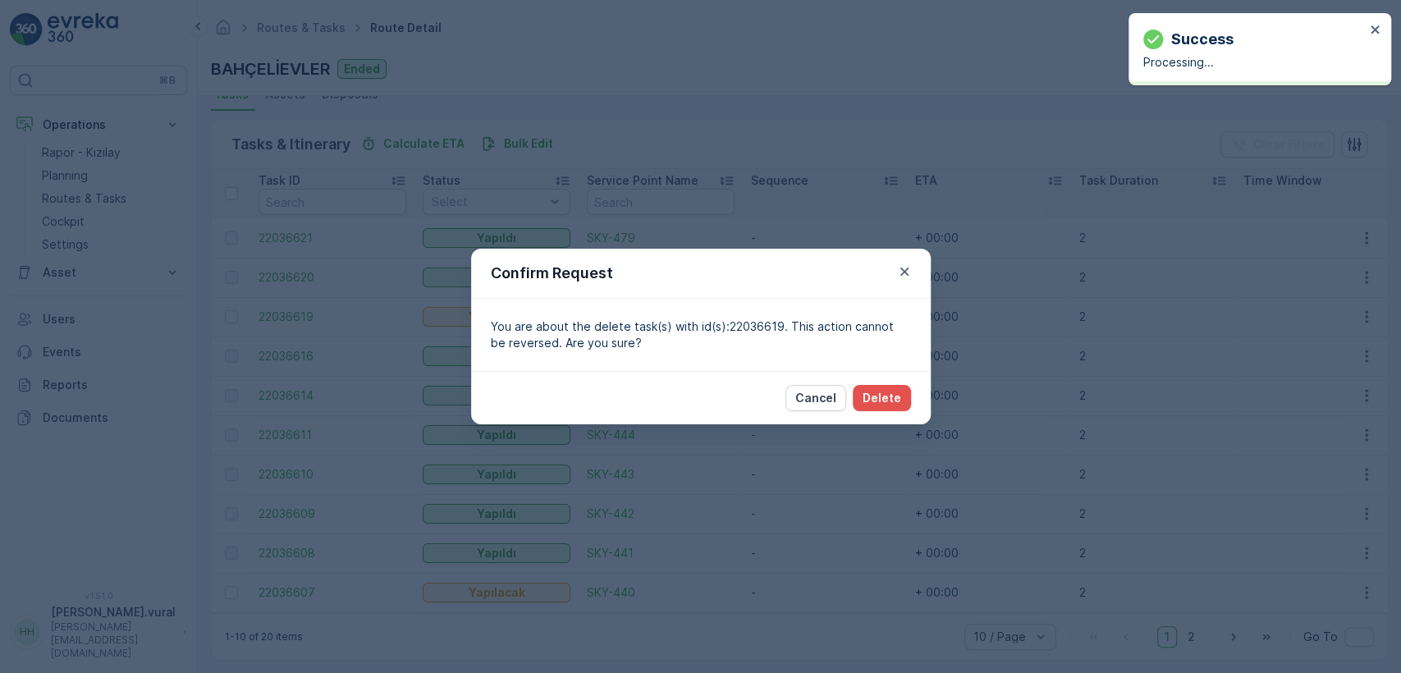
click at [916, 396] on div "Cancel Delete" at bounding box center [701, 397] width 460 height 53
click at [903, 396] on button "Delete" at bounding box center [882, 398] width 58 height 26
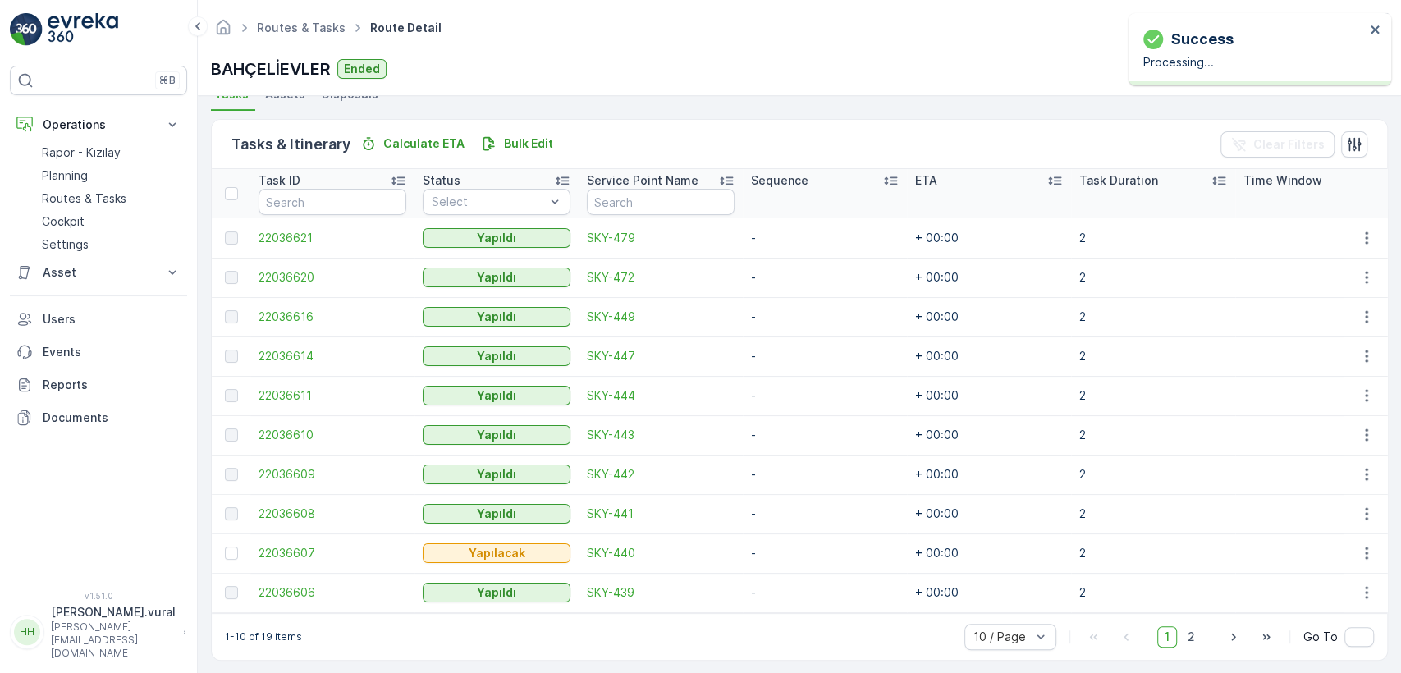
click at [1369, 561] on td at bounding box center [1365, 552] width 44 height 39
click at [1360, 546] on icon "button" at bounding box center [1366, 553] width 16 height 16
click at [1327, 533] on div "Delete" at bounding box center [1340, 527] width 124 height 23
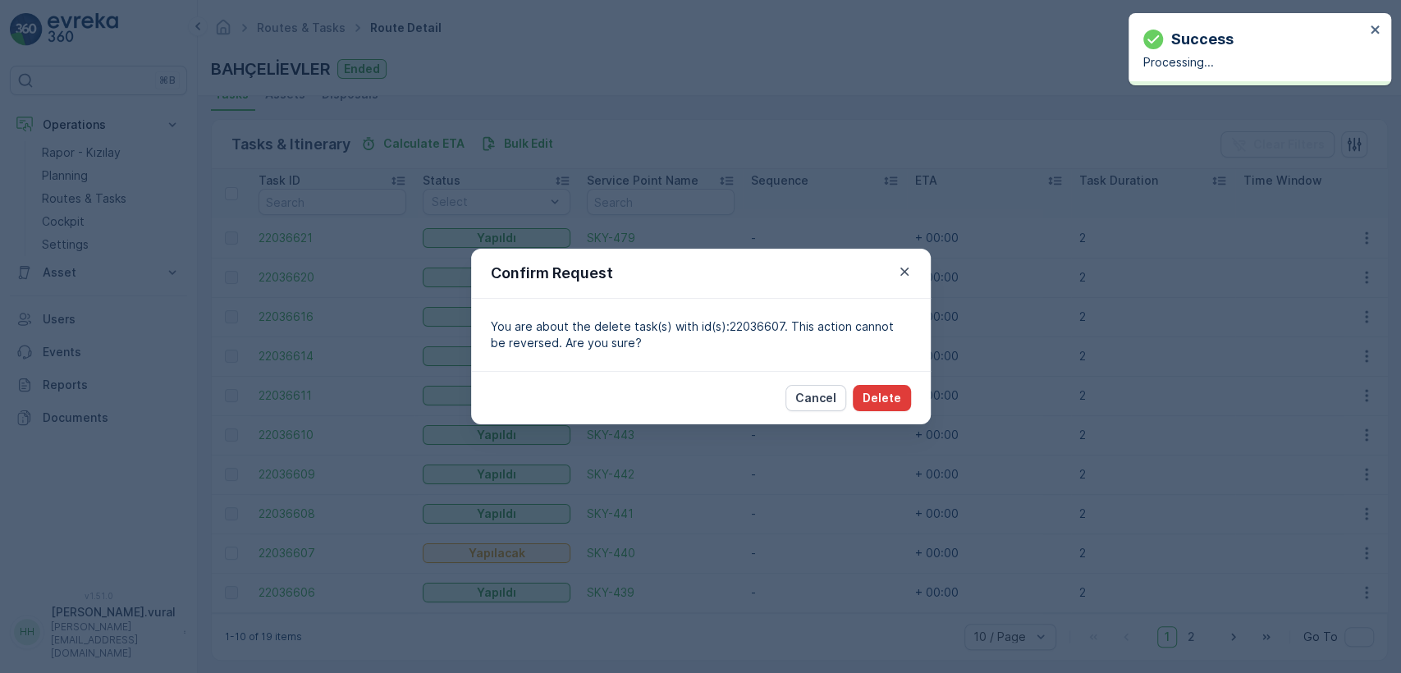
click at [871, 397] on p "Delete" at bounding box center [881, 398] width 39 height 16
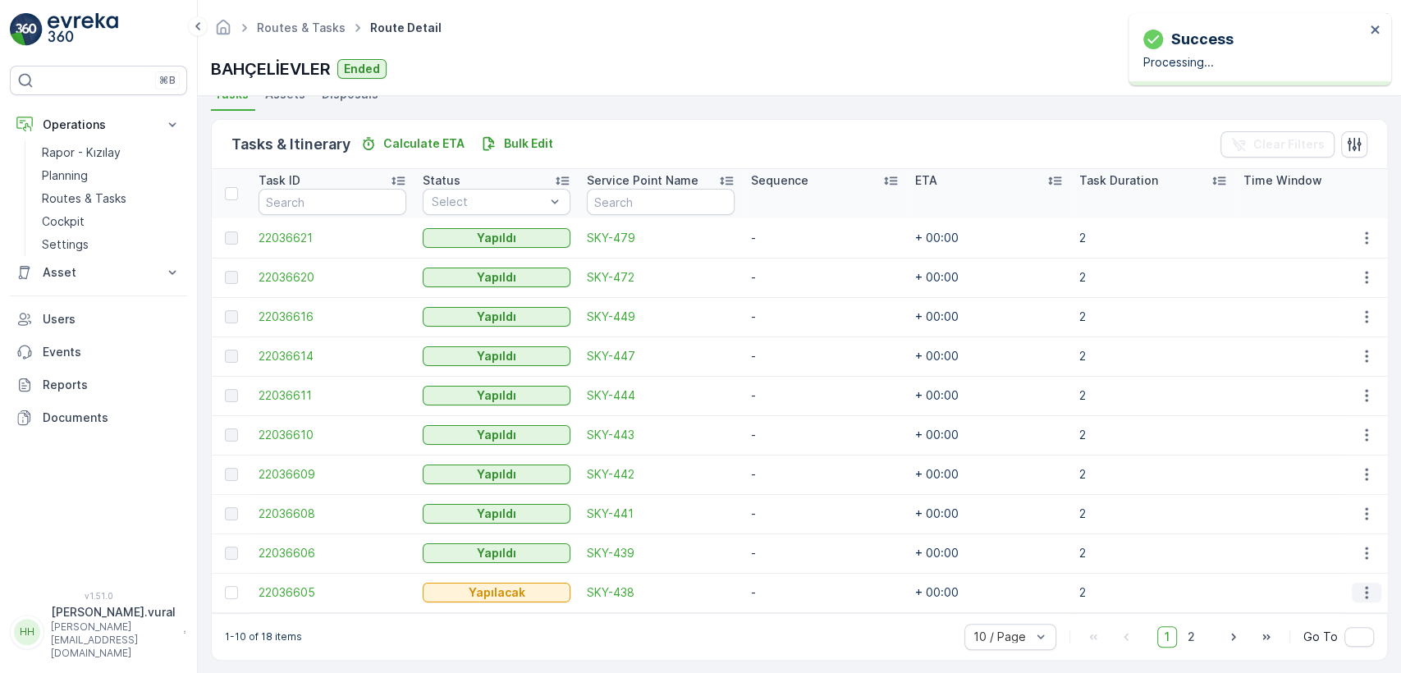
drag, startPoint x: 1363, startPoint y: 588, endPoint x: 1353, endPoint y: 586, distance: 10.0
click at [1360, 587] on icon "button" at bounding box center [1366, 592] width 16 height 16
click at [1311, 564] on span "Delete" at bounding box center [1303, 567] width 38 height 16
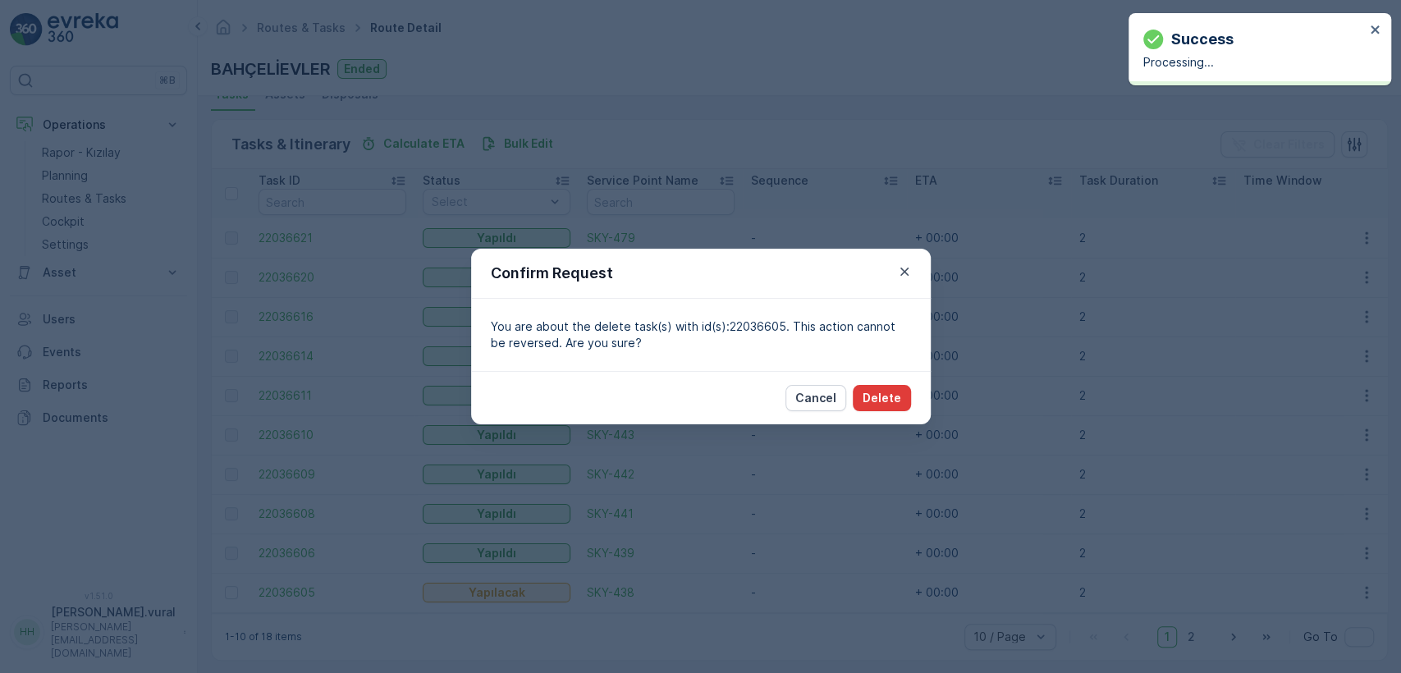
click at [897, 403] on p "Delete" at bounding box center [881, 398] width 39 height 16
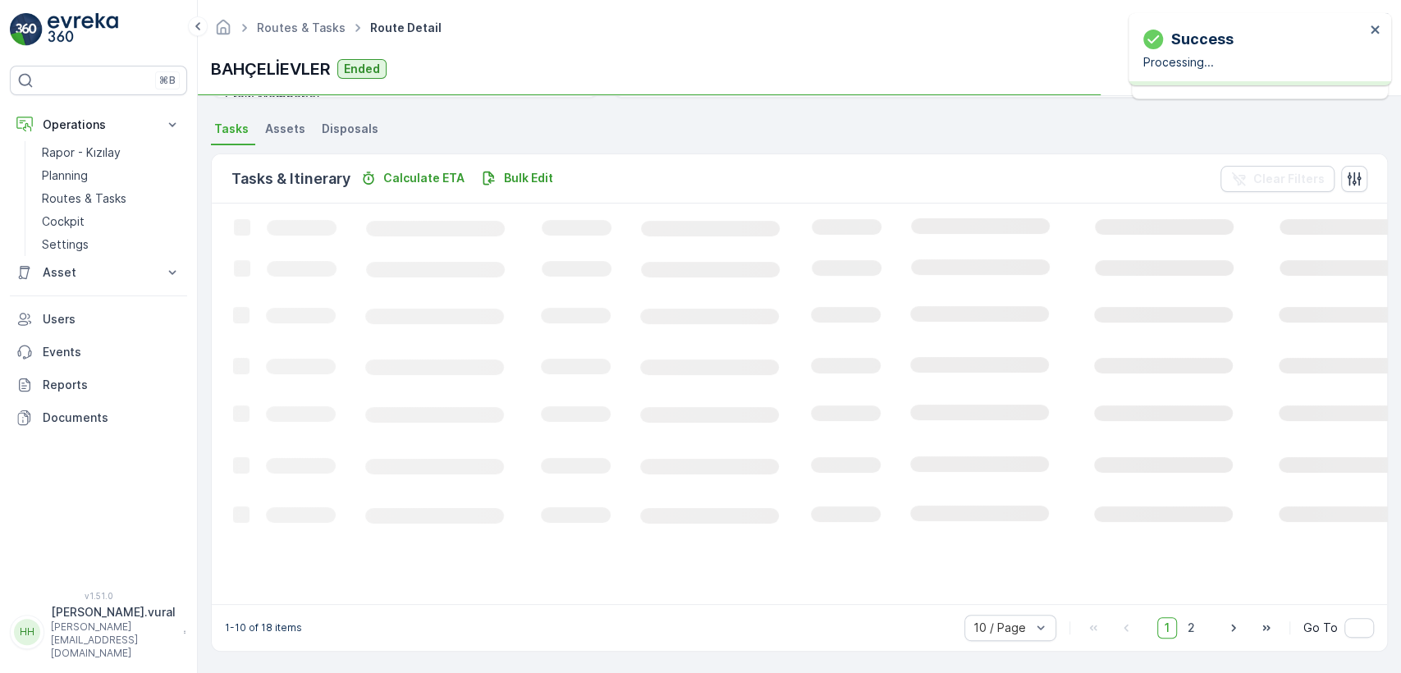
scroll to position [340, 0]
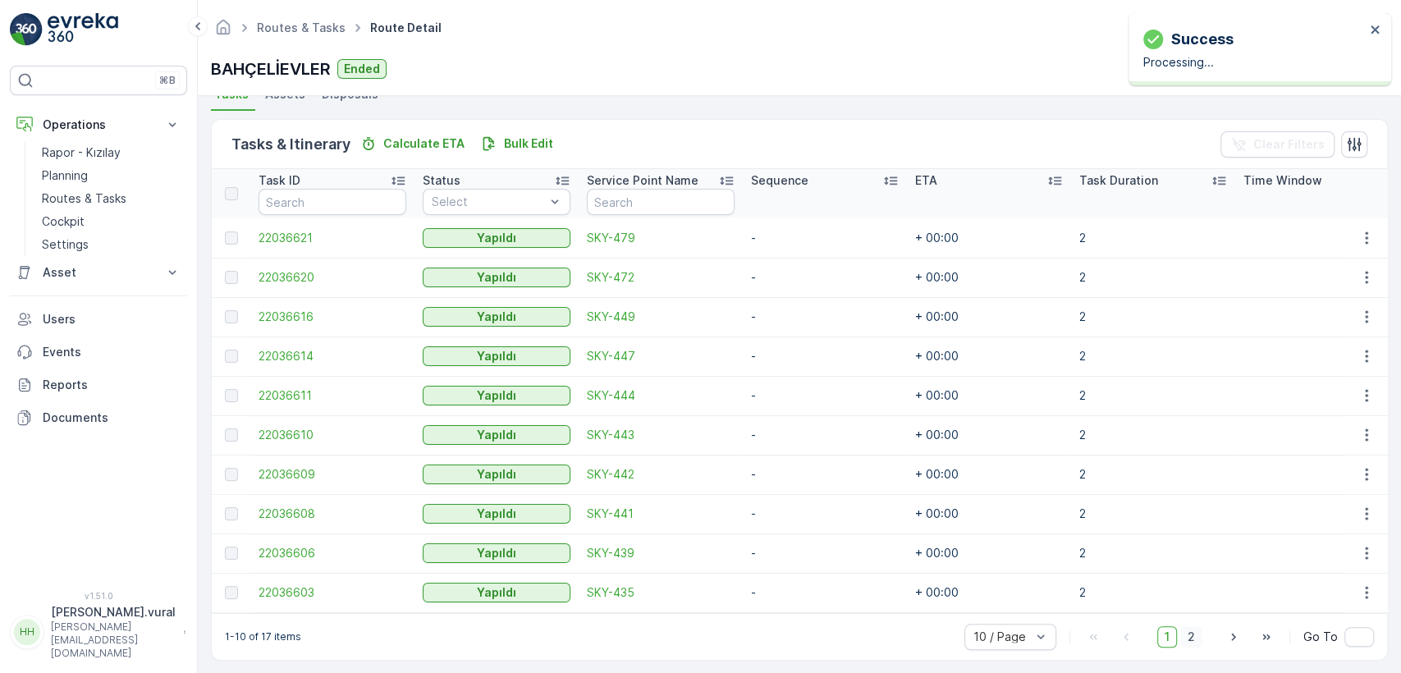
click at [1199, 643] on span "2" at bounding box center [1191, 636] width 22 height 21
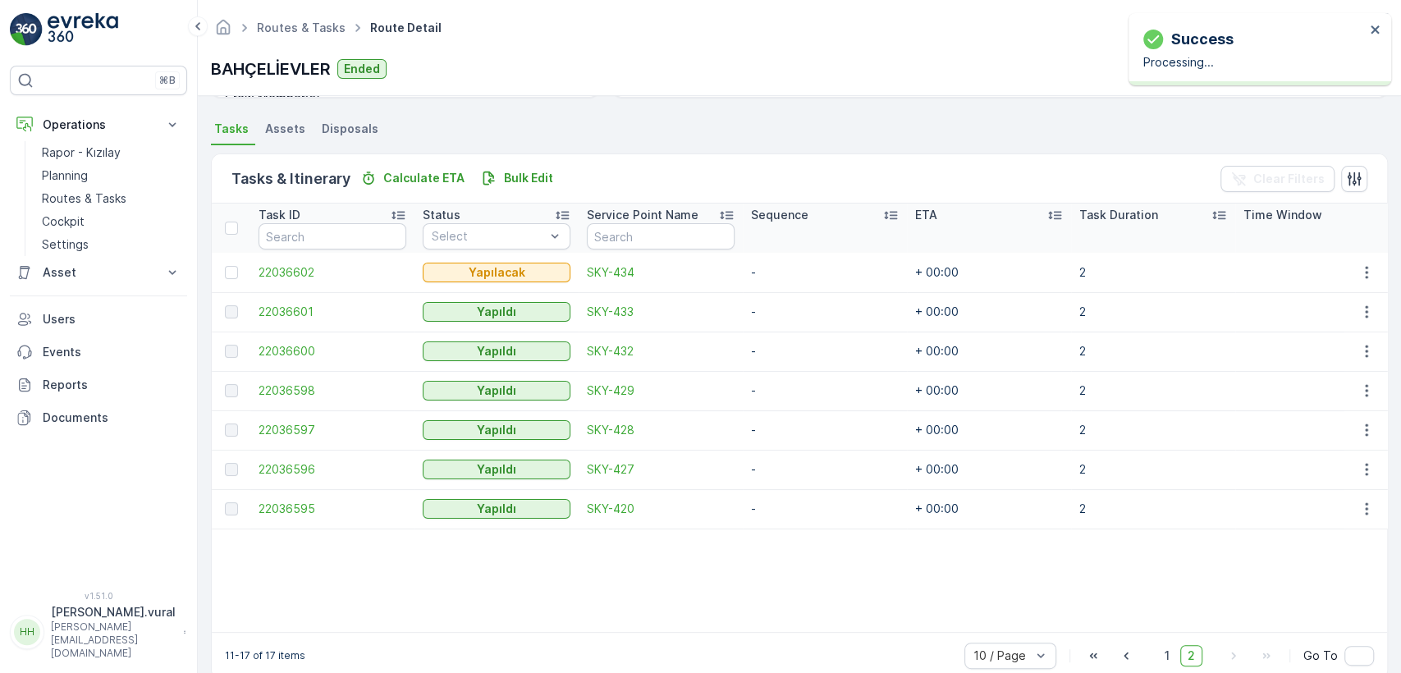
scroll to position [374, 0]
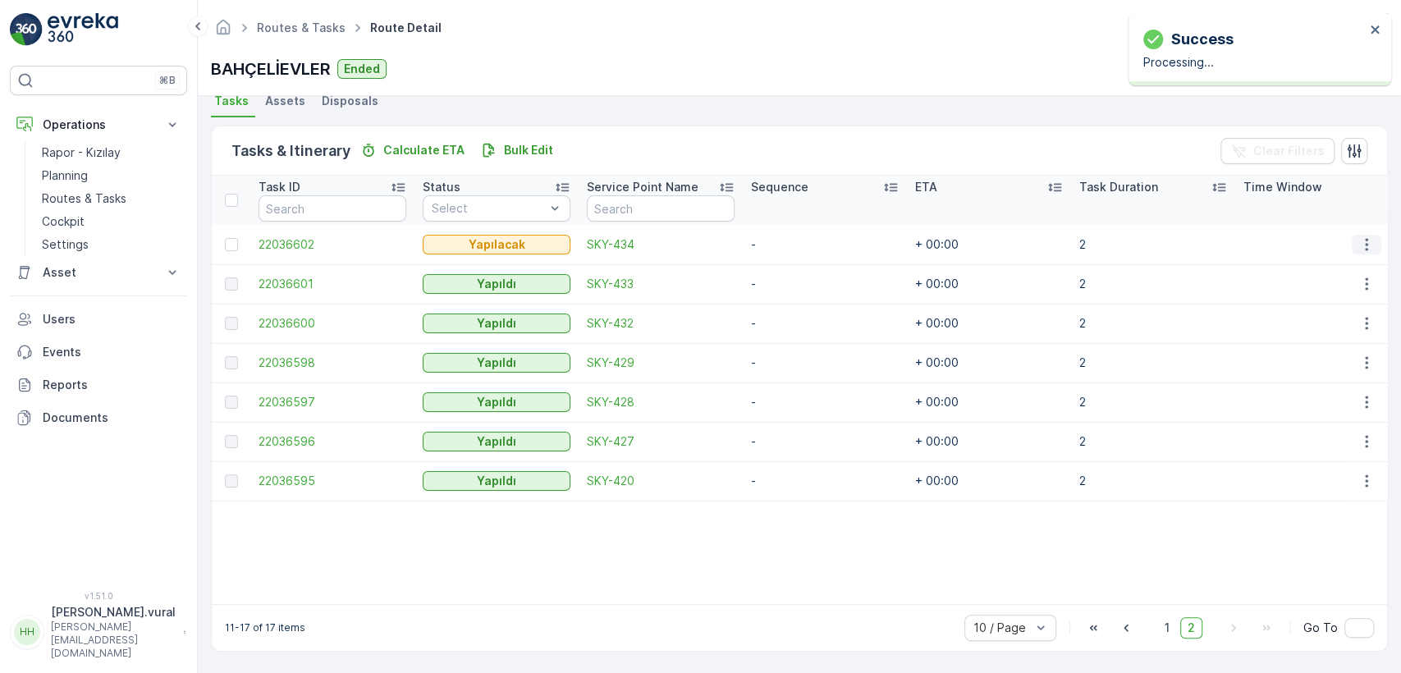
click at [1365, 238] on icon "button" at bounding box center [1366, 244] width 2 height 12
click at [1328, 359] on div "Delete" at bounding box center [1340, 361] width 124 height 23
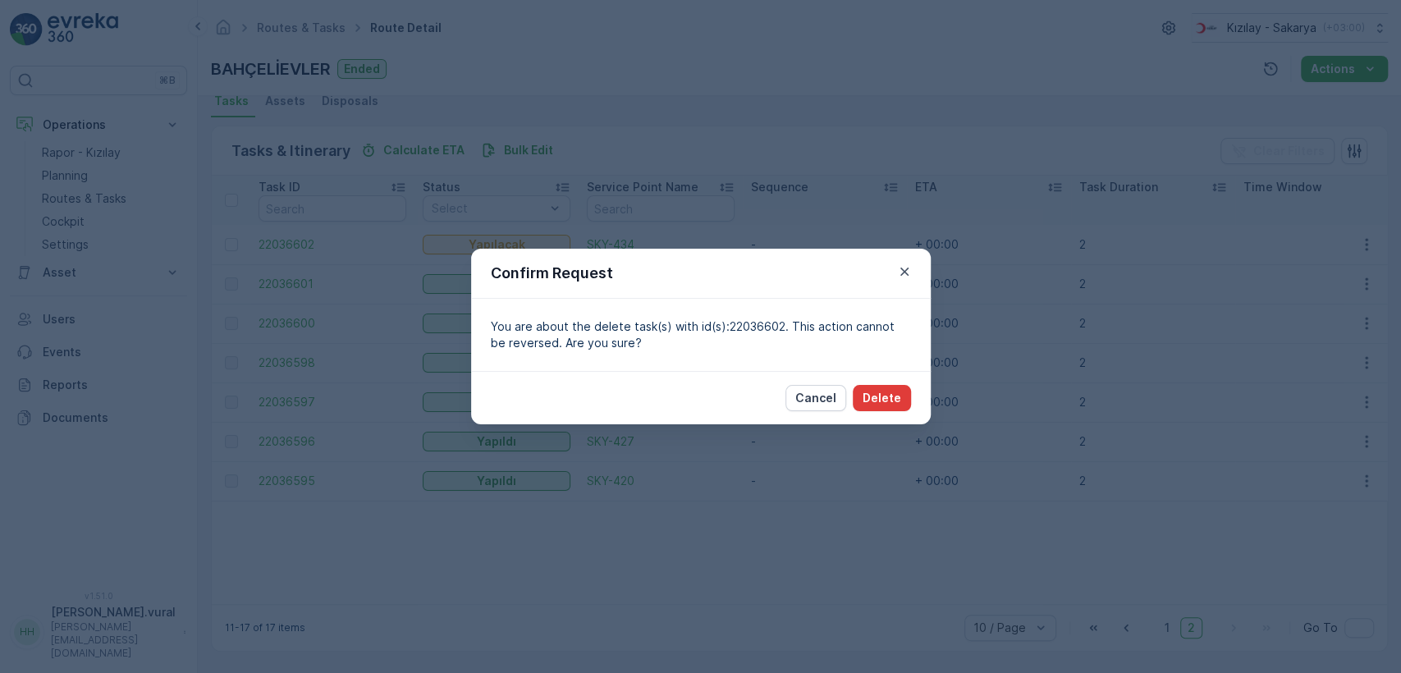
click at [875, 402] on p "Delete" at bounding box center [881, 398] width 39 height 16
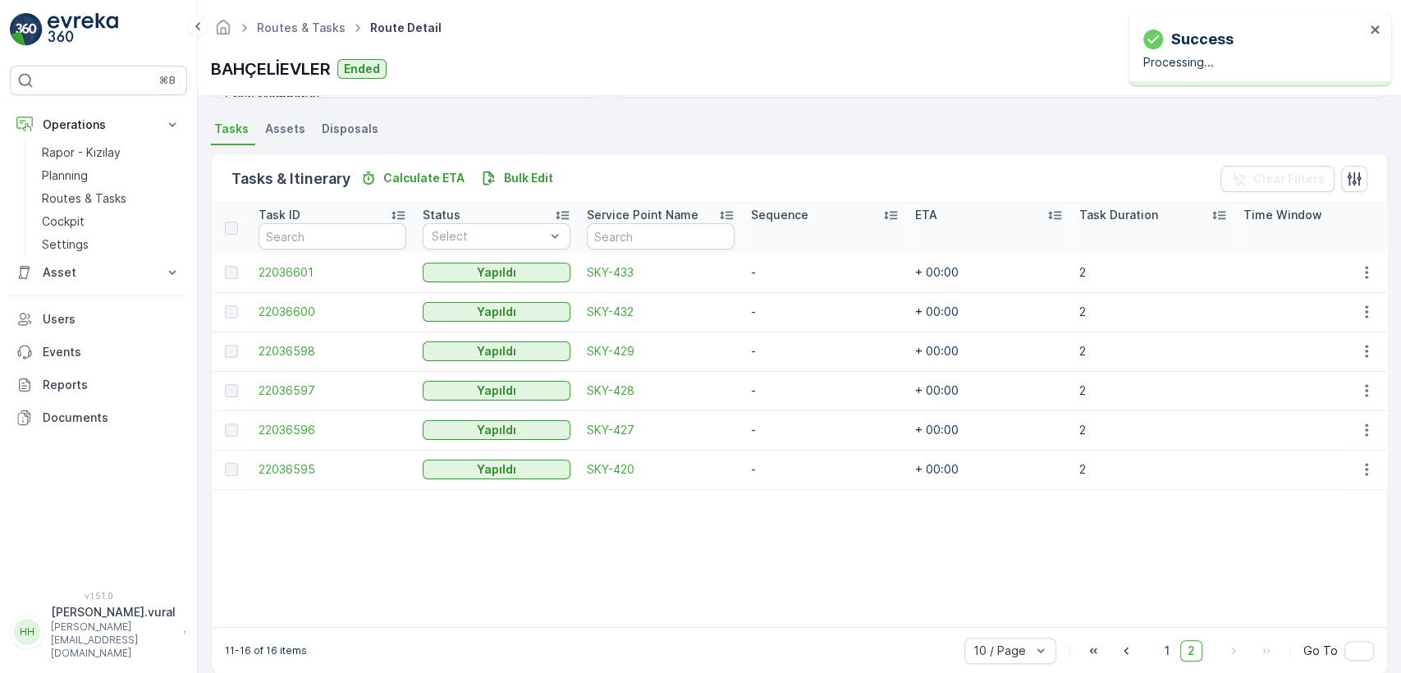
scroll to position [370, 0]
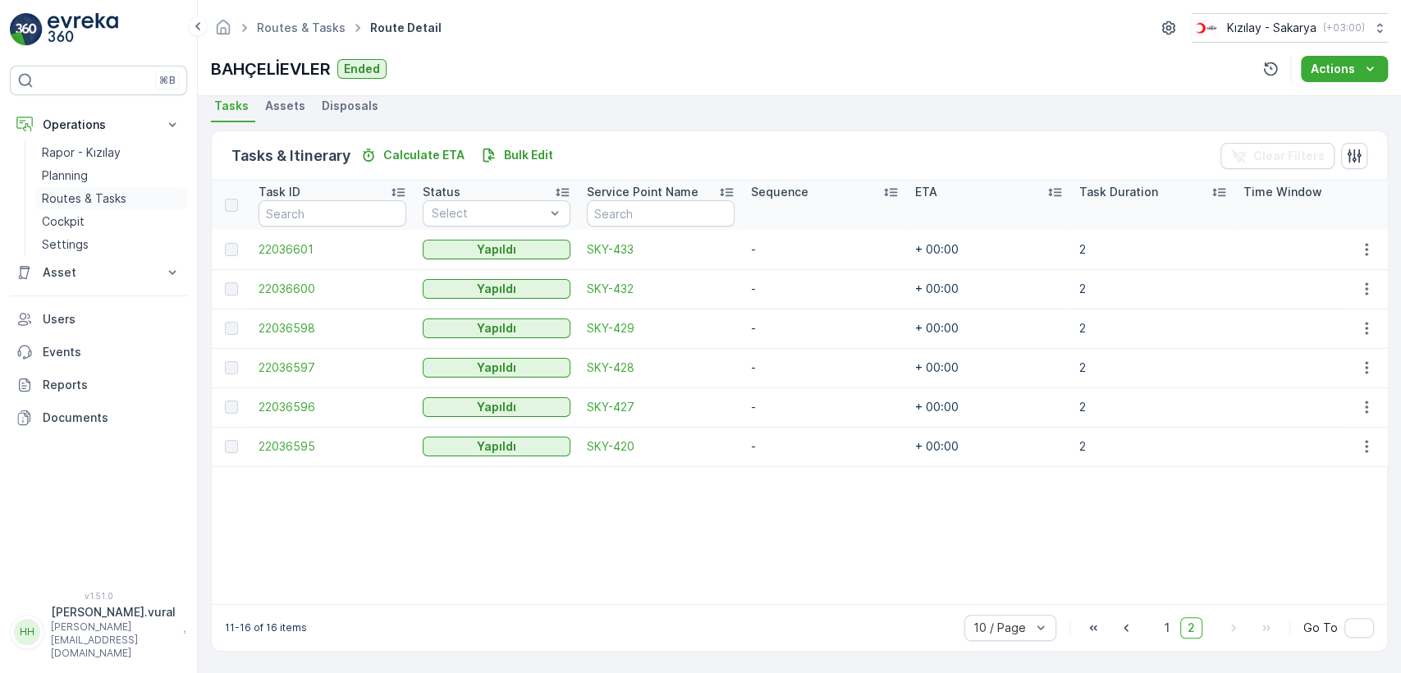
click at [75, 205] on p "Routes & Tasks" at bounding box center [84, 198] width 85 height 16
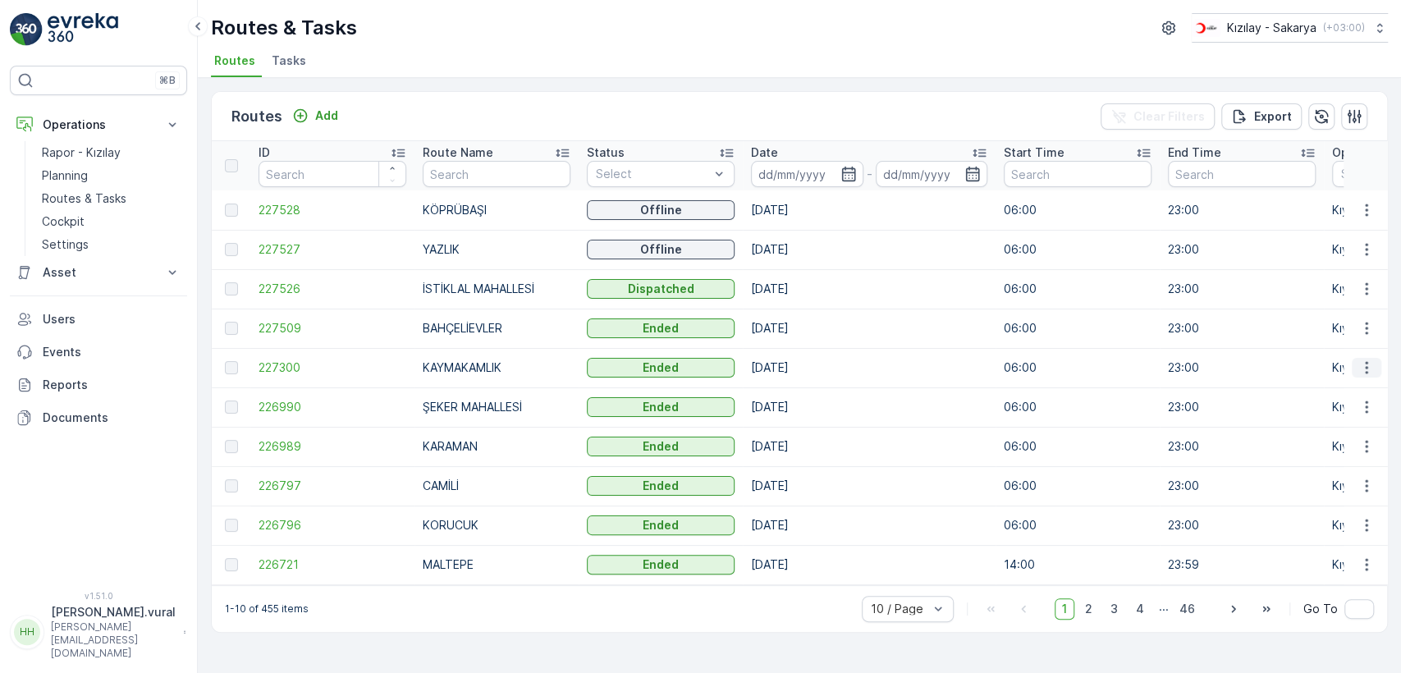
click at [1362, 369] on icon "button" at bounding box center [1366, 367] width 16 height 16
click at [1351, 386] on span "See More Details" at bounding box center [1327, 392] width 95 height 16
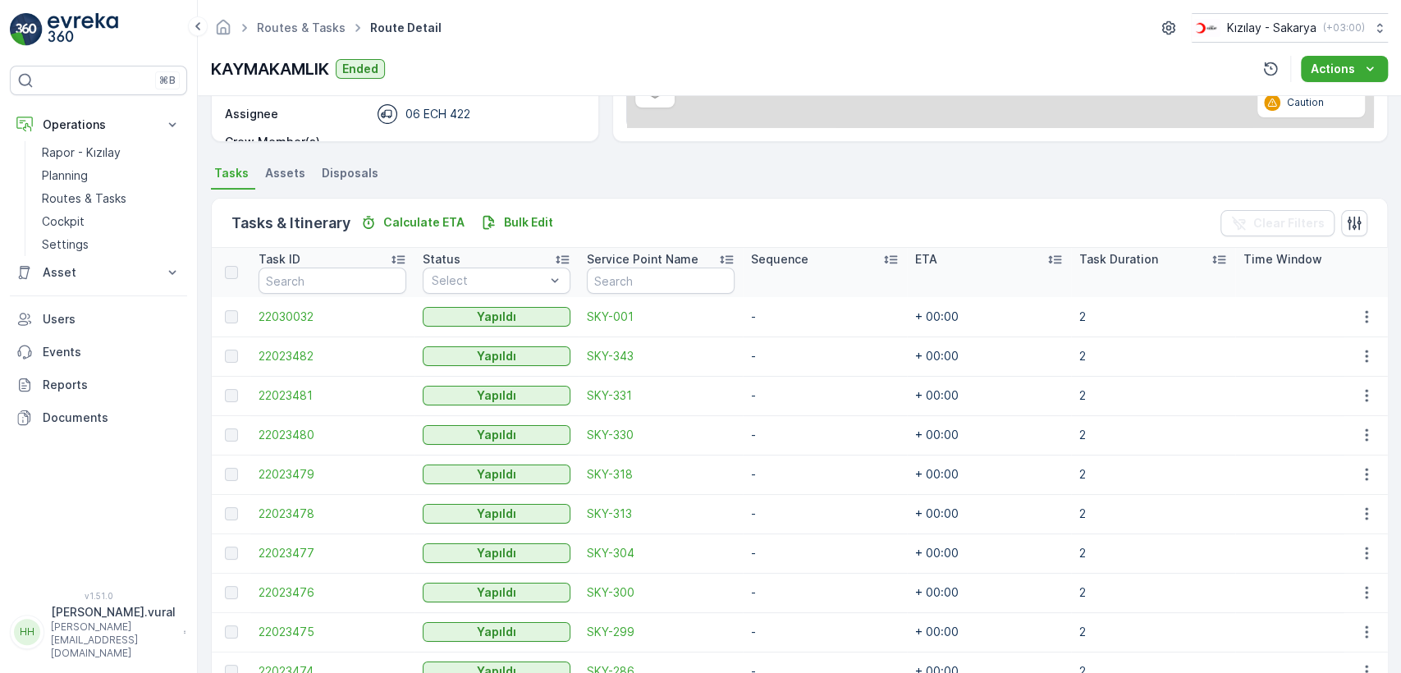
scroll to position [390, 0]
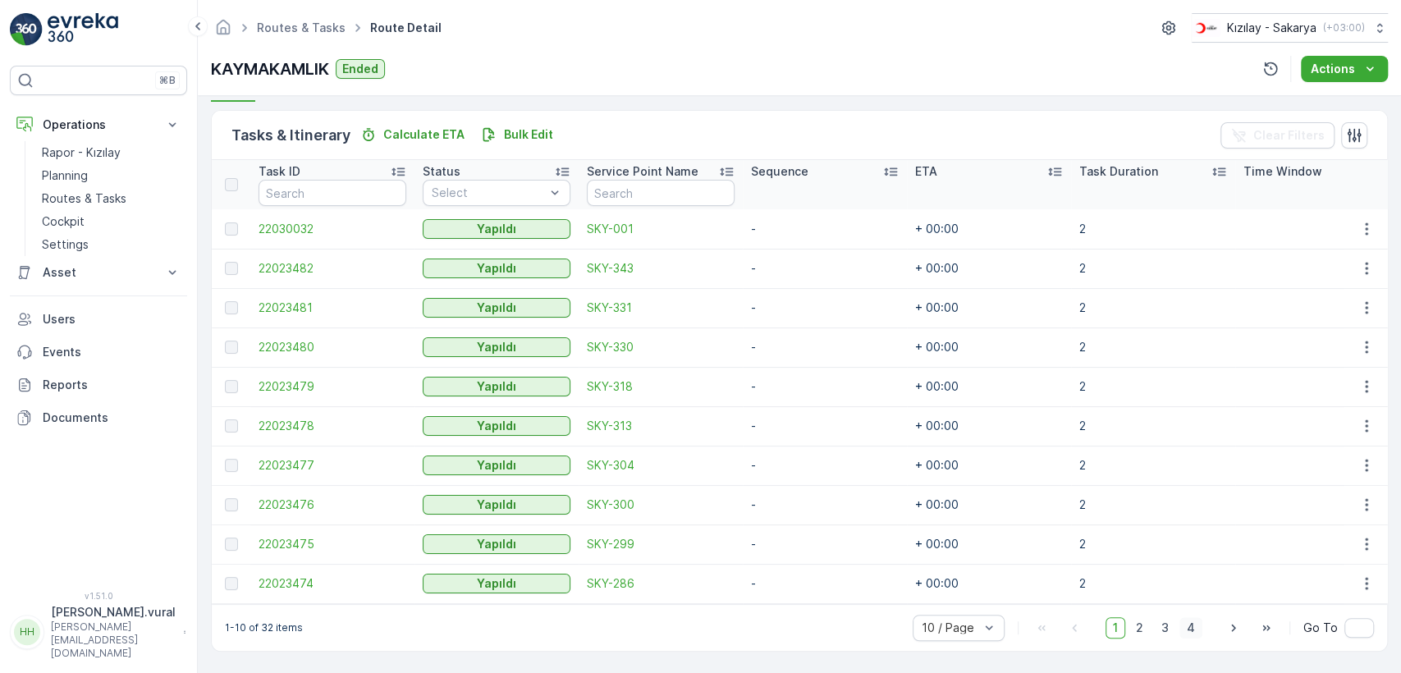
click at [1199, 632] on span "4" at bounding box center [1190, 627] width 23 height 21
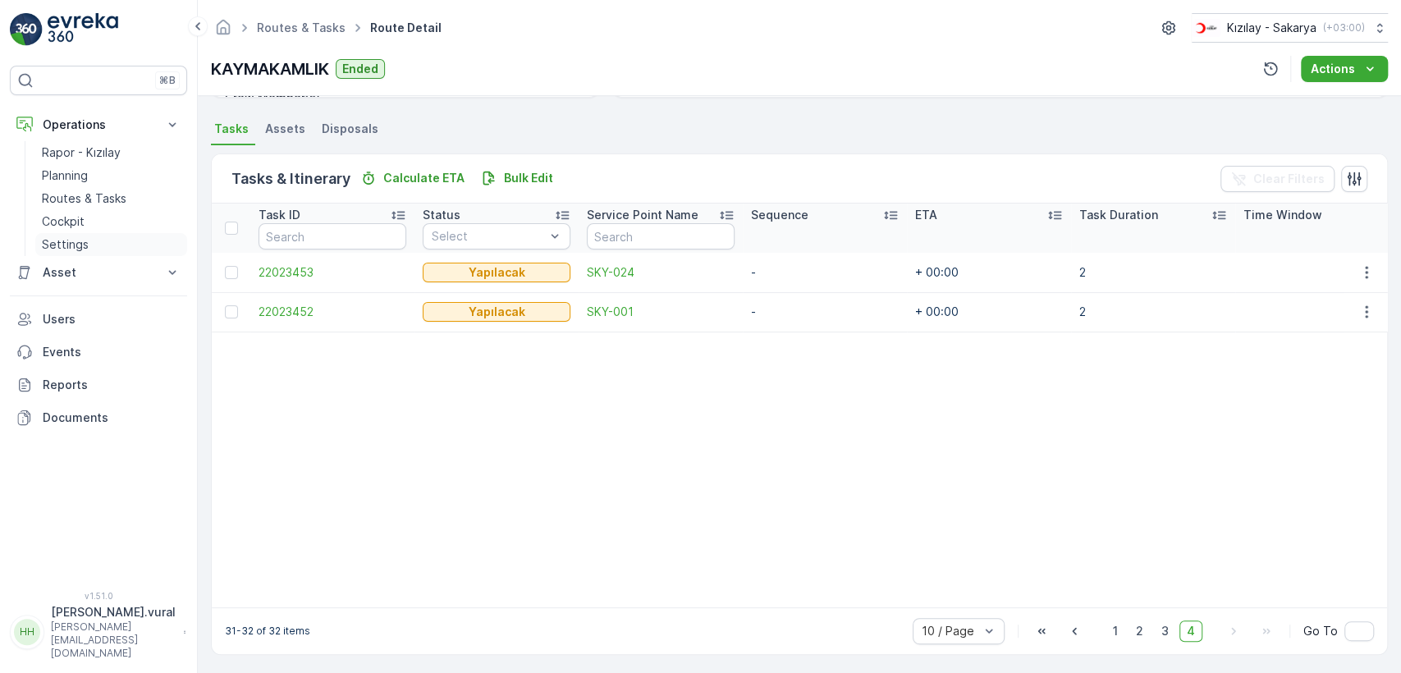
scroll to position [350, 0]
click at [1157, 627] on span "3" at bounding box center [1165, 627] width 22 height 21
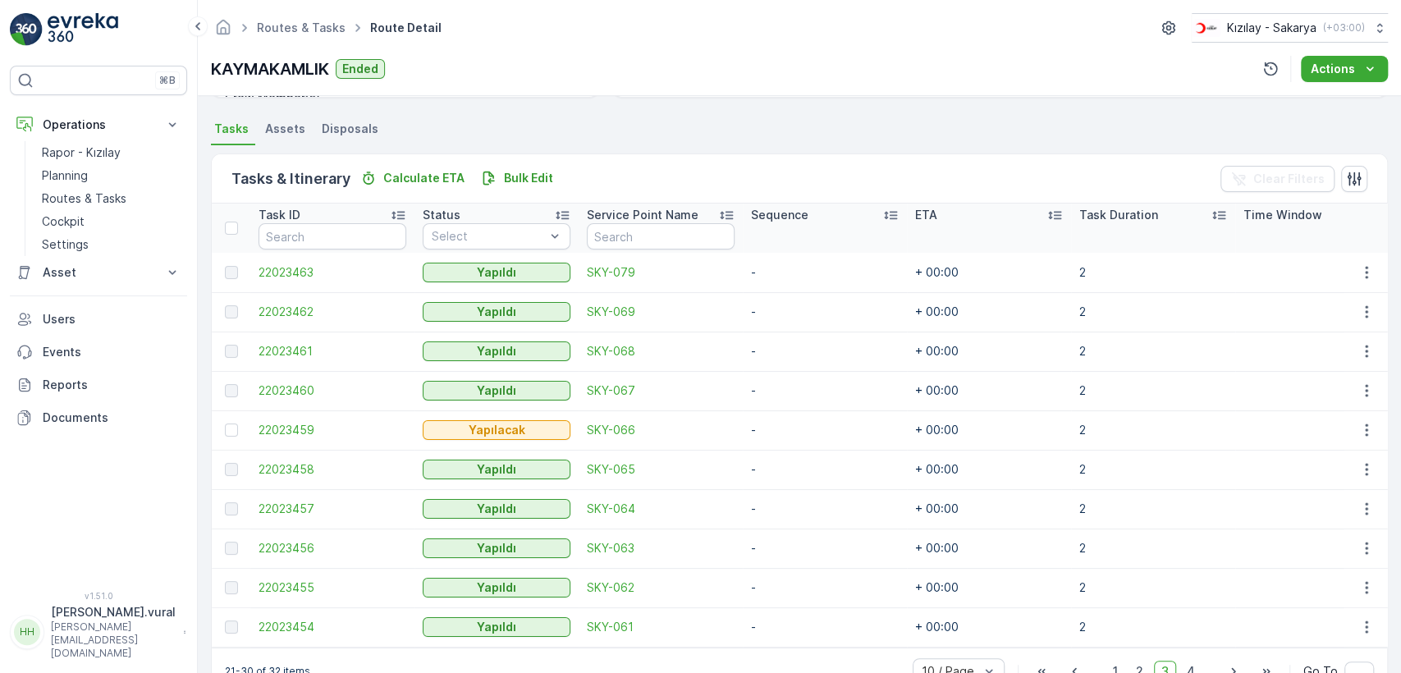
scroll to position [390, 0]
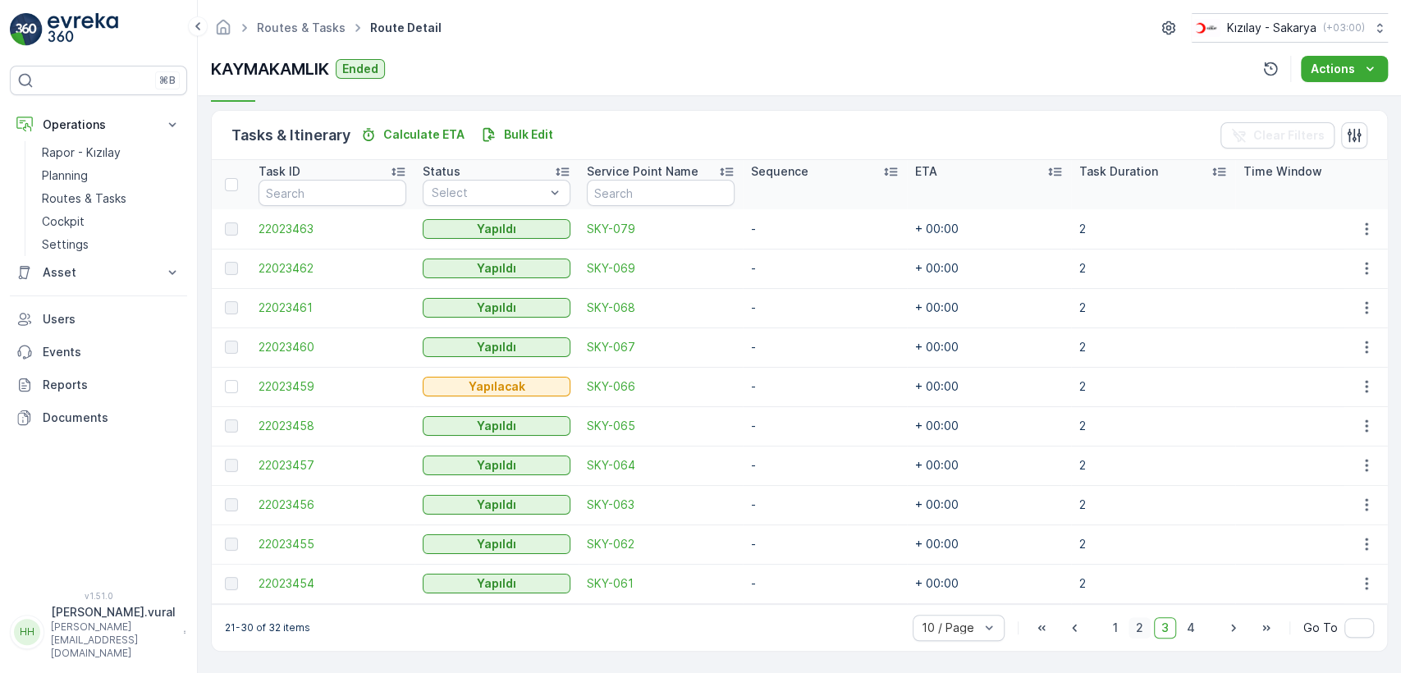
click at [1139, 638] on span "2" at bounding box center [1139, 627] width 22 height 21
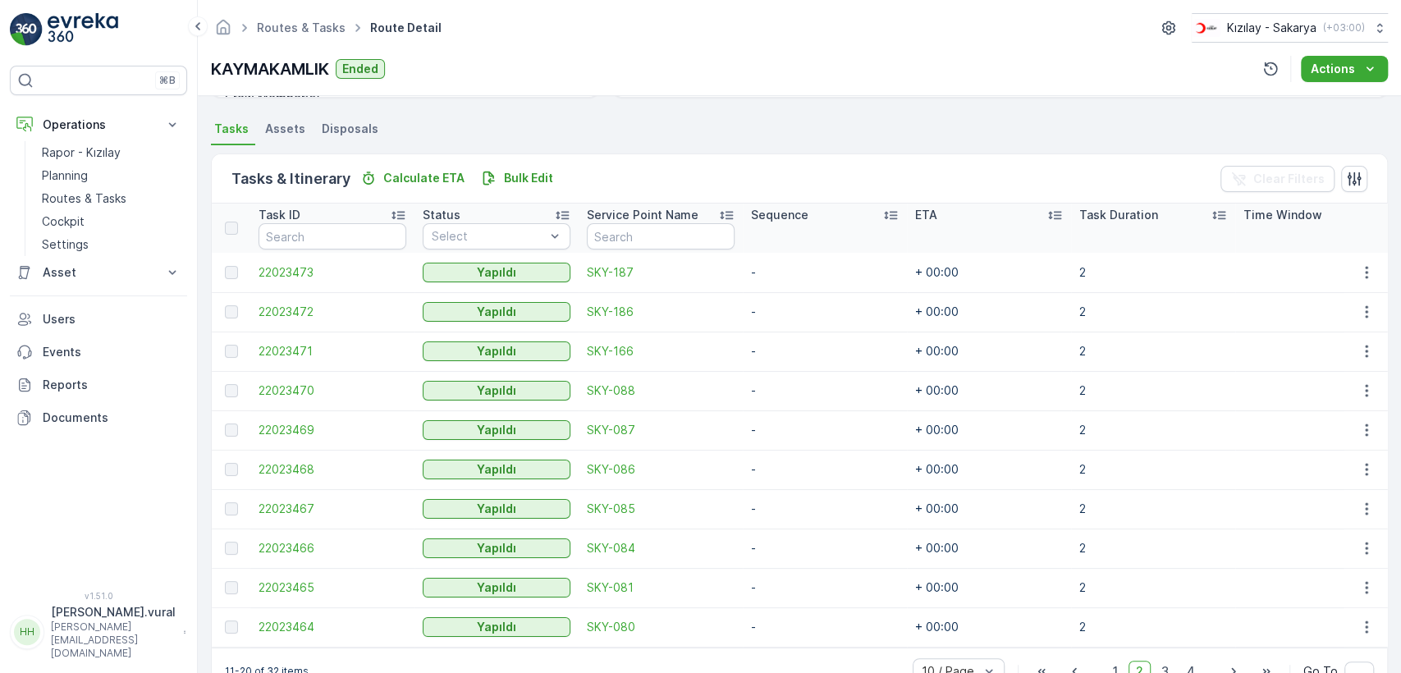
scroll to position [390, 0]
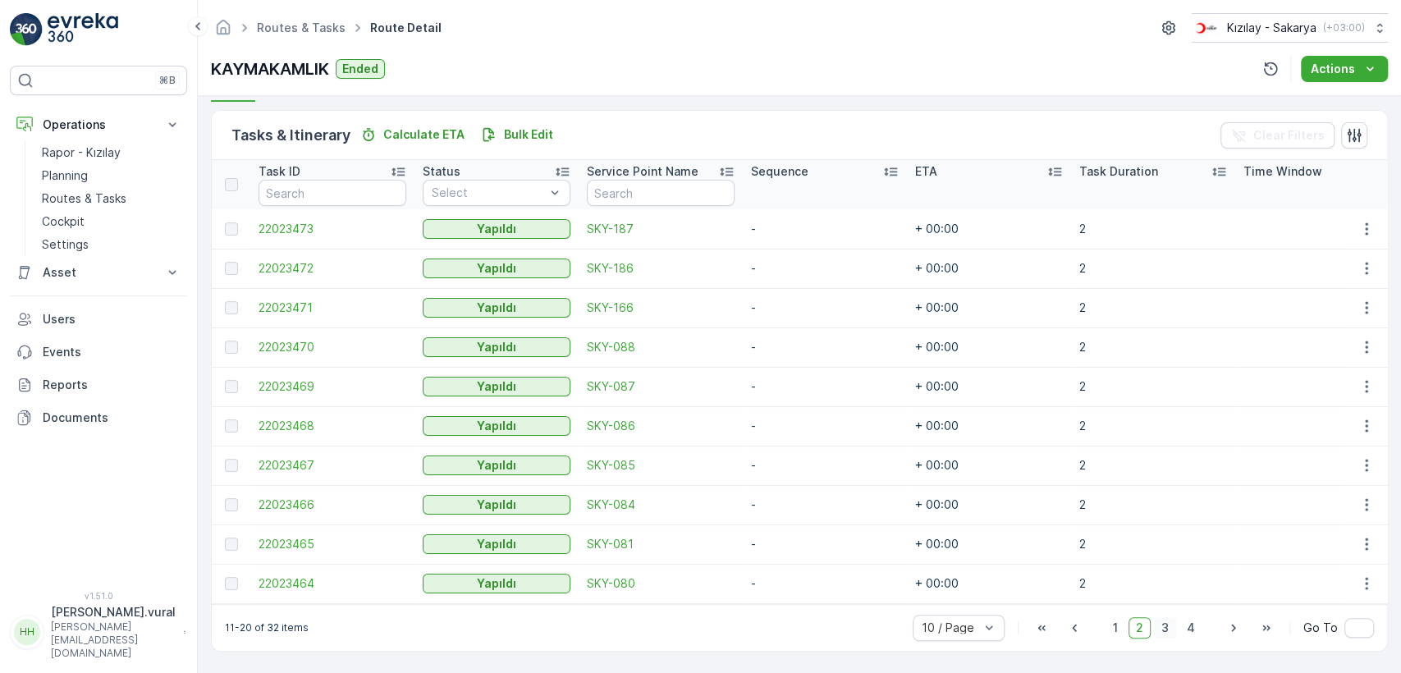
click at [1158, 625] on span "3" at bounding box center [1165, 627] width 22 height 21
click at [1358, 378] on icon "button" at bounding box center [1366, 386] width 16 height 16
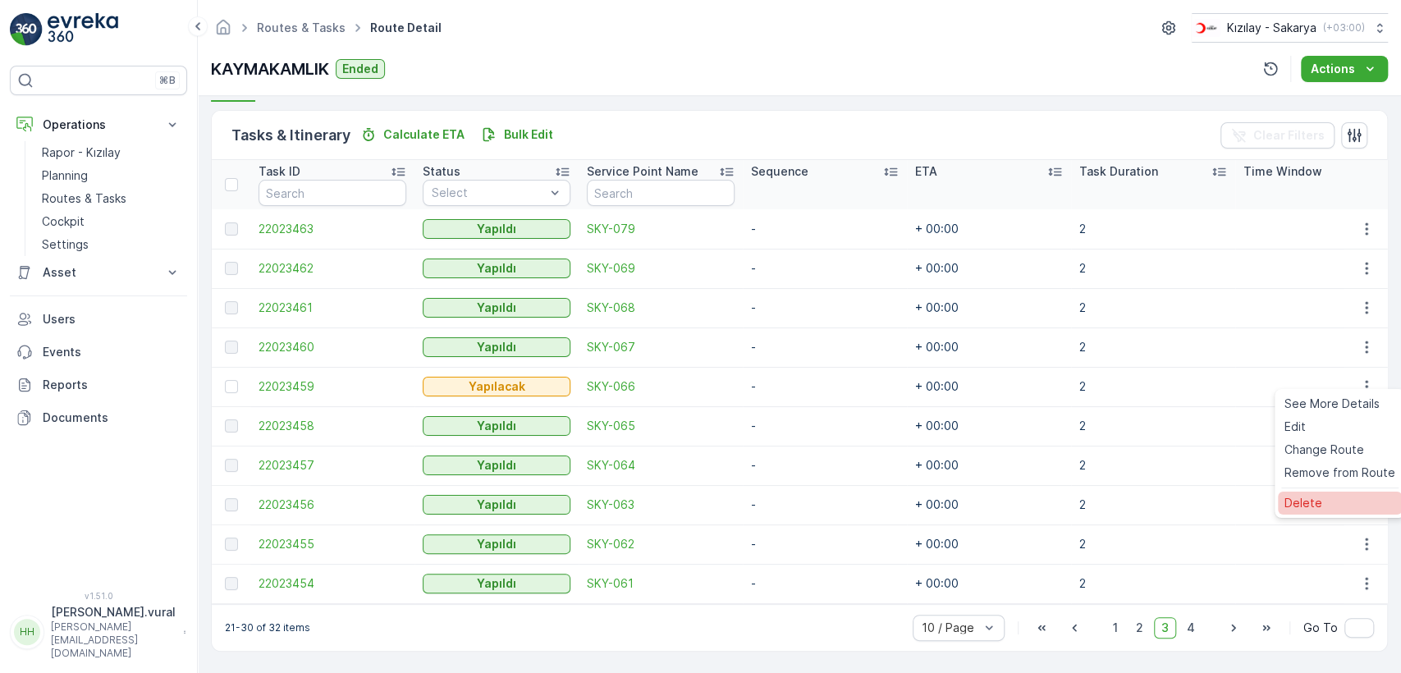
click at [1323, 497] on div "Delete" at bounding box center [1340, 503] width 124 height 23
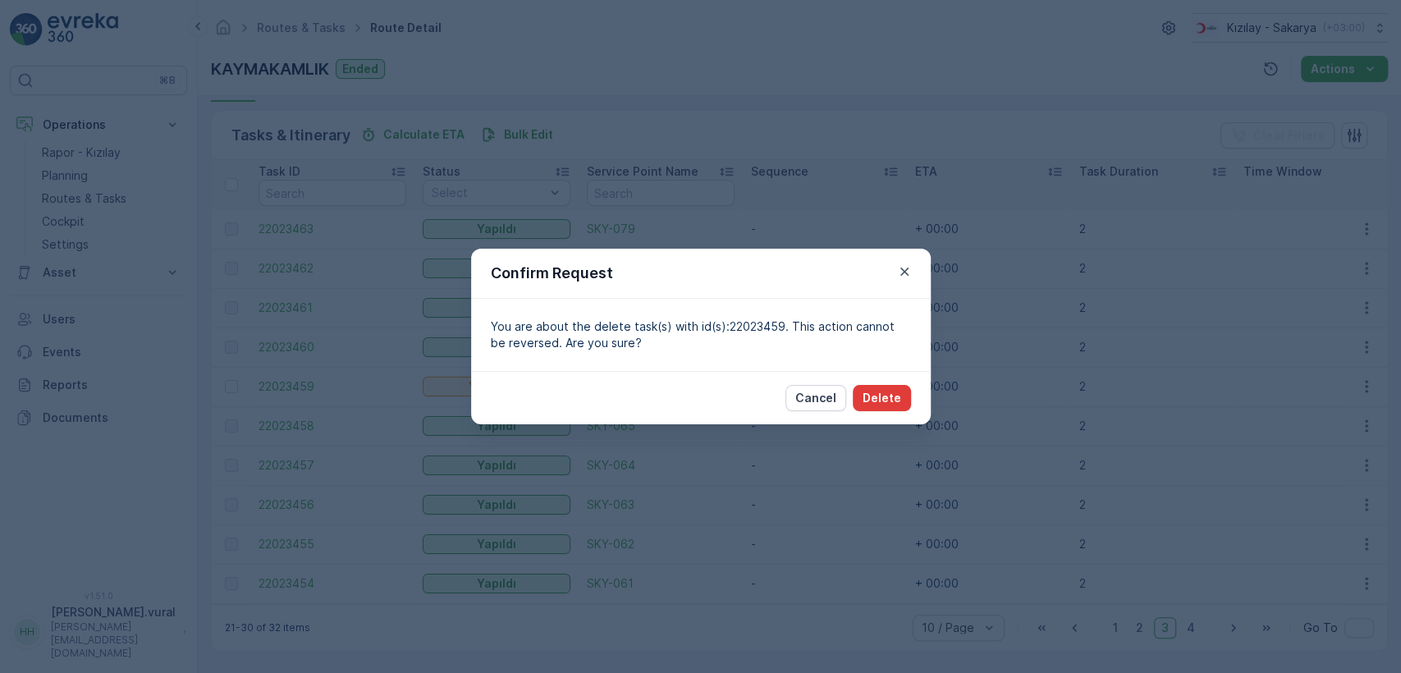
click at [871, 385] on button "Delete" at bounding box center [882, 398] width 58 height 26
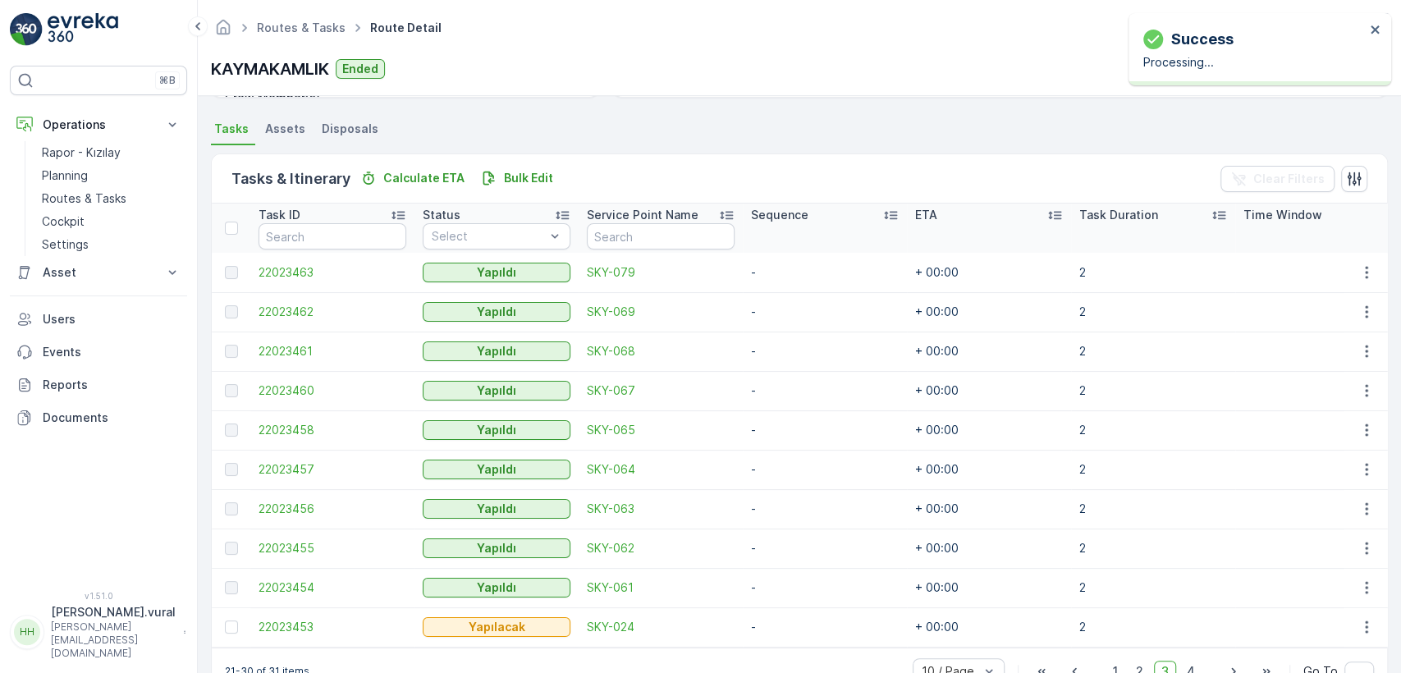
scroll to position [390, 0]
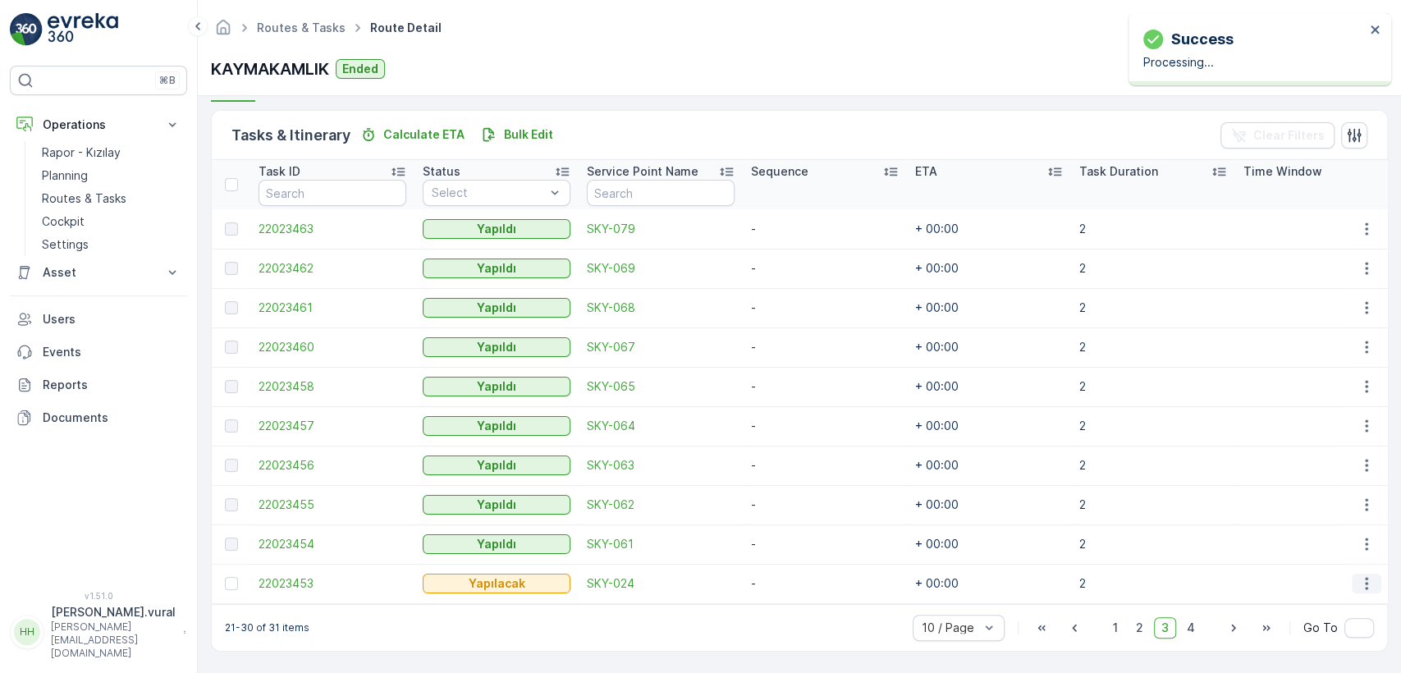
click at [1365, 583] on icon "button" at bounding box center [1366, 583] width 16 height 16
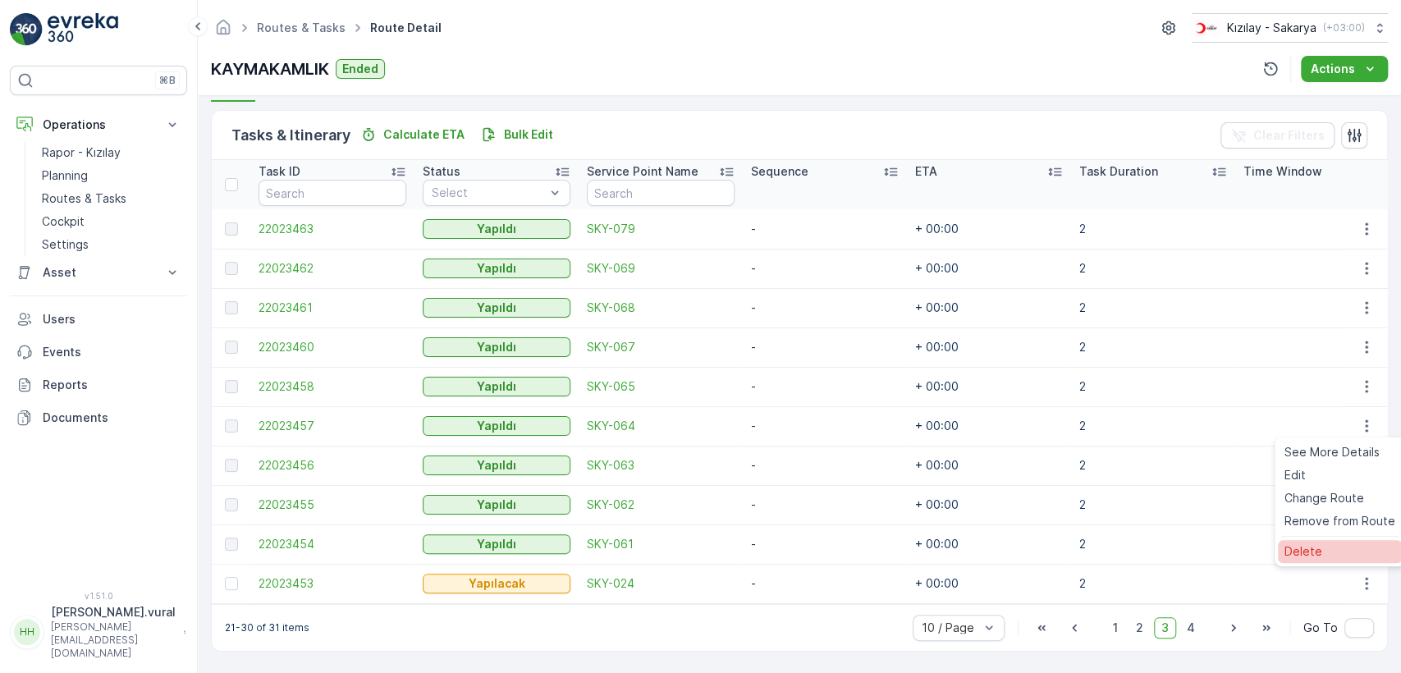
click at [1341, 556] on div "Delete" at bounding box center [1340, 551] width 124 height 23
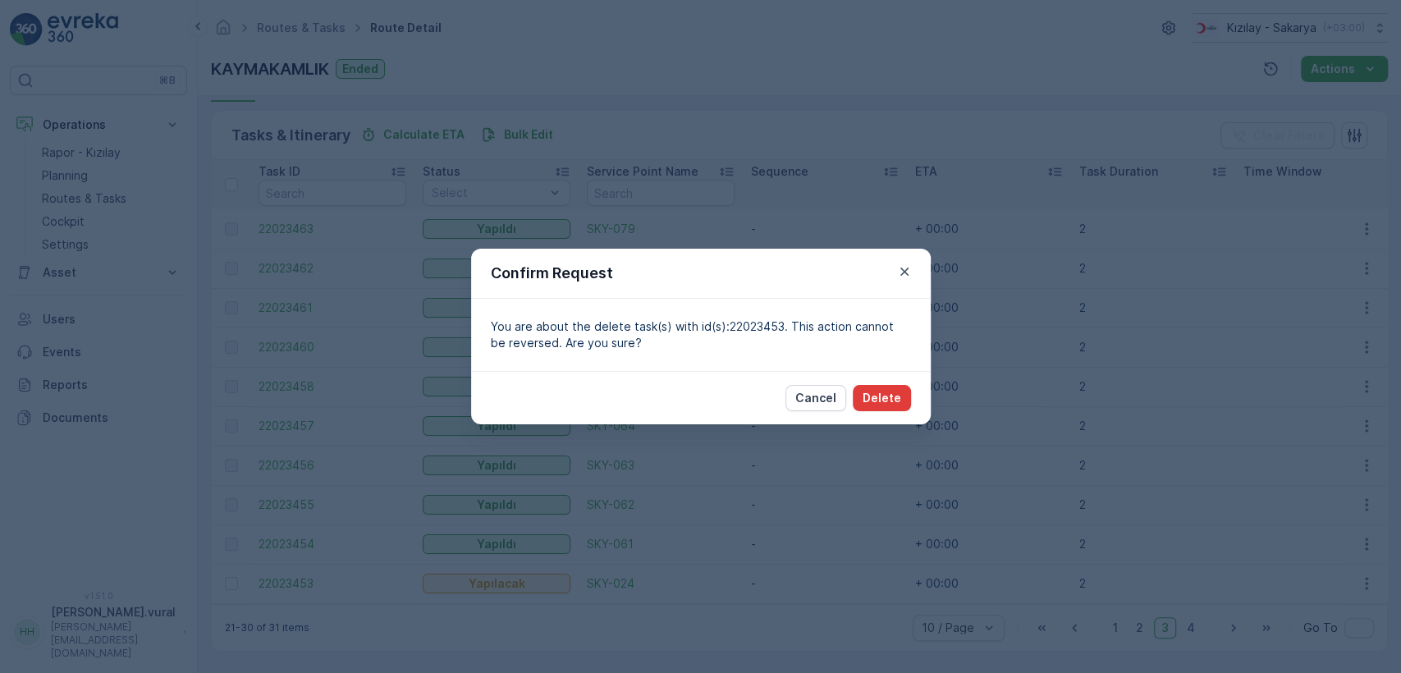
click at [900, 402] on button "Delete" at bounding box center [882, 398] width 58 height 26
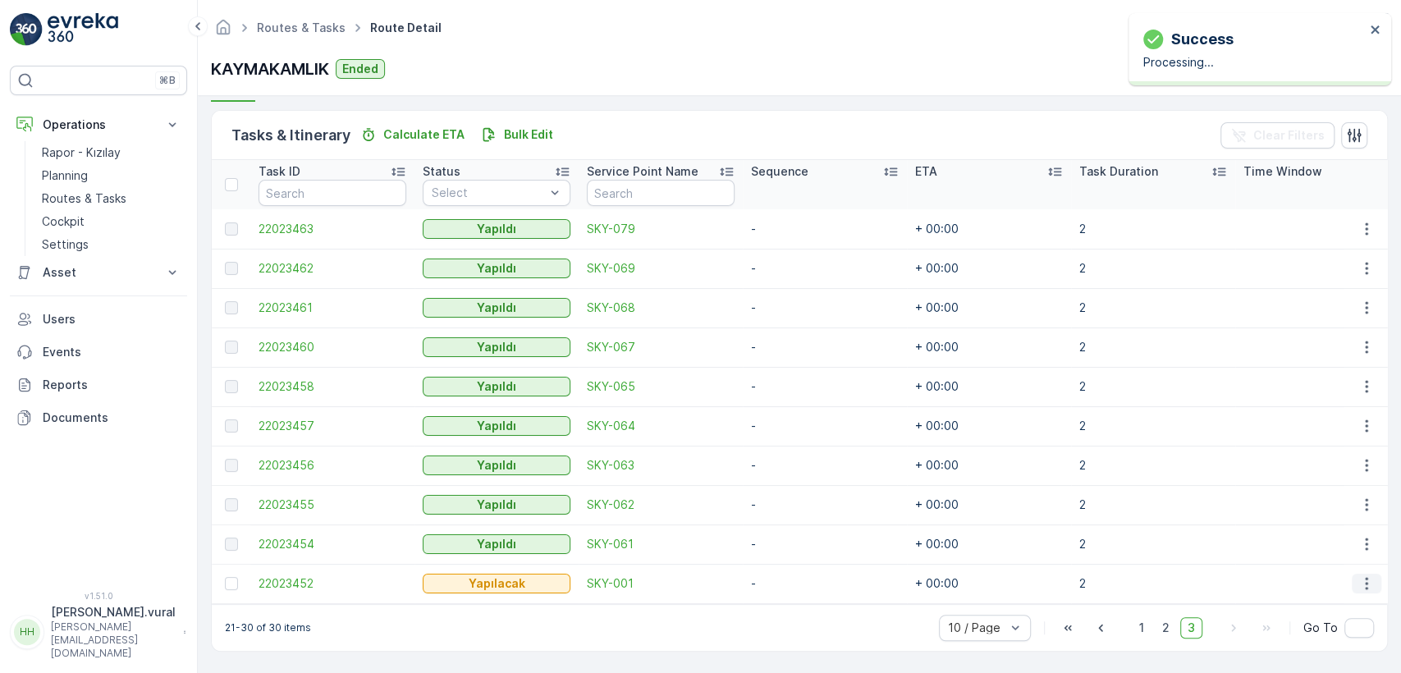
click at [1358, 578] on icon "button" at bounding box center [1366, 583] width 16 height 16
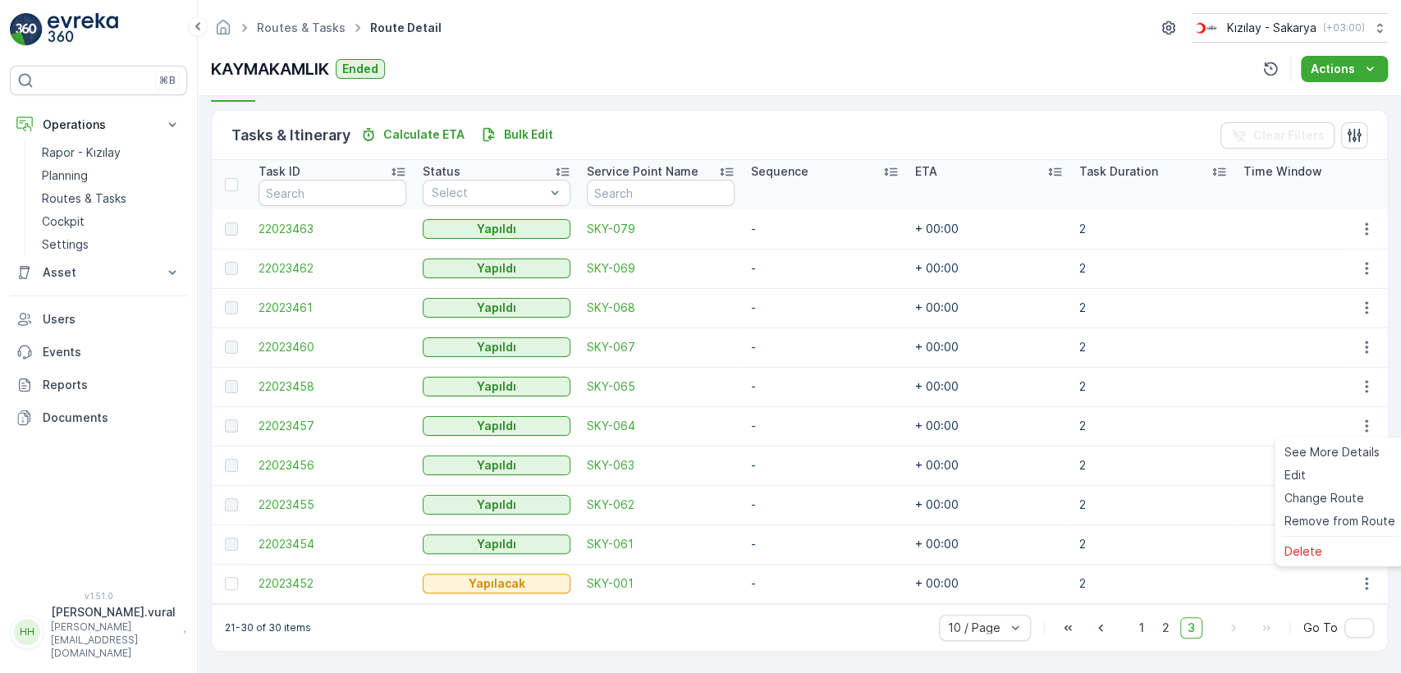
click at [1310, 563] on ul "See More Details Edit Change Route Remove from Route [GEOGRAPHIC_DATA]" at bounding box center [1339, 501] width 130 height 129
click at [1307, 554] on span "Delete" at bounding box center [1303, 551] width 38 height 16
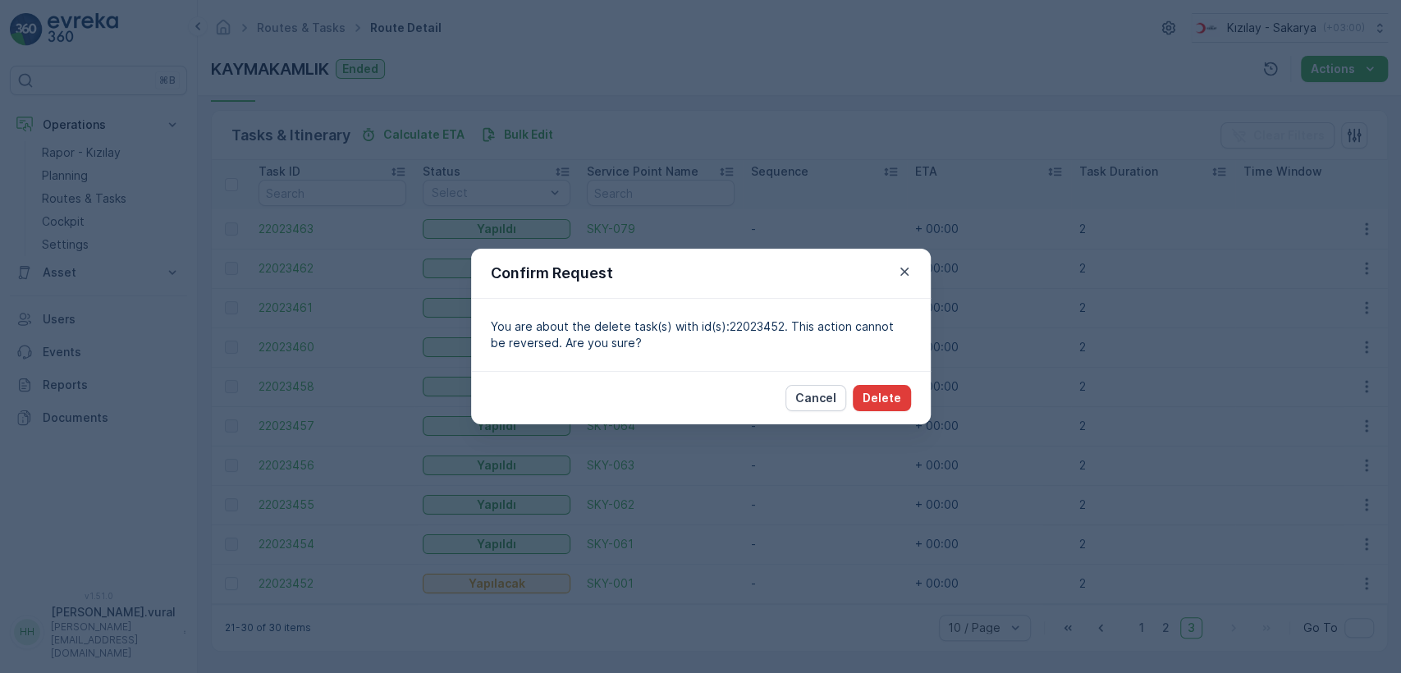
click at [880, 399] on p "Delete" at bounding box center [881, 398] width 39 height 16
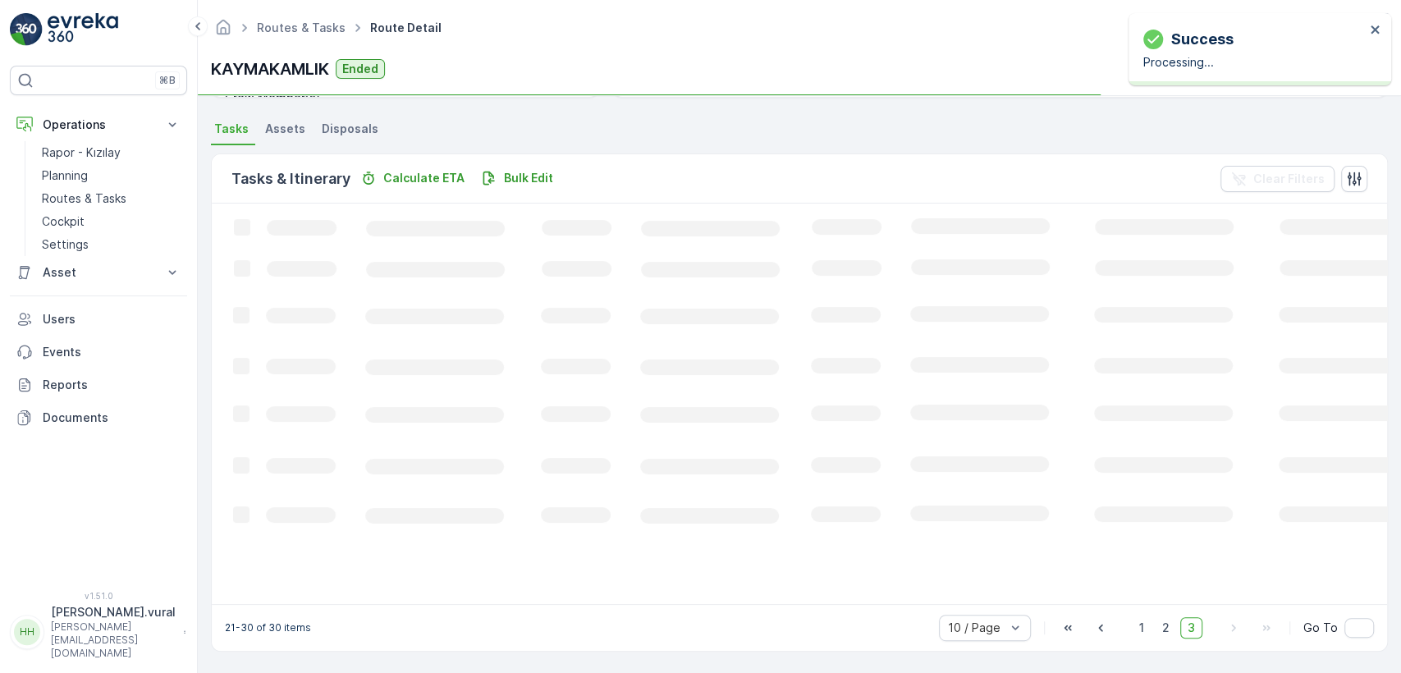
scroll to position [340, 0]
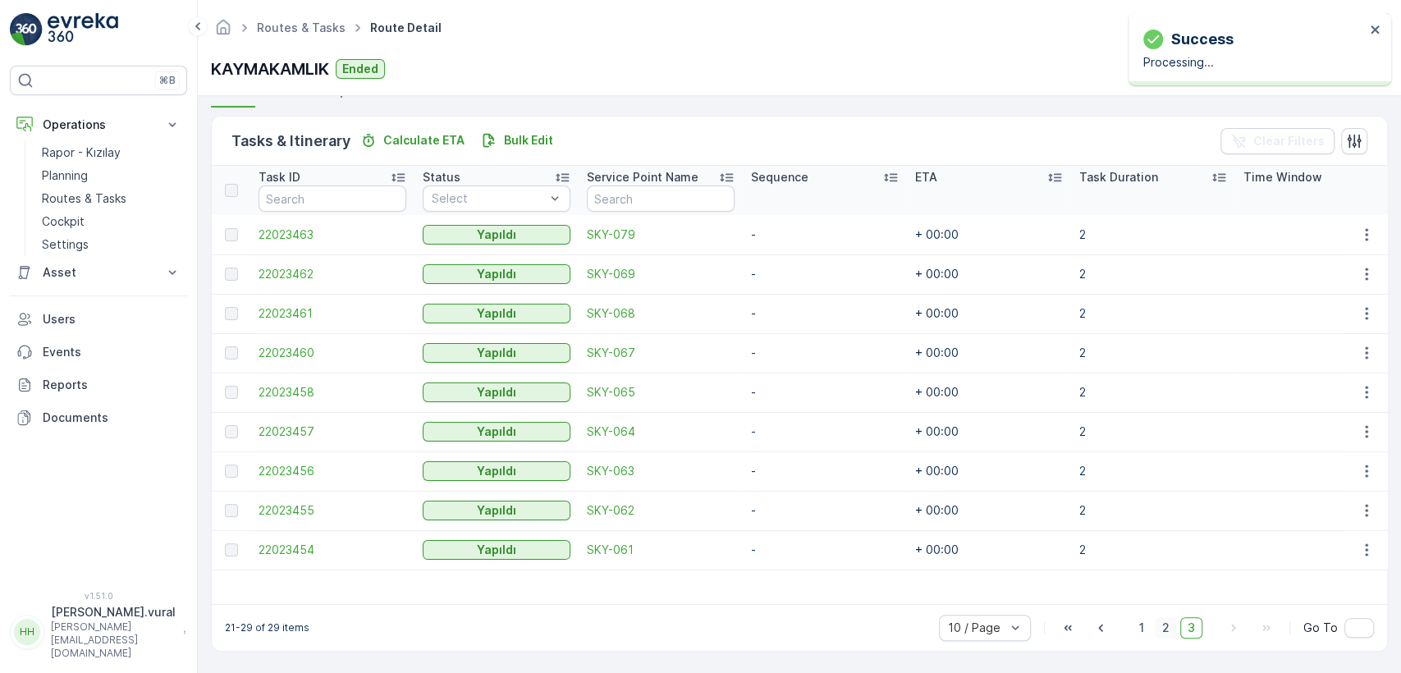
click at [1162, 624] on span "2" at bounding box center [1166, 627] width 22 height 21
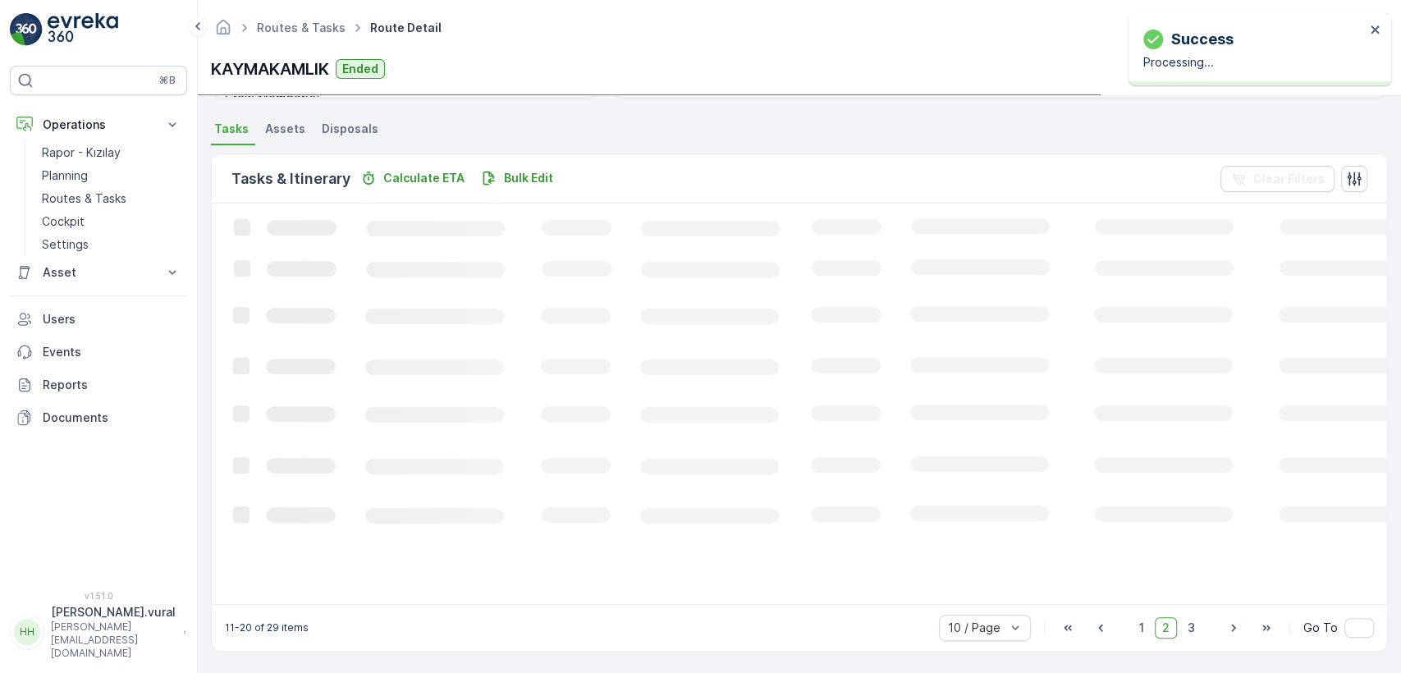
scroll to position [340, 0]
click at [1144, 627] on span "1" at bounding box center [1142, 627] width 20 height 21
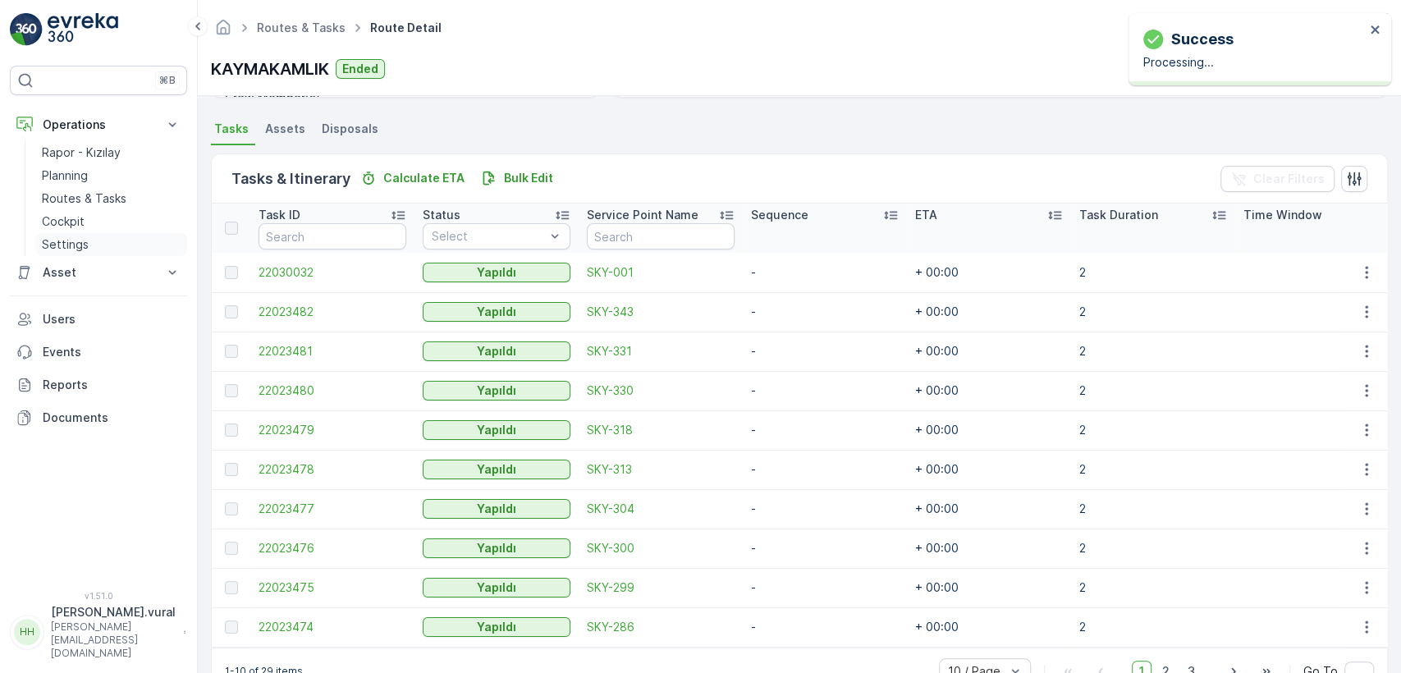
scroll to position [390, 0]
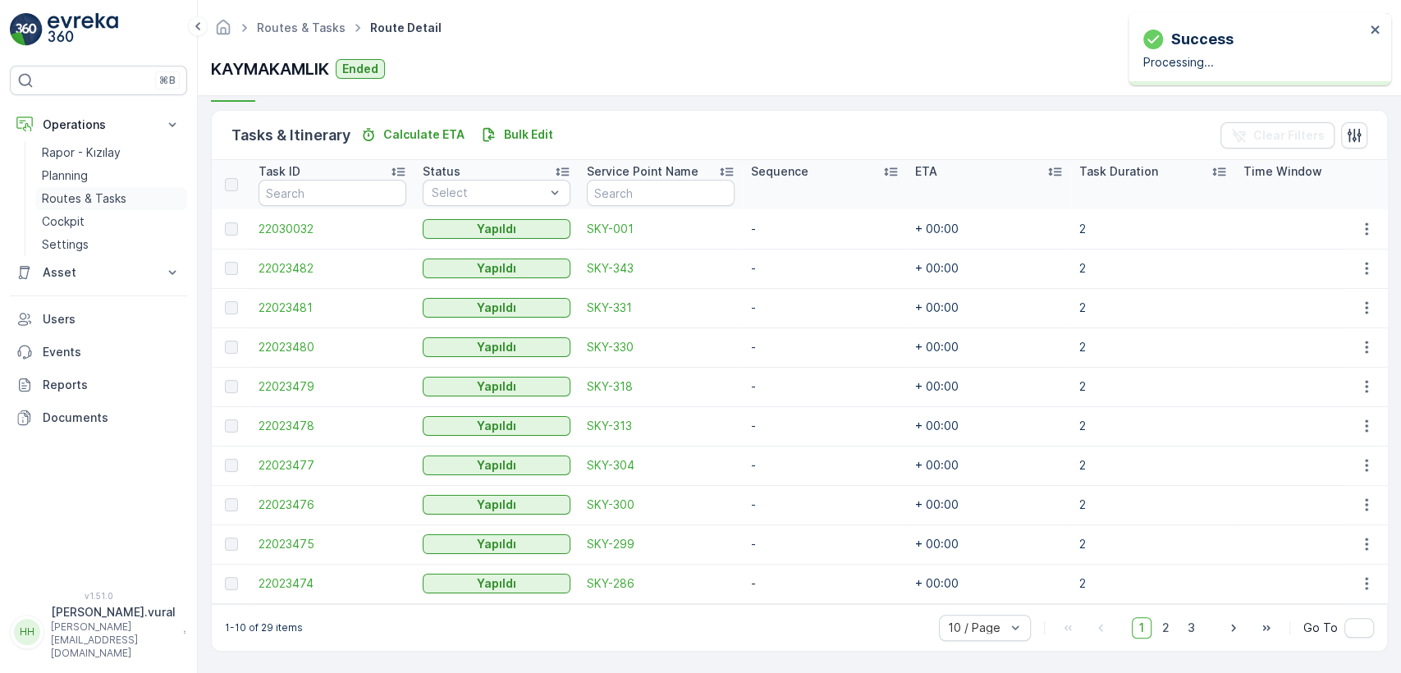
click at [109, 199] on p "Routes & Tasks" at bounding box center [84, 198] width 85 height 16
